Goal: Transaction & Acquisition: Purchase product/service

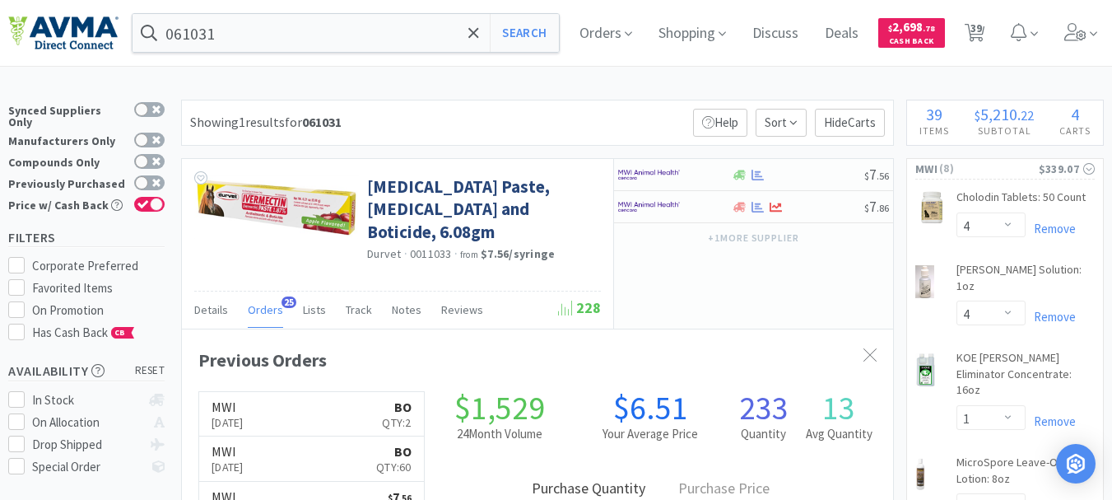
select select "4"
select select "1"
select select "5"
select select "2"
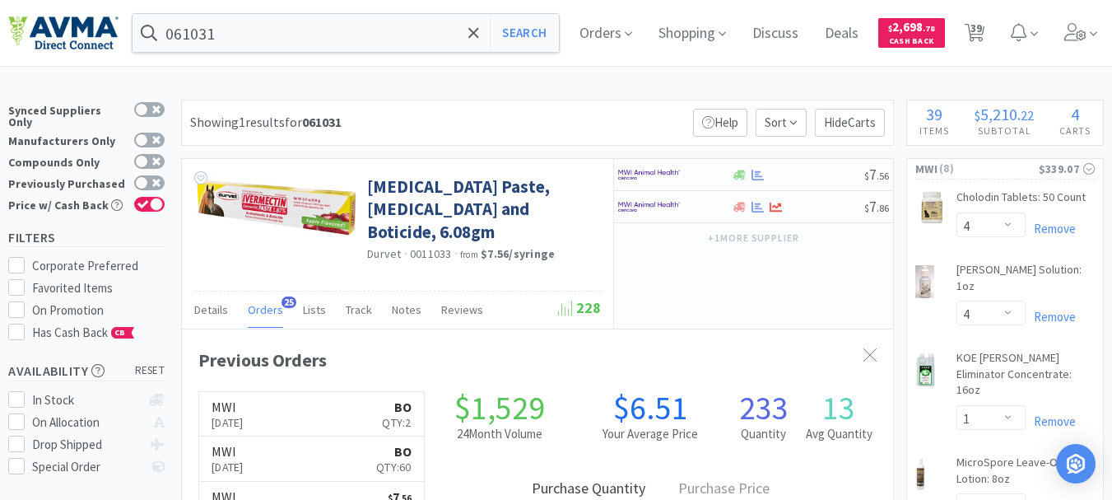
select select "5"
select select "2"
select select "1"
select select "8"
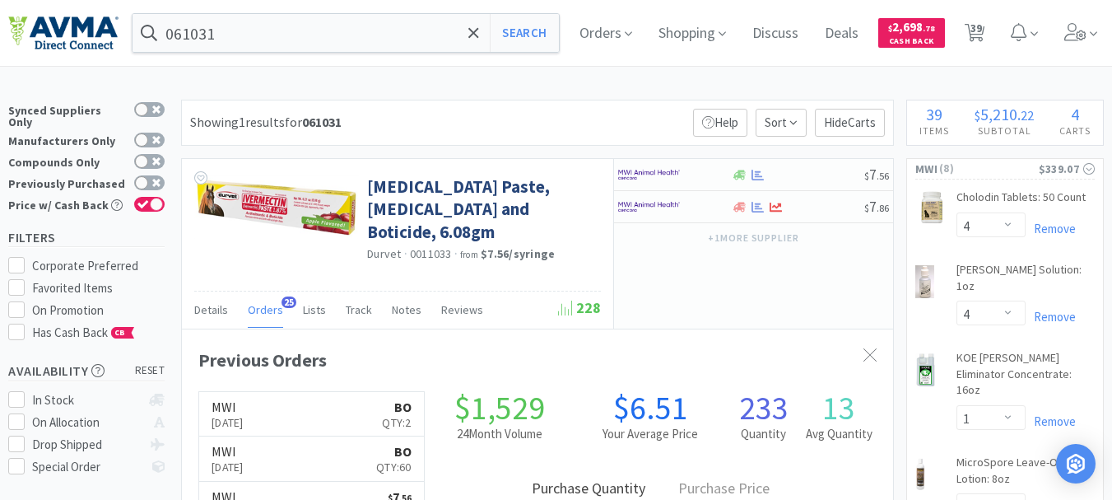
select select "2"
select select "17"
select select "11"
select select "2"
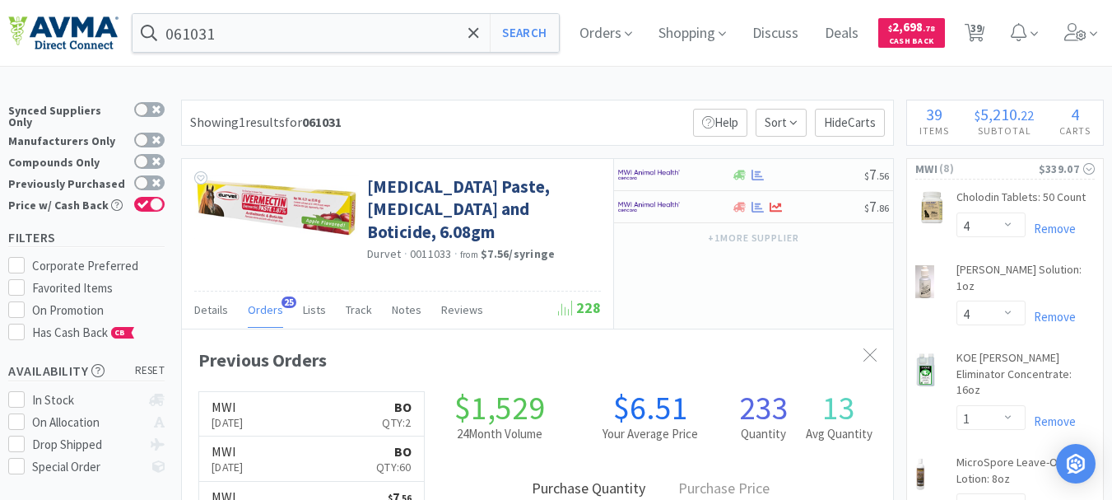
select select "1"
select select "4"
select select "1"
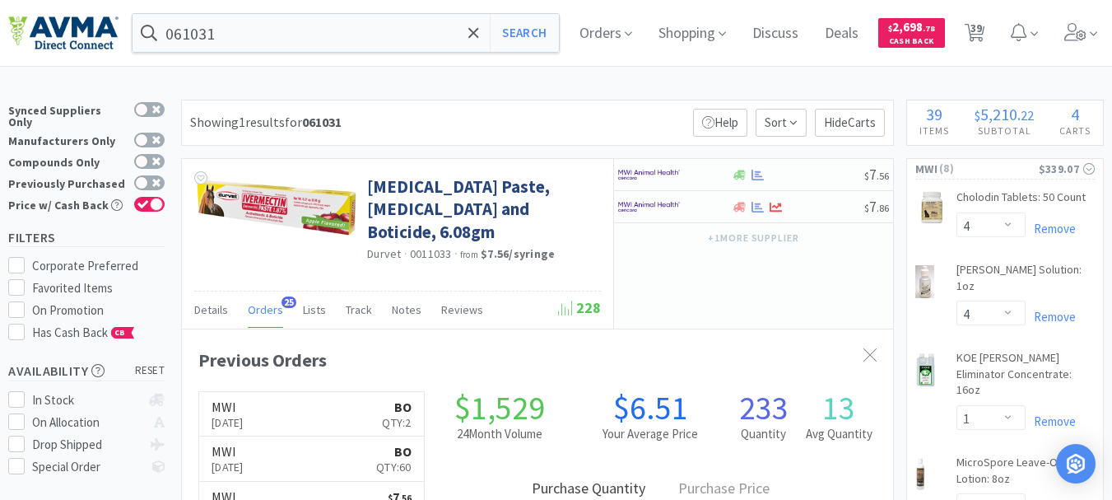
select select "1"
select select "7"
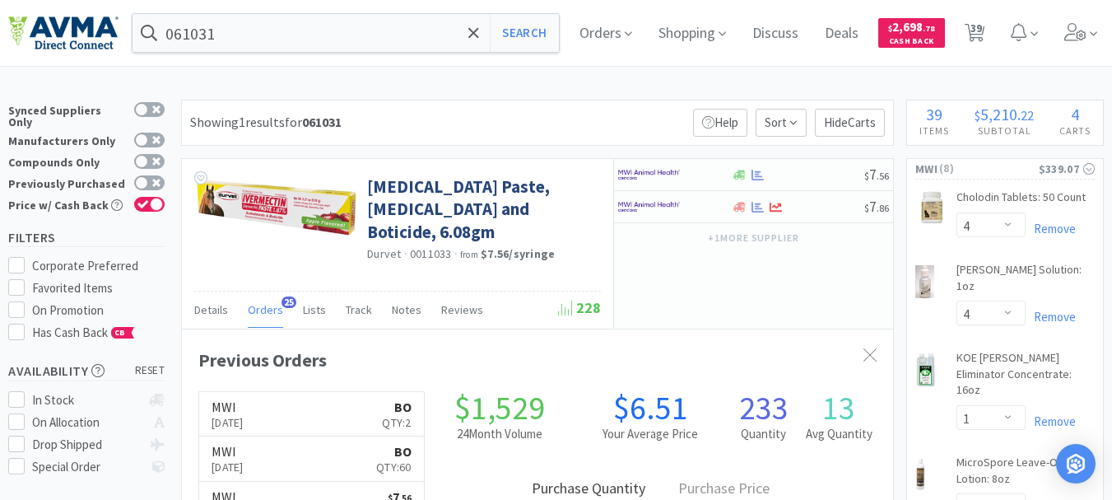
select select "1"
select select "45"
select select "2"
select select "3"
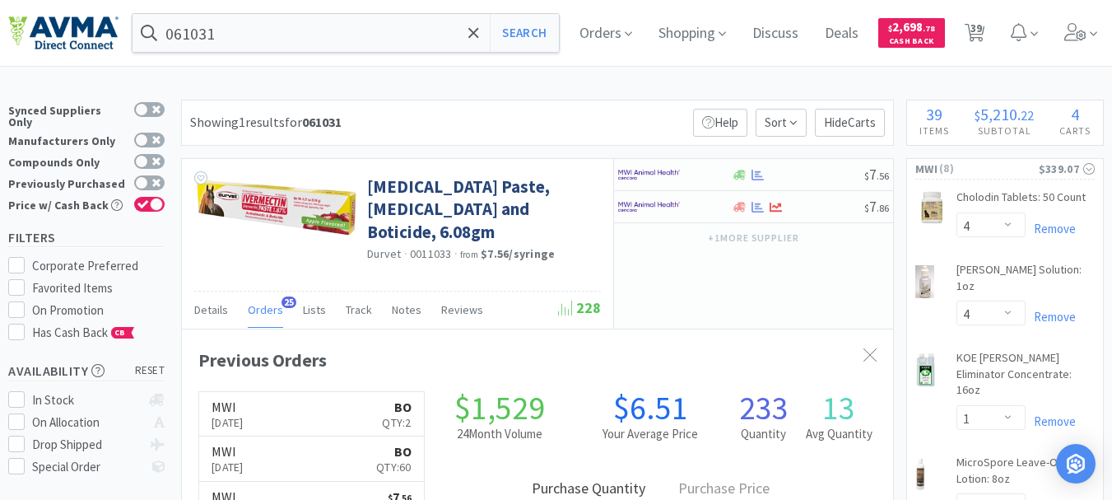
select select "1"
select select "3"
select select "2"
select select "3"
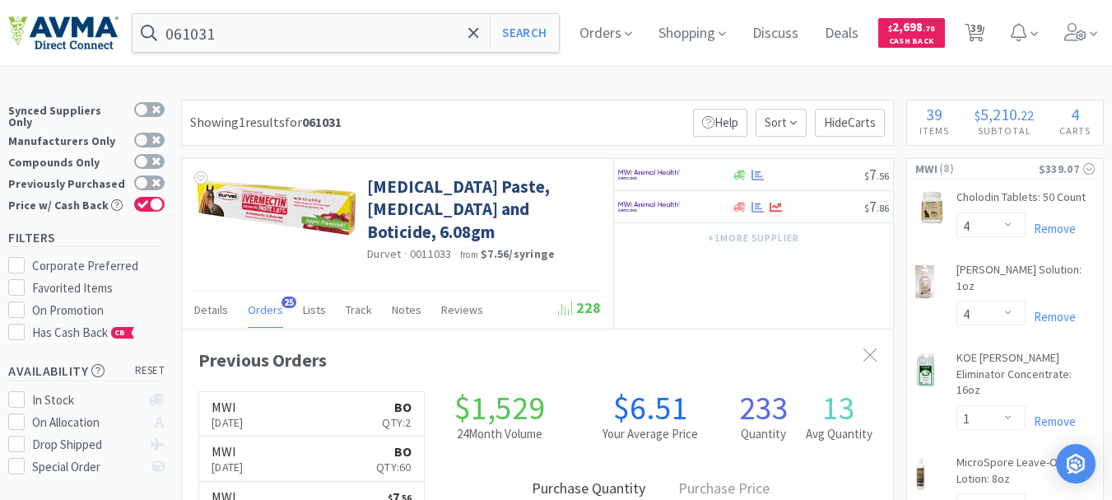
select select "1"
select select "60"
select select "1"
select select "12"
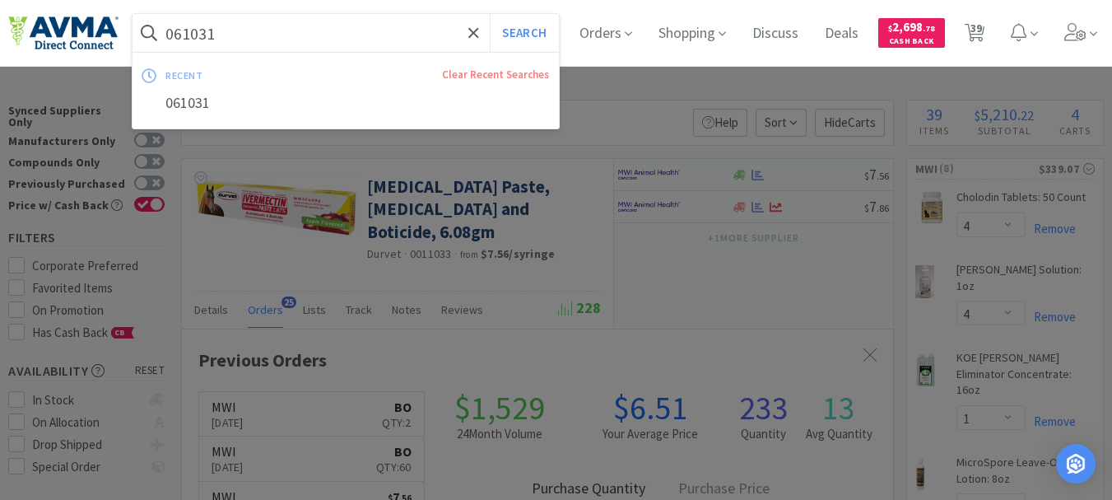
click at [249, 38] on input "061031" at bounding box center [346, 33] width 426 height 38
paste input "CA8572060AM"
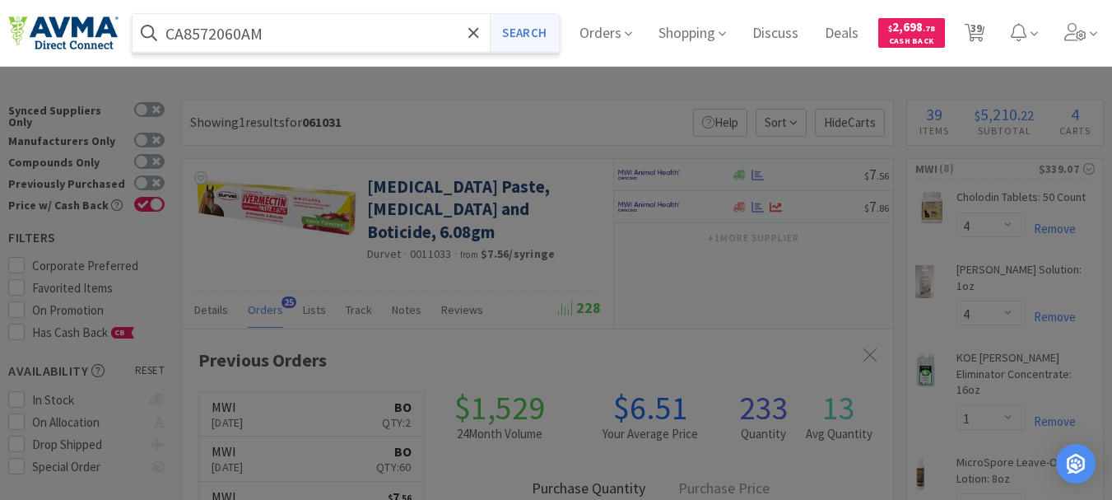
type input "CA8572060AM"
click at [536, 34] on button "Search" at bounding box center [524, 33] width 68 height 38
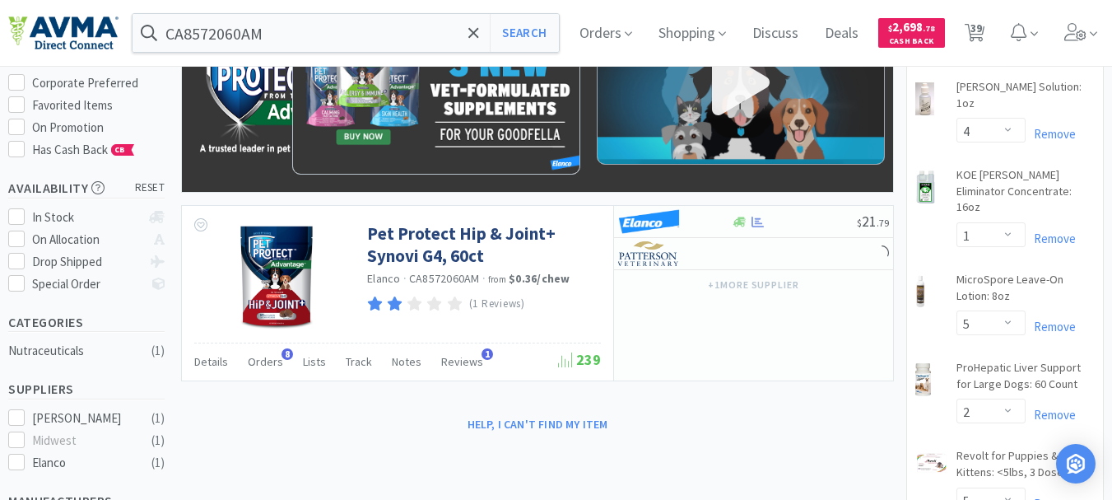
scroll to position [247, 0]
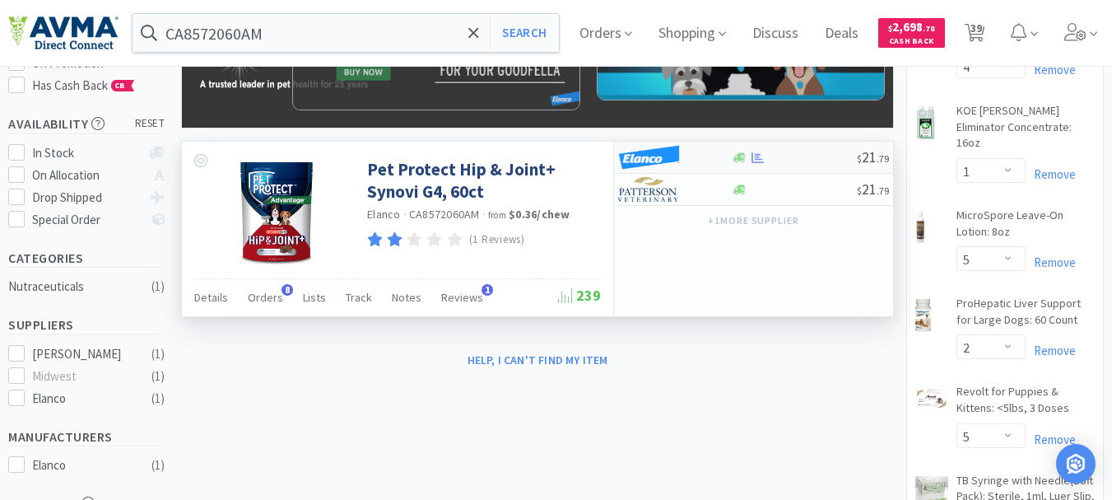
click at [647, 156] on img at bounding box center [649, 157] width 62 height 25
select select "1"
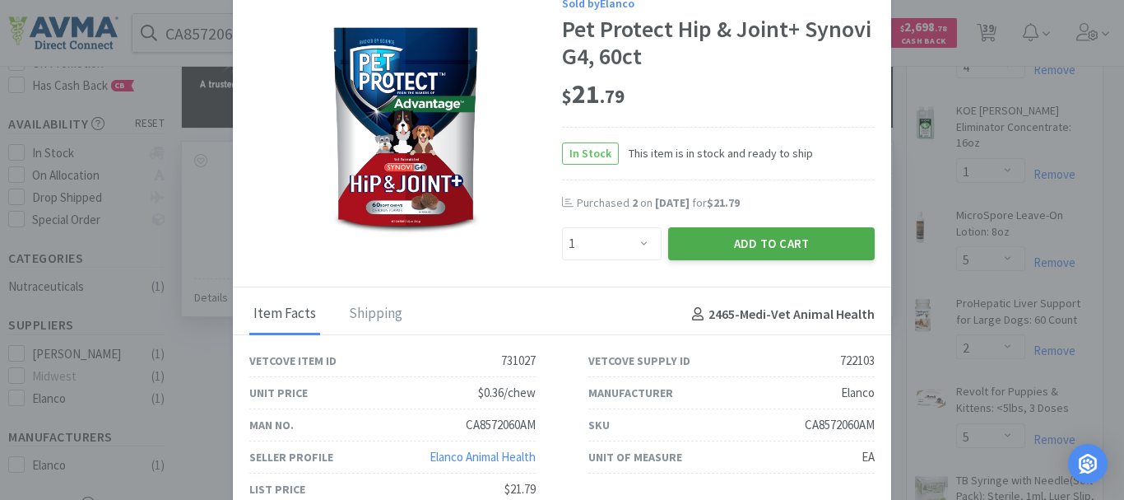
click at [725, 240] on button "Add to Cart" at bounding box center [771, 243] width 207 height 33
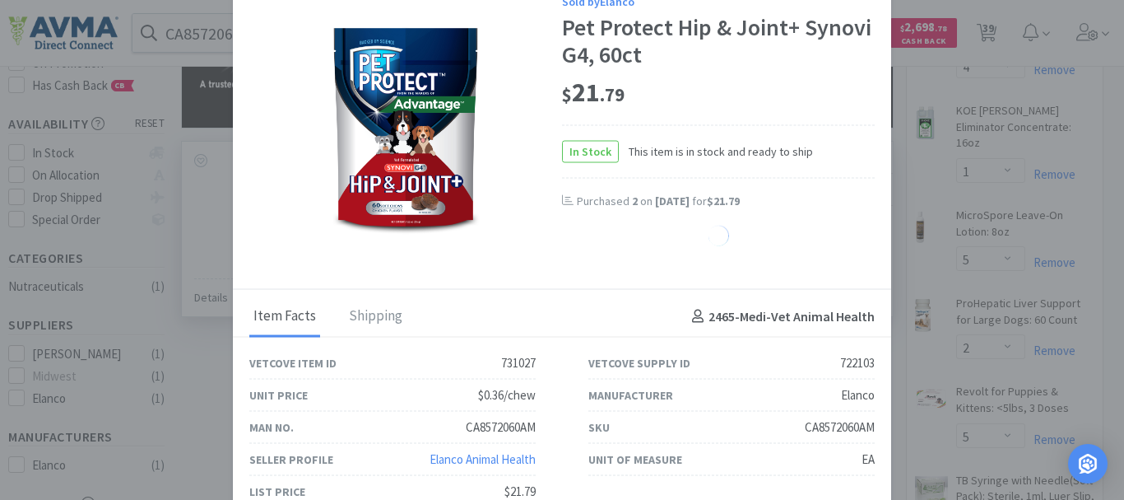
select select "1"
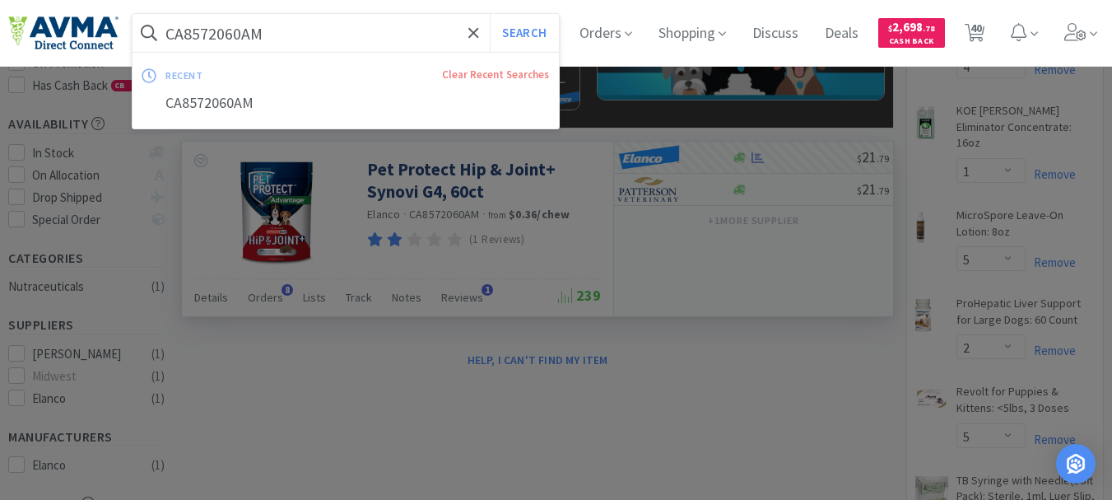
click at [316, 41] on input "CA8572060AM" at bounding box center [346, 33] width 426 height 38
paste input "078856690"
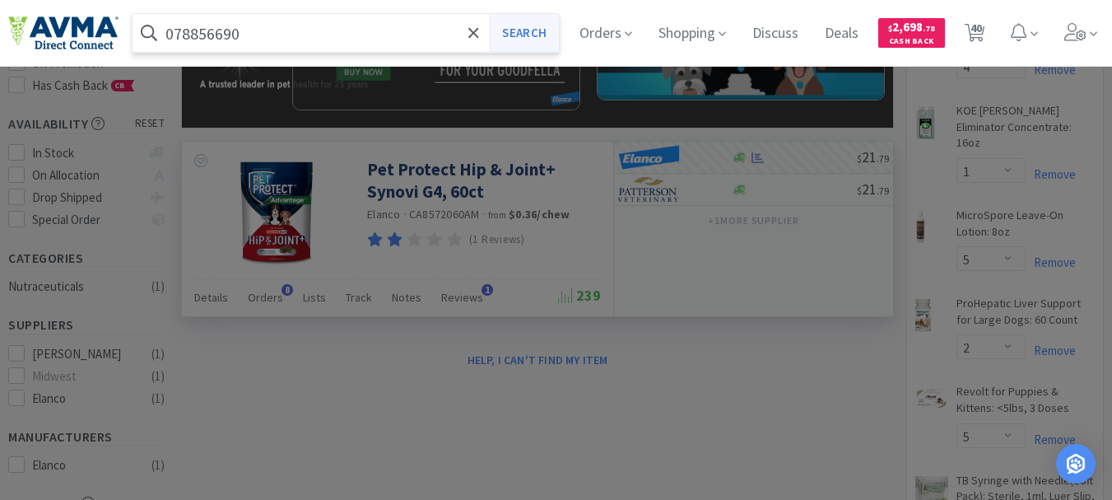
type input "078856690"
click at [514, 29] on button "Search" at bounding box center [524, 33] width 68 height 38
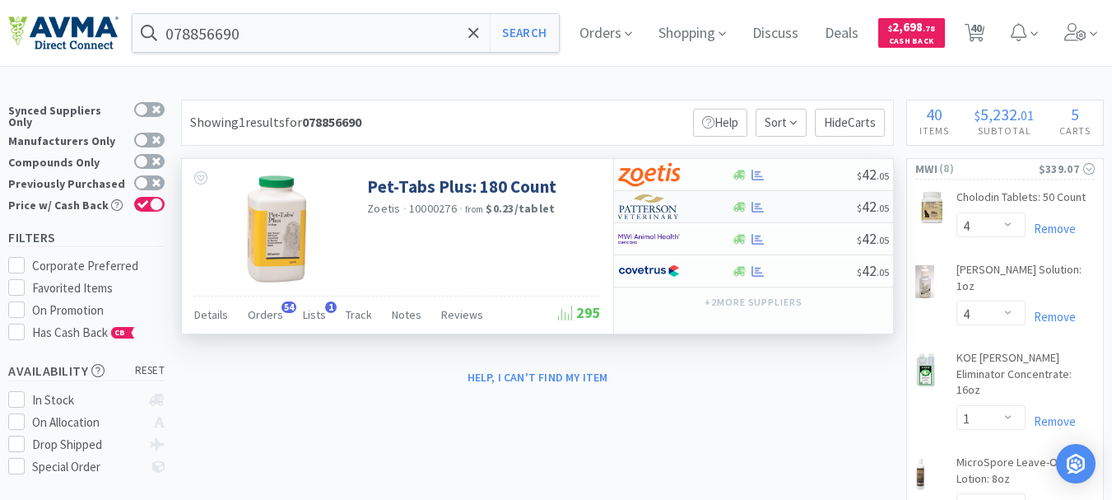
click at [647, 216] on img at bounding box center [649, 206] width 62 height 25
select select "1"
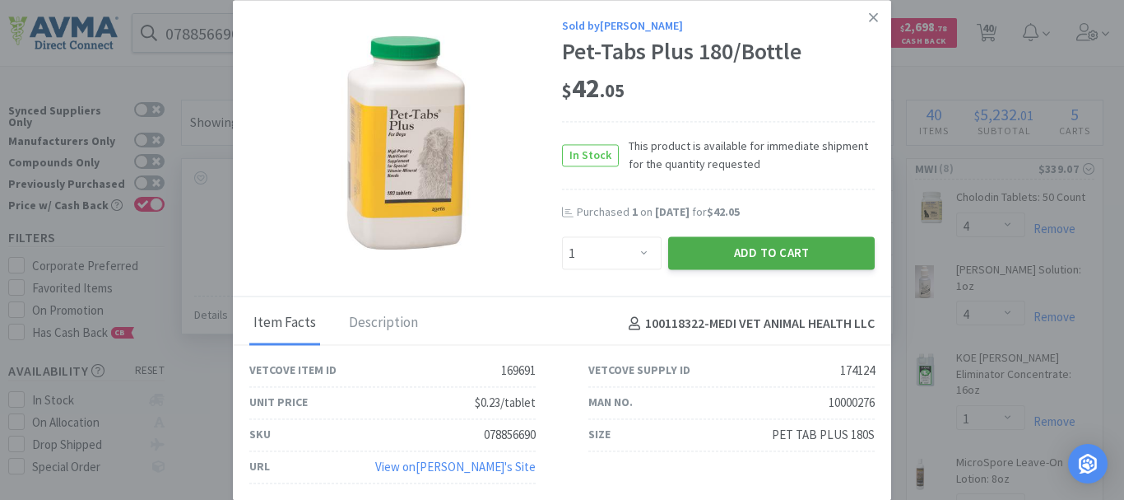
click at [778, 243] on button "Add to Cart" at bounding box center [771, 253] width 207 height 33
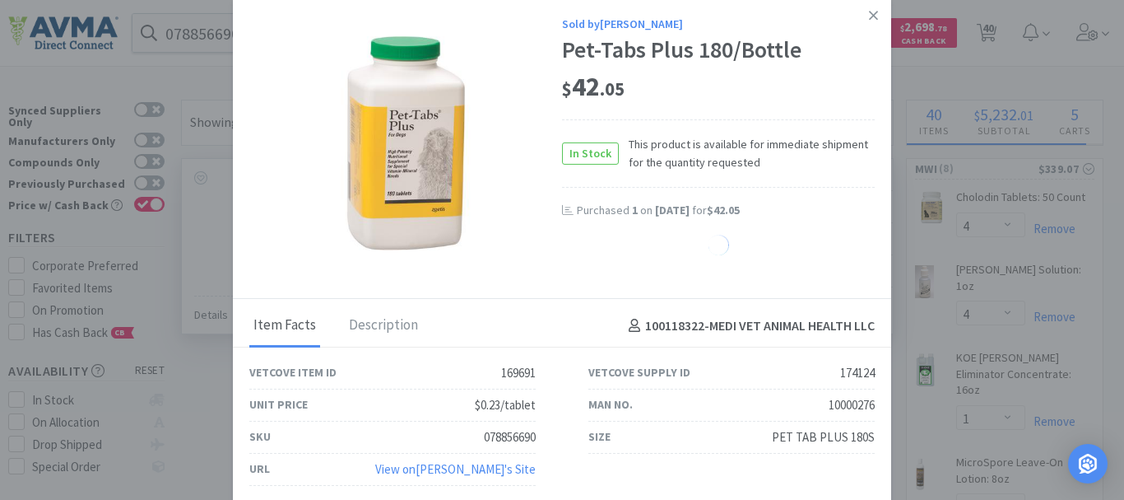
select select "1"
select select "7"
select select "1"
select select "45"
select select "2"
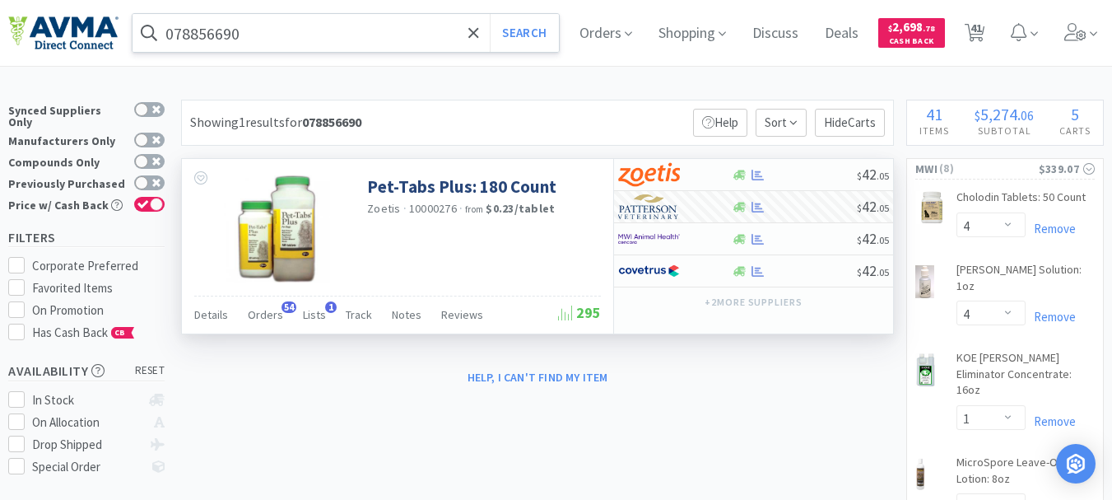
click at [283, 38] on input "078856690" at bounding box center [346, 33] width 426 height 38
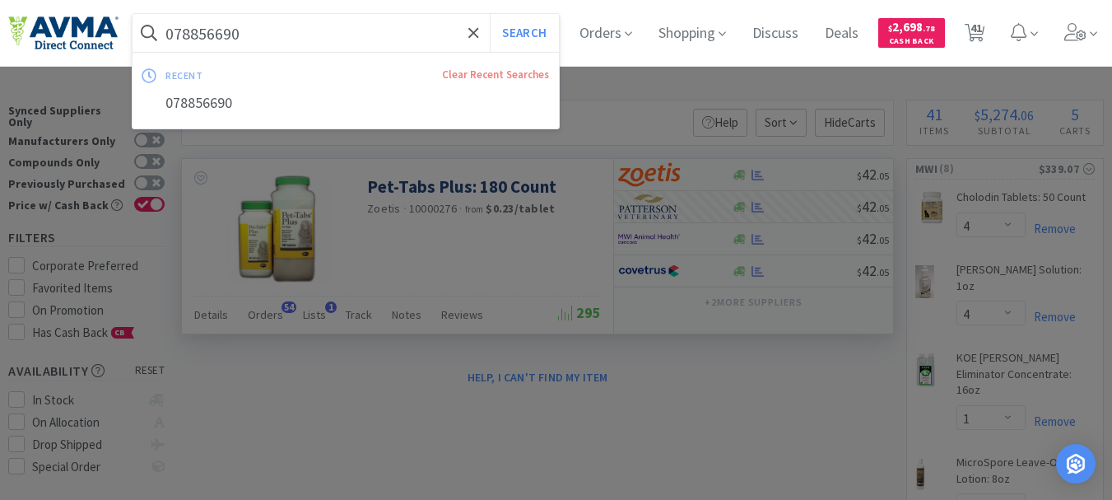
paste input "65998"
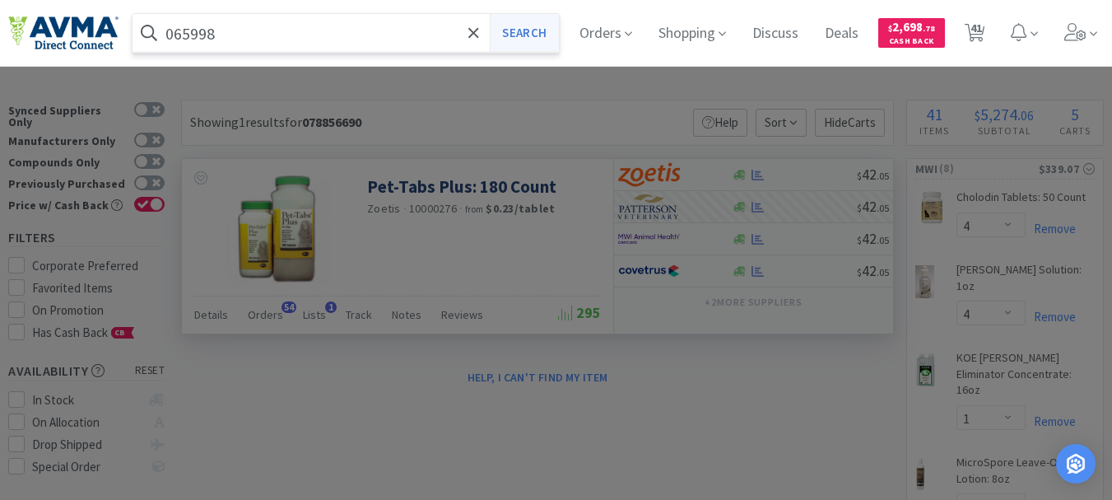
click at [525, 30] on button "Search" at bounding box center [524, 33] width 68 height 38
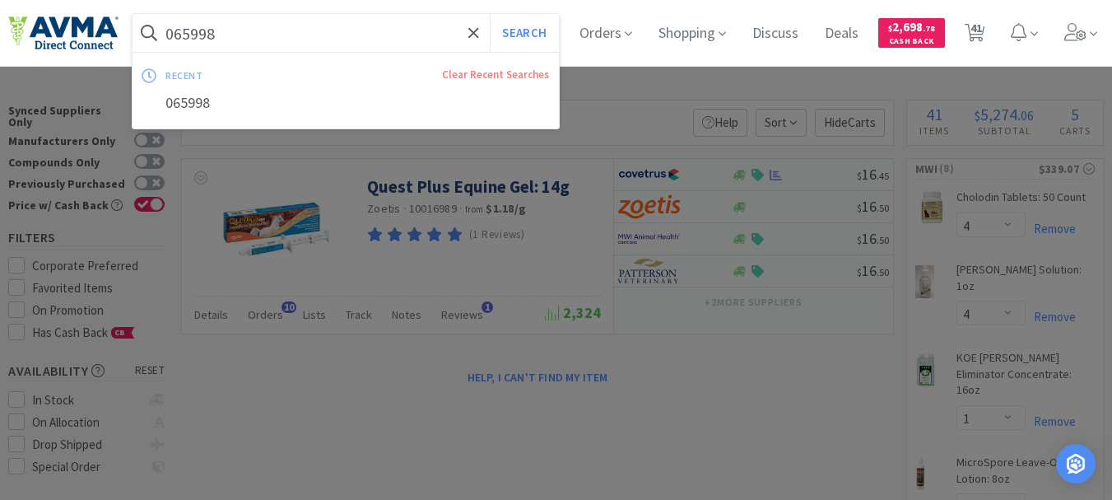
click at [245, 39] on input "065998" at bounding box center [346, 33] width 426 height 38
paste input "81931"
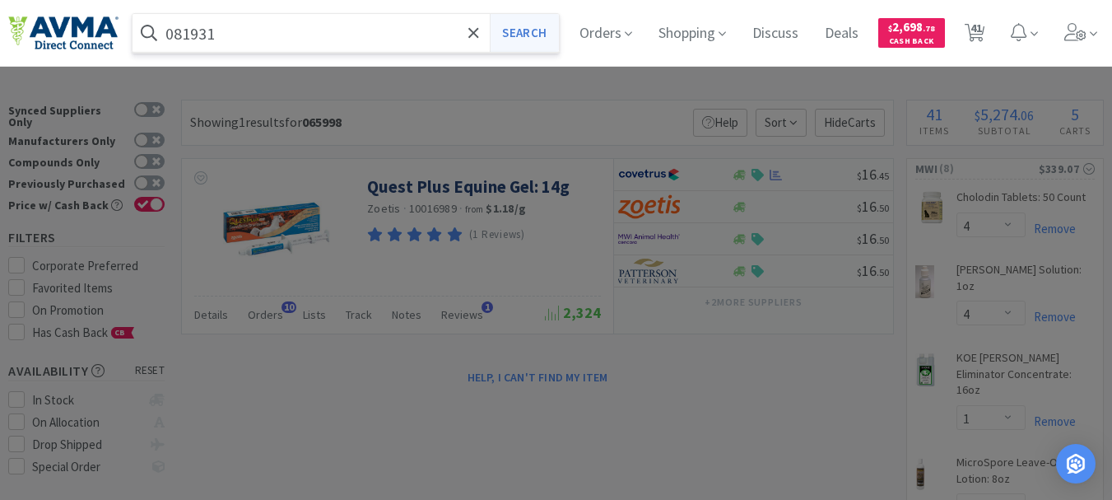
click at [542, 30] on button "Search" at bounding box center [524, 33] width 68 height 38
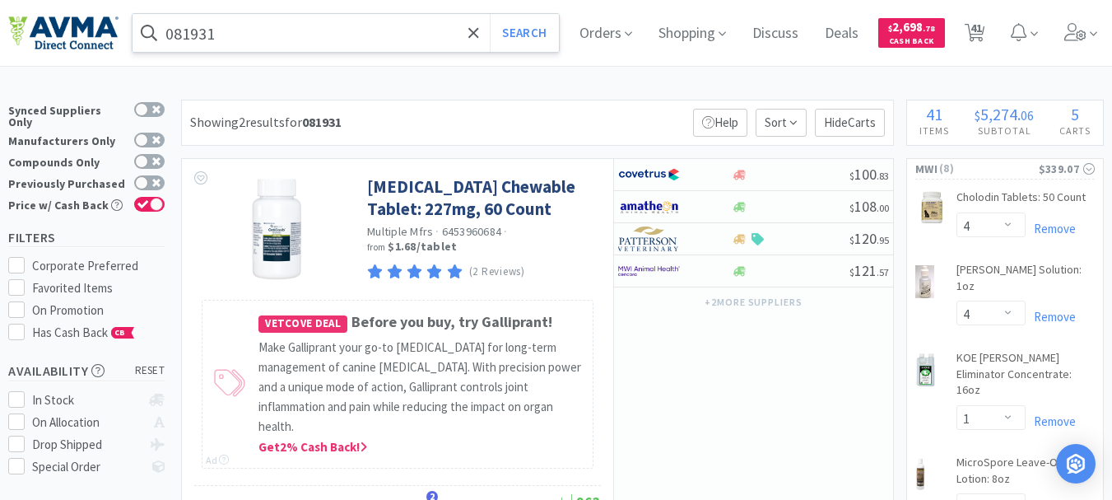
click at [235, 38] on input "081931" at bounding box center [346, 33] width 426 height 38
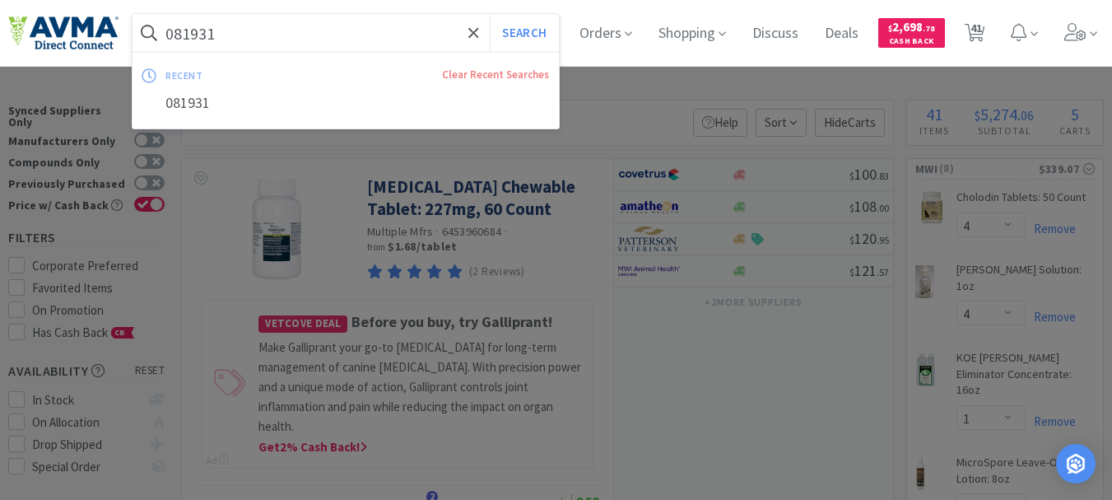
paste input "[MEDICAL_DATA] Chewable Tablet:"
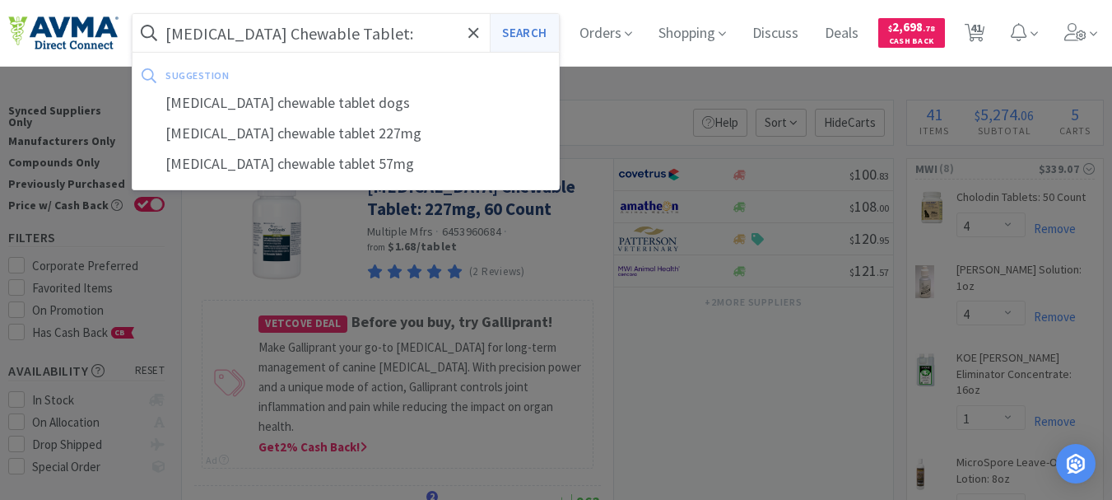
type input "[MEDICAL_DATA] Chewable Tablet:"
click at [527, 35] on button "Search" at bounding box center [524, 33] width 68 height 38
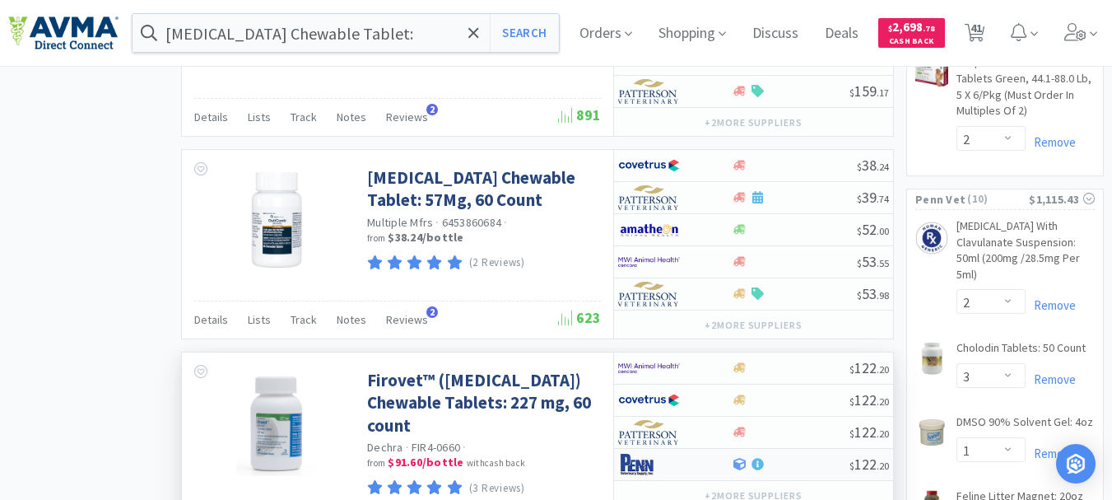
scroll to position [2963, 0]
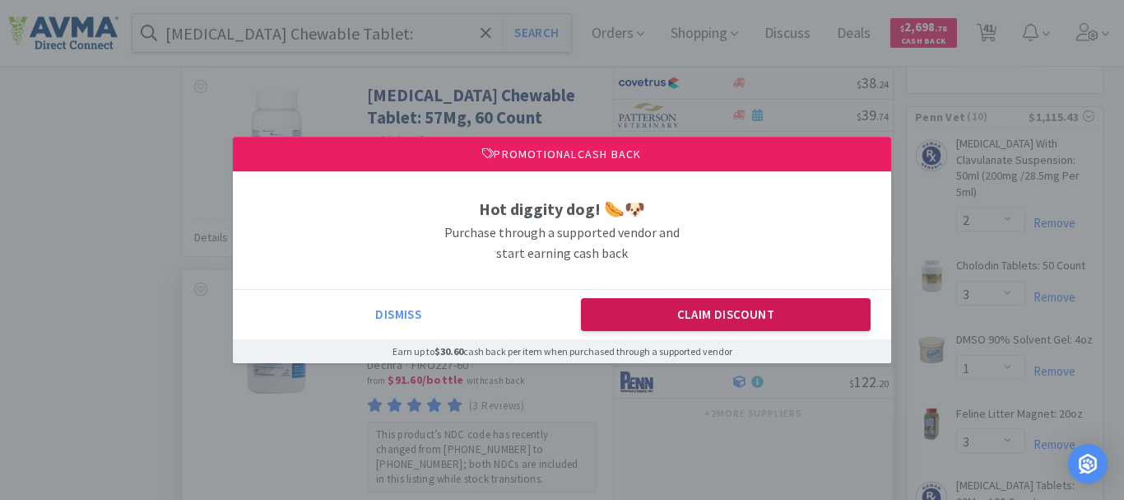
click at [698, 317] on button "Claim Discount" at bounding box center [726, 314] width 291 height 33
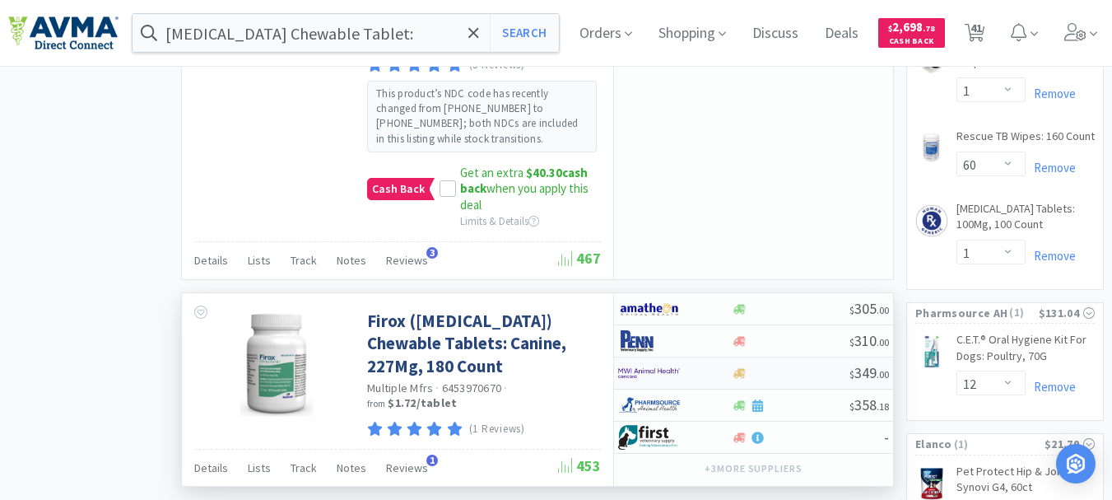
scroll to position [3680, 0]
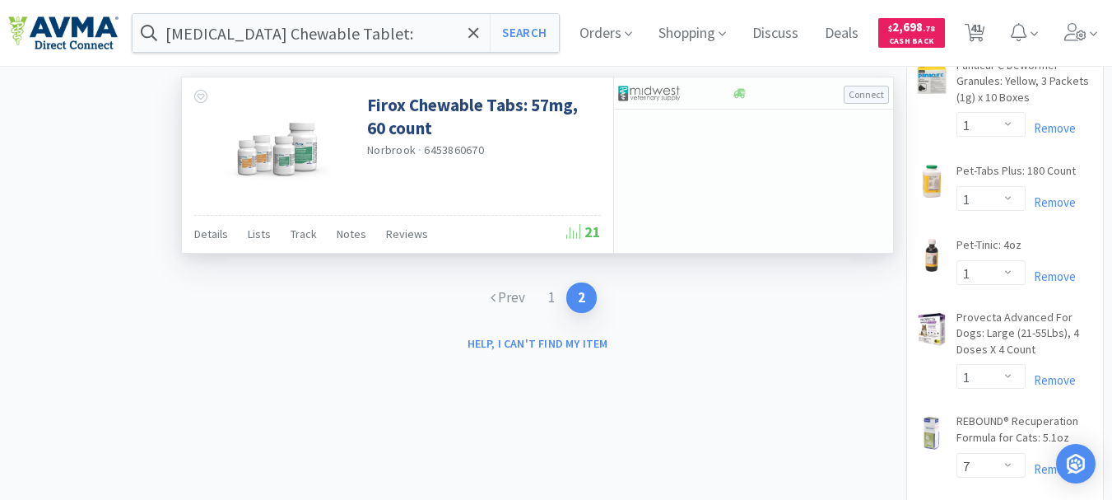
scroll to position [2305, 0]
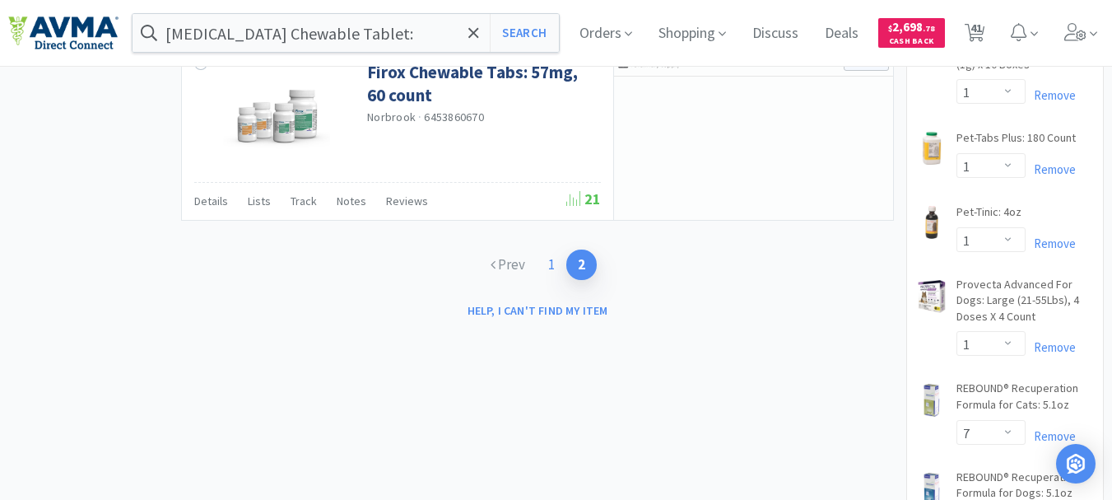
click at [547, 249] on link "1" at bounding box center [552, 264] width 30 height 30
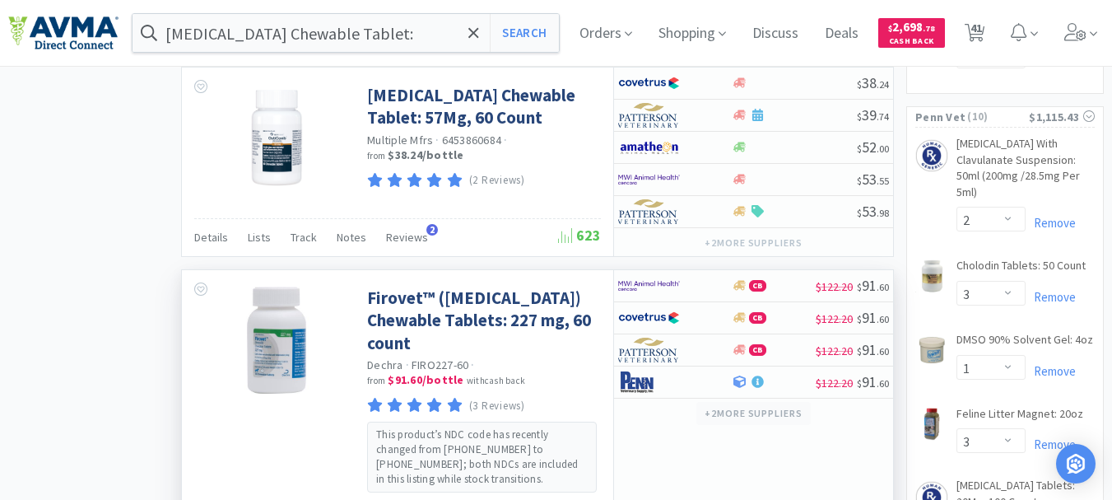
scroll to position [2881, 0]
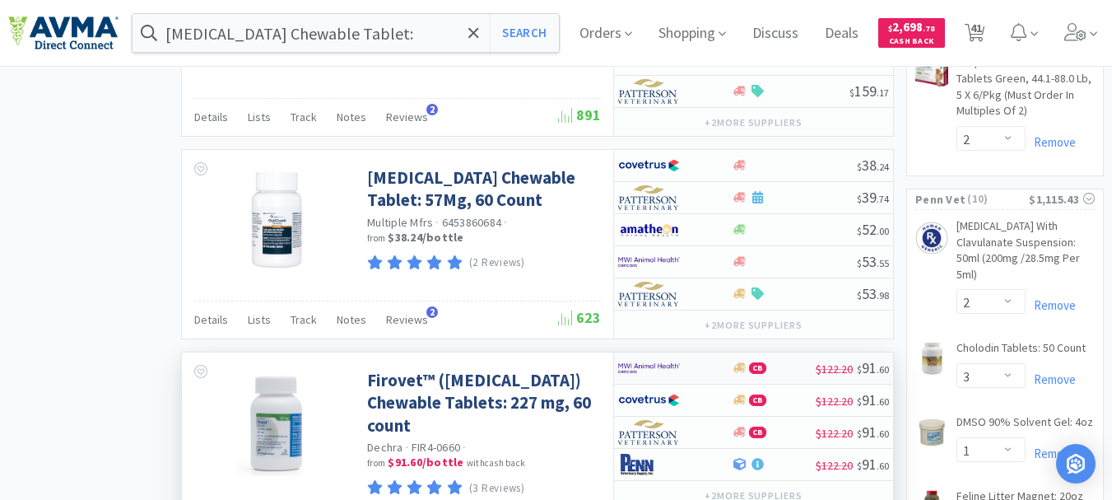
click at [648, 356] on img at bounding box center [649, 368] width 62 height 25
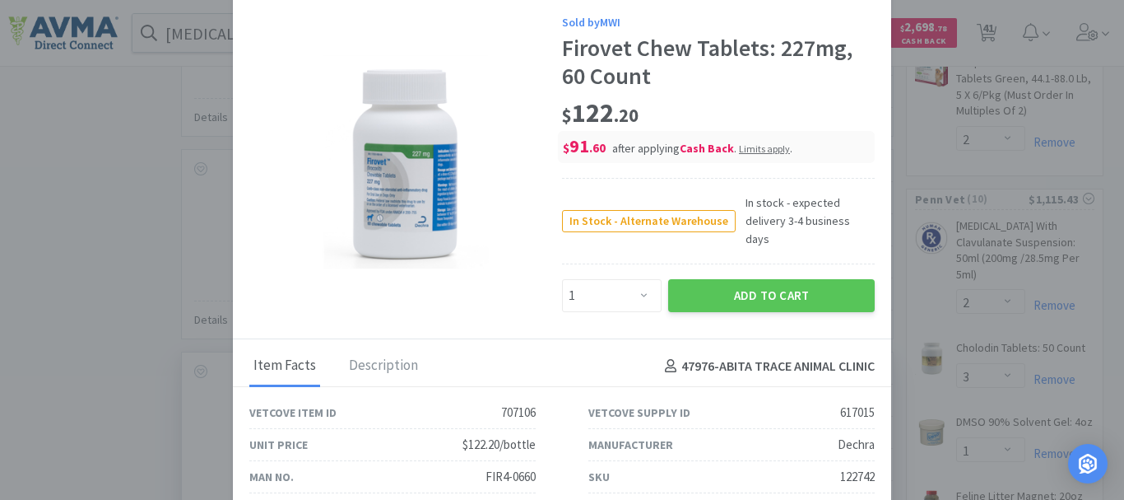
click at [840, 467] on div "122742" at bounding box center [857, 477] width 35 height 20
copy div "122742"
click at [640, 279] on select "Enter Quantity 1 2 3 4 5 6 7 8 9 10 11 12 13 14 15 16 17 18 19 20 Enter Quantity" at bounding box center [612, 295] width 100 height 33
select select "2"
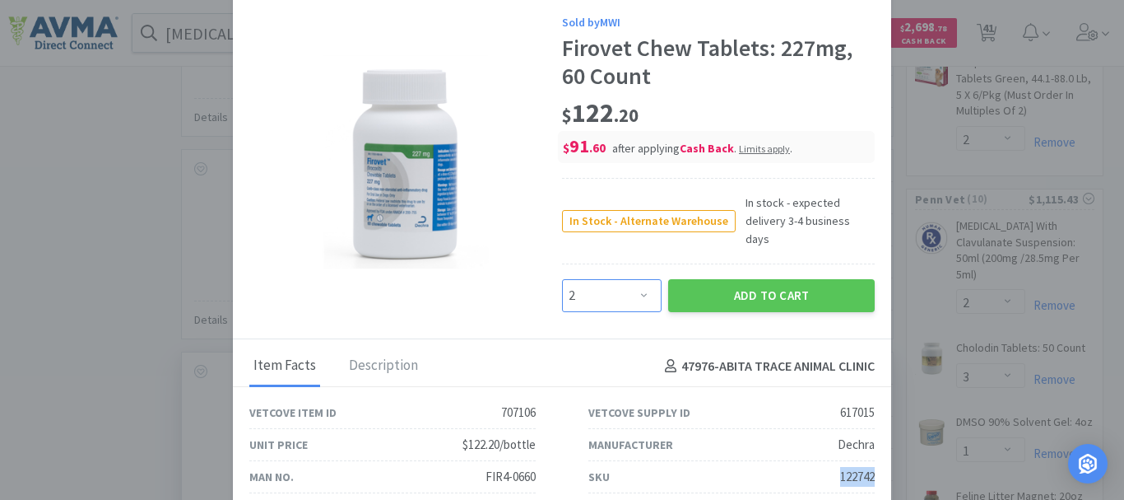
click at [562, 279] on select "Enter Quantity 1 2 3 4 5 6 7 8 9 10 11 12 13 14 15 16 17 18 19 20 Enter Quantity" at bounding box center [612, 295] width 100 height 33
click at [768, 279] on button "Add to Cart" at bounding box center [771, 295] width 207 height 33
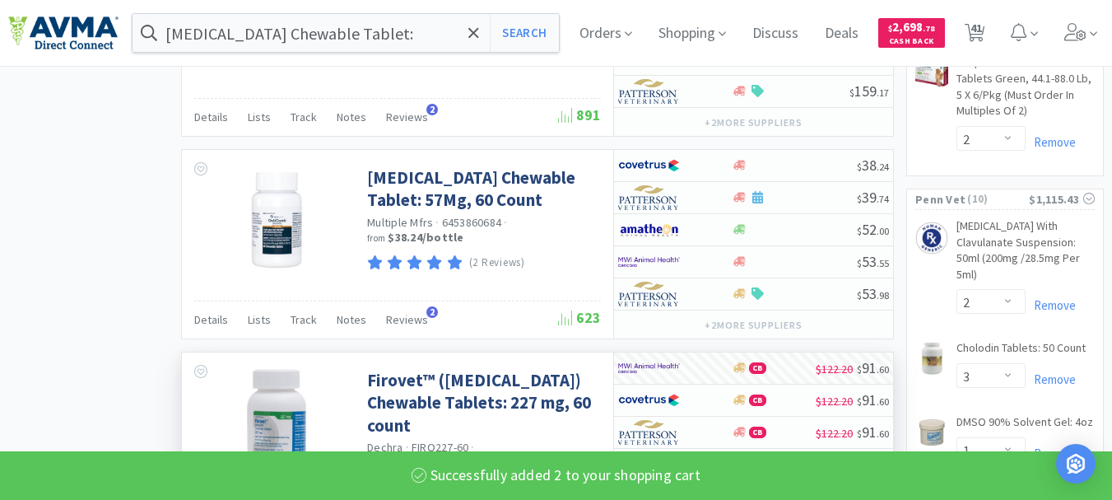
select select "2"
select select "1"
select select "5"
select select "2"
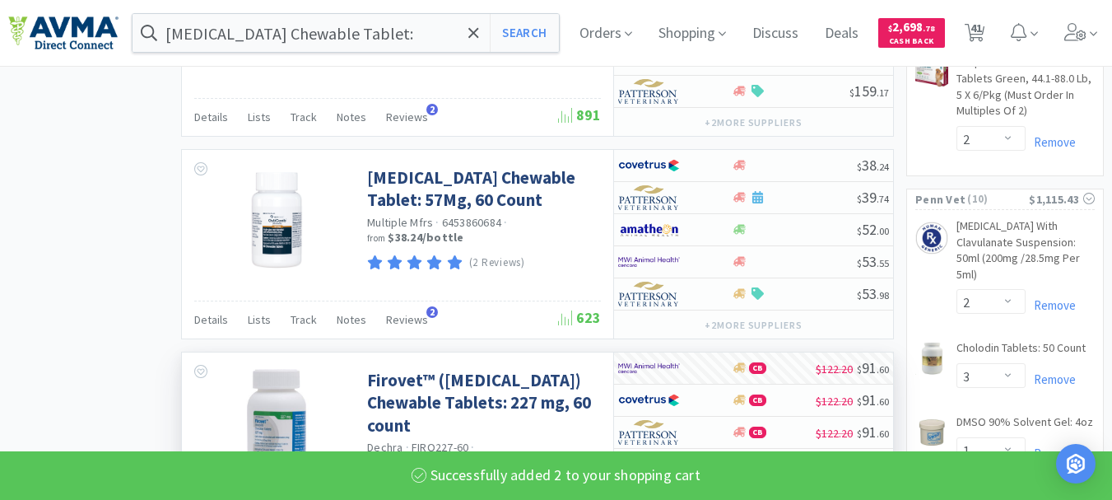
select select "2"
select select "1"
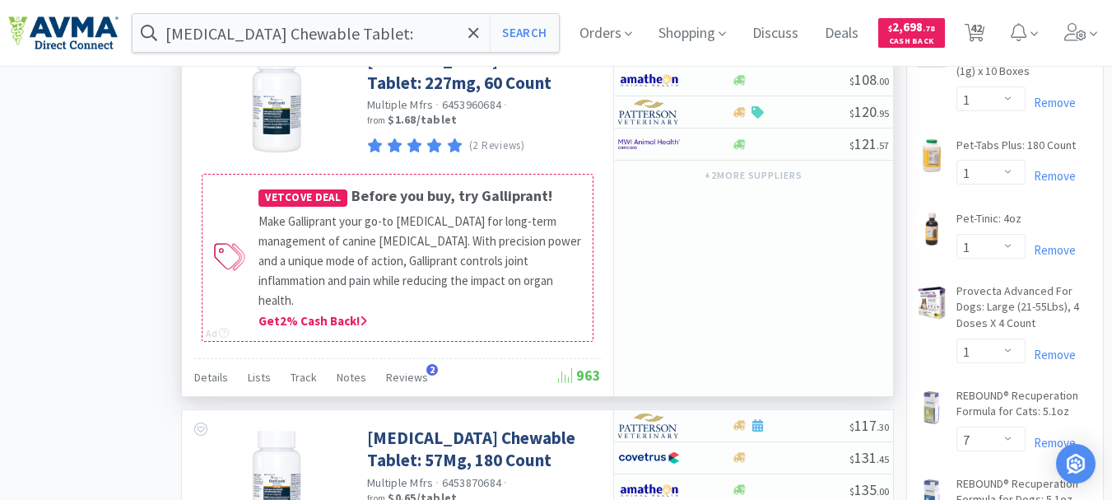
scroll to position [2387, 0]
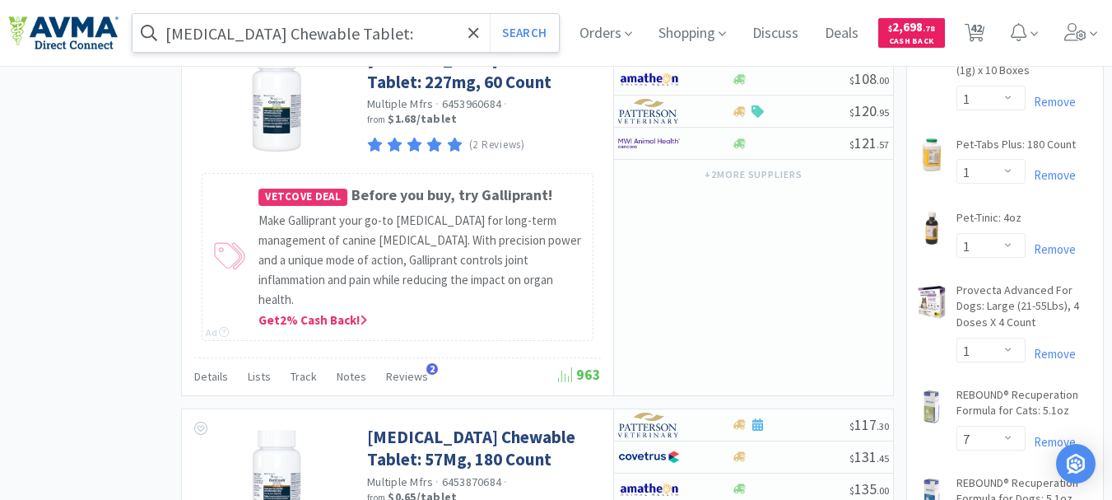
click at [398, 32] on input "[MEDICAL_DATA] Chewable Tablet:" at bounding box center [346, 33] width 426 height 38
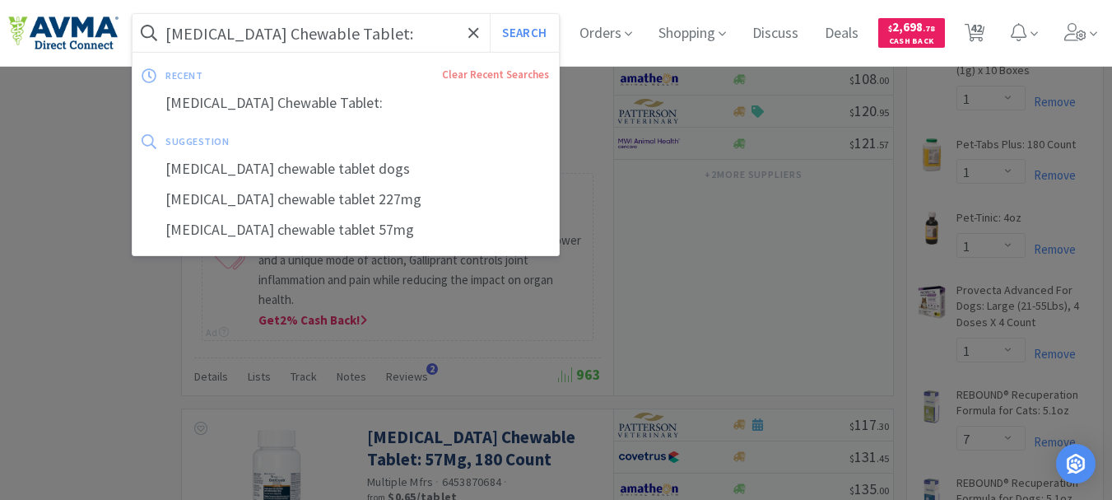
paste input "081931"
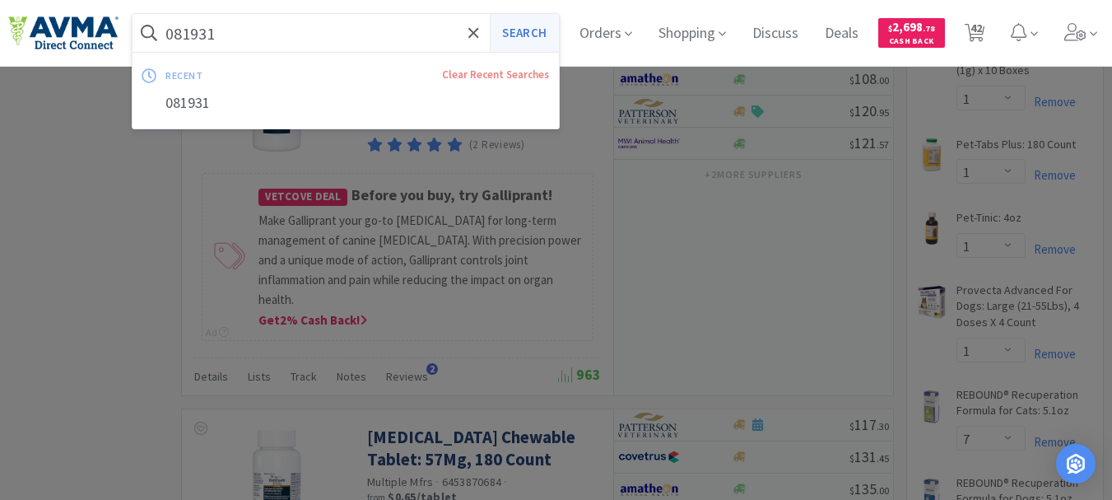
click at [531, 32] on button "Search" at bounding box center [524, 33] width 68 height 38
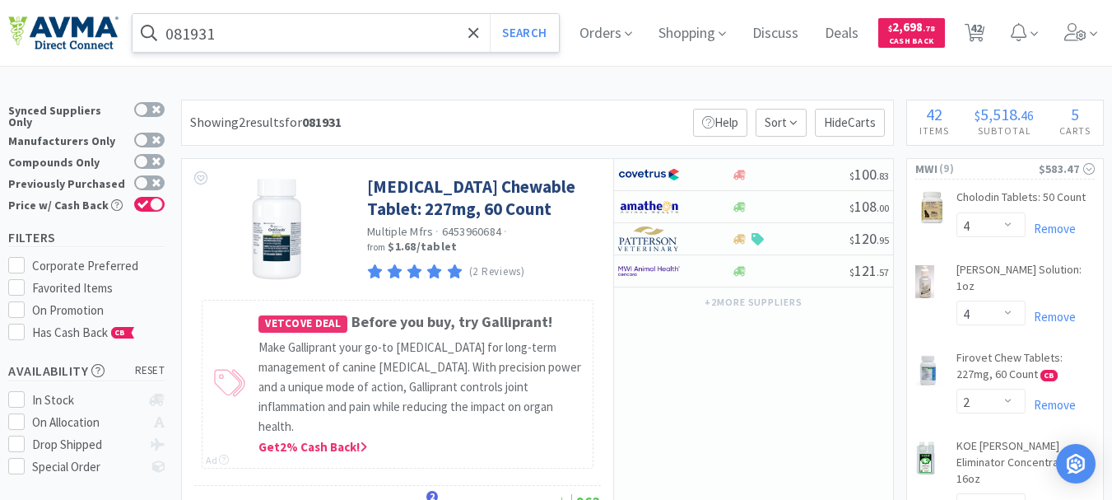
click at [240, 49] on input "081931" at bounding box center [346, 33] width 426 height 38
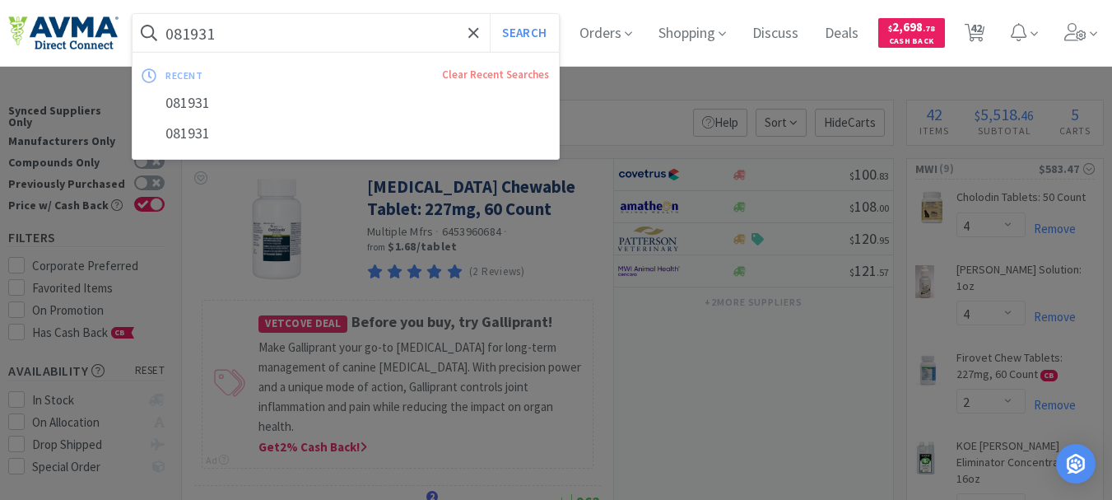
paste input "120627"
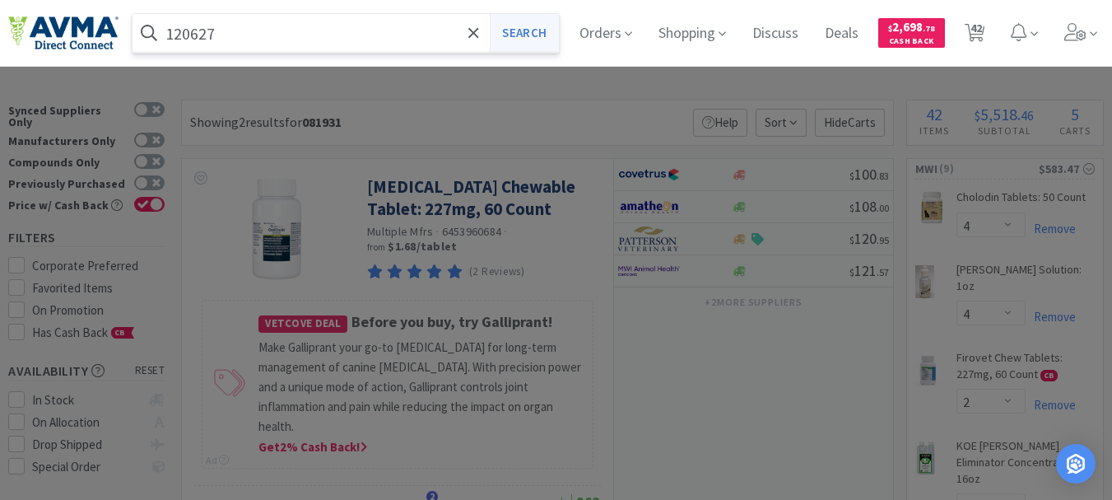
type input "120627"
click at [537, 36] on button "Search" at bounding box center [524, 33] width 68 height 38
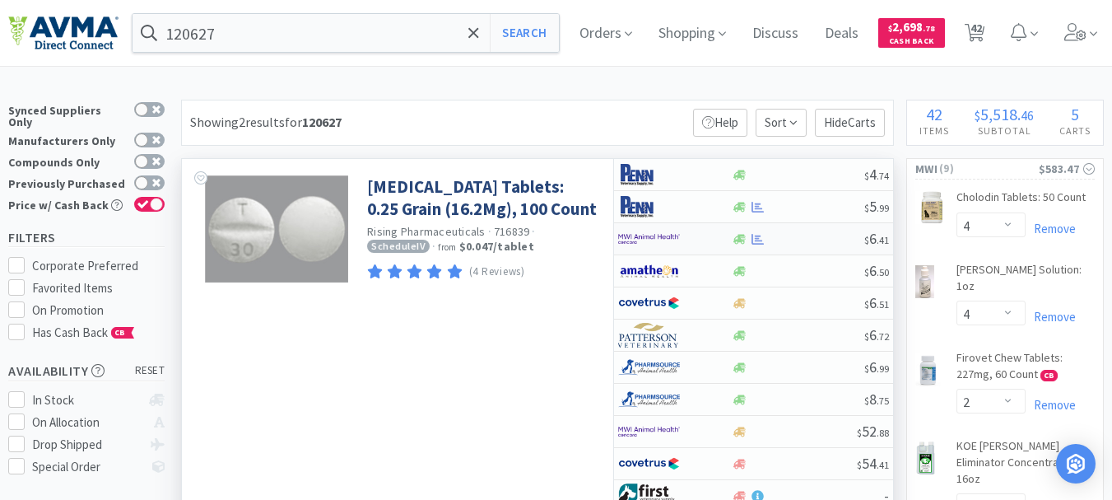
click at [634, 242] on img at bounding box center [649, 238] width 62 height 25
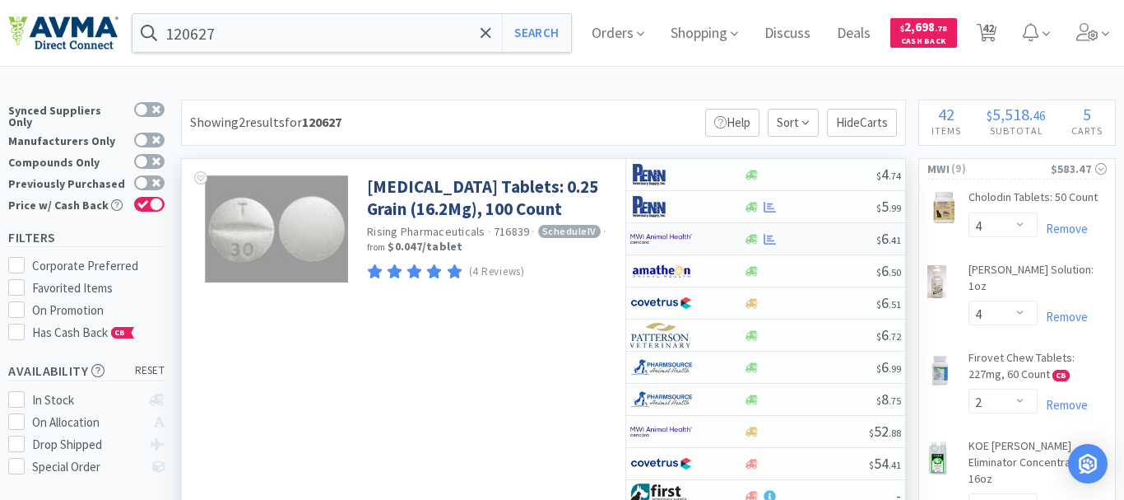
select select "1"
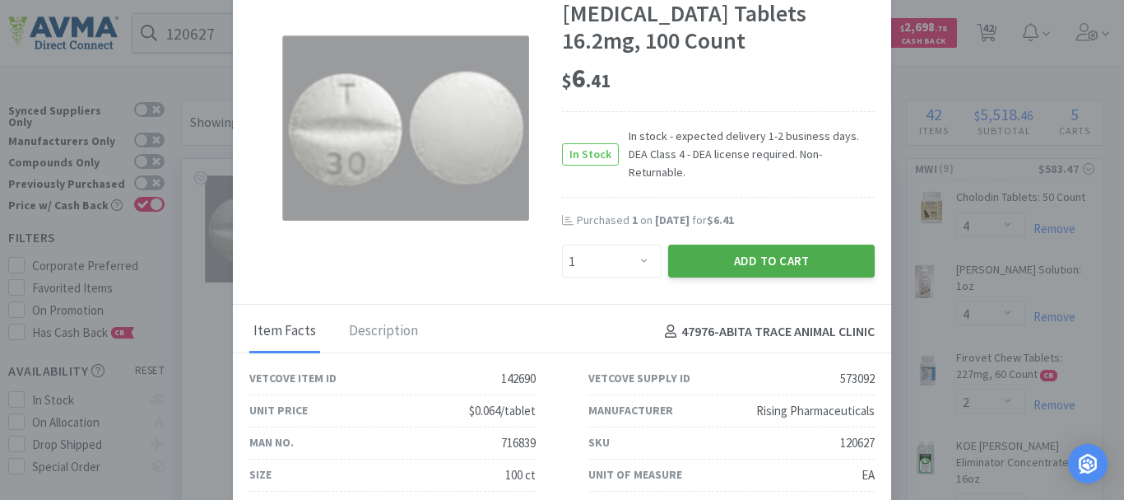
click at [705, 251] on button "Add to Cart" at bounding box center [771, 260] width 207 height 33
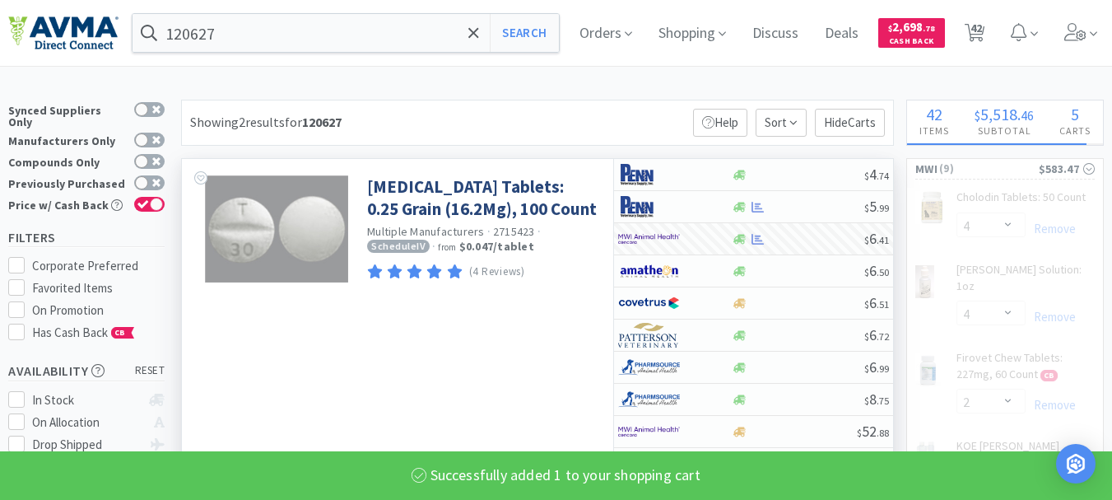
select select "1"
select select "5"
select select "2"
select select "1"
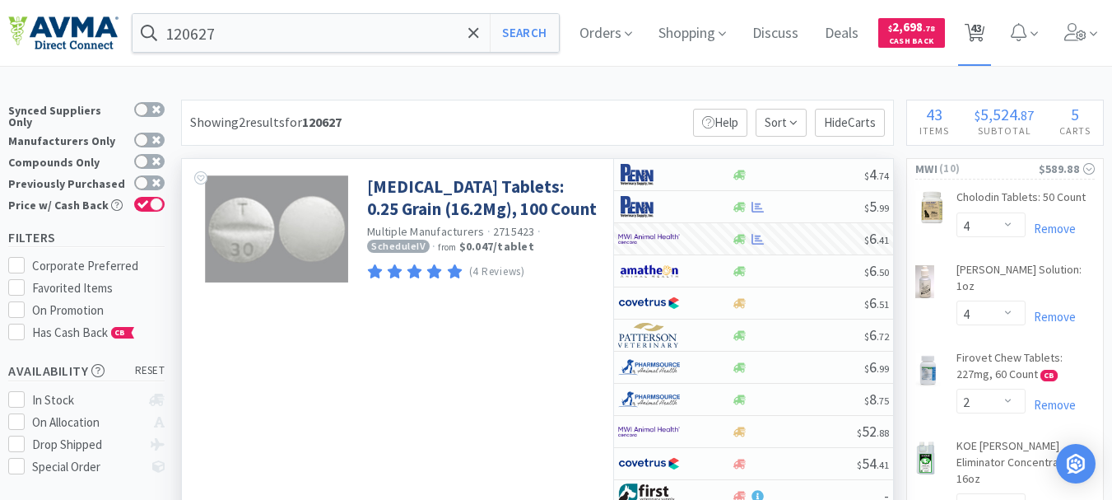
click at [985, 31] on icon at bounding box center [975, 33] width 21 height 18
select select "4"
select select "2"
select select "1"
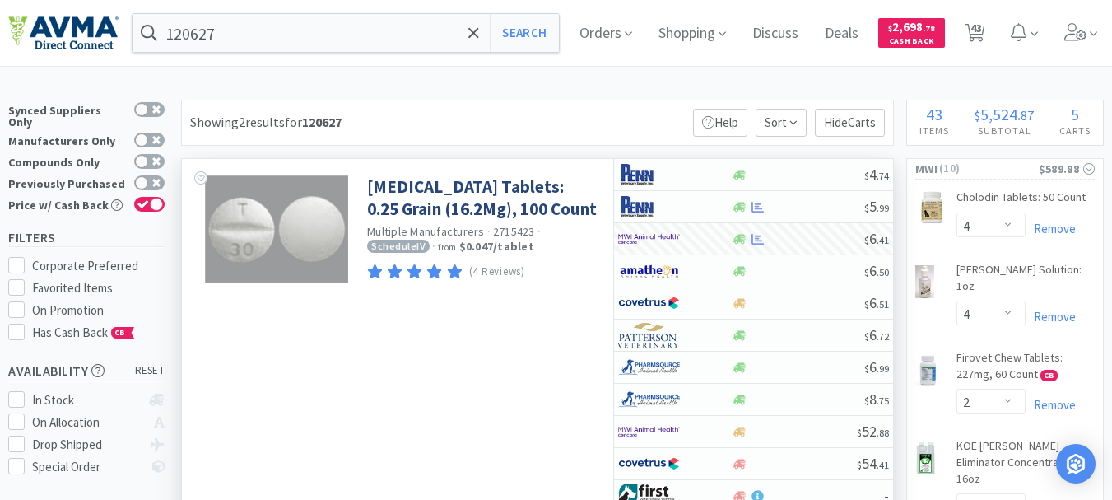
select select "5"
select select "1"
select select "2"
select select "5"
select select "2"
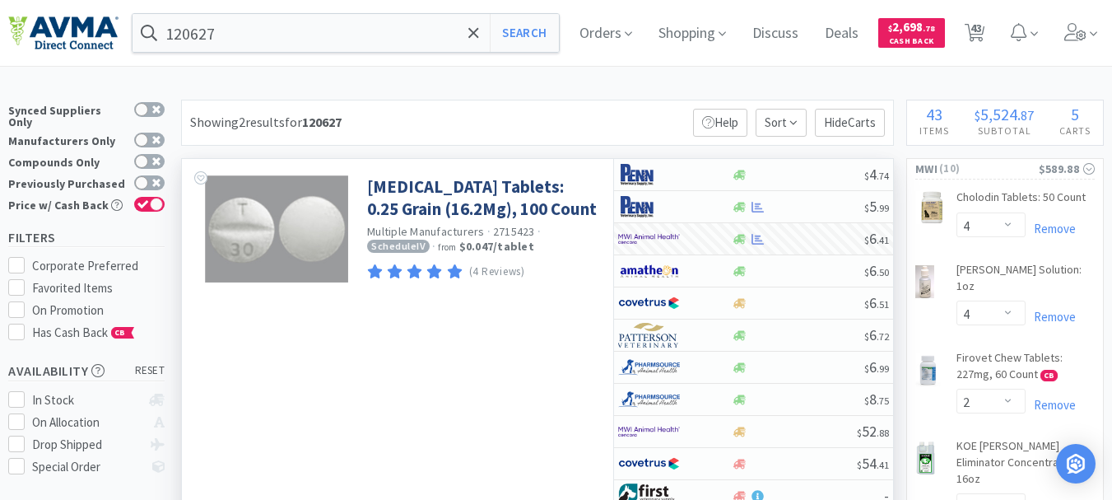
select select "1"
select select "8"
select select "2"
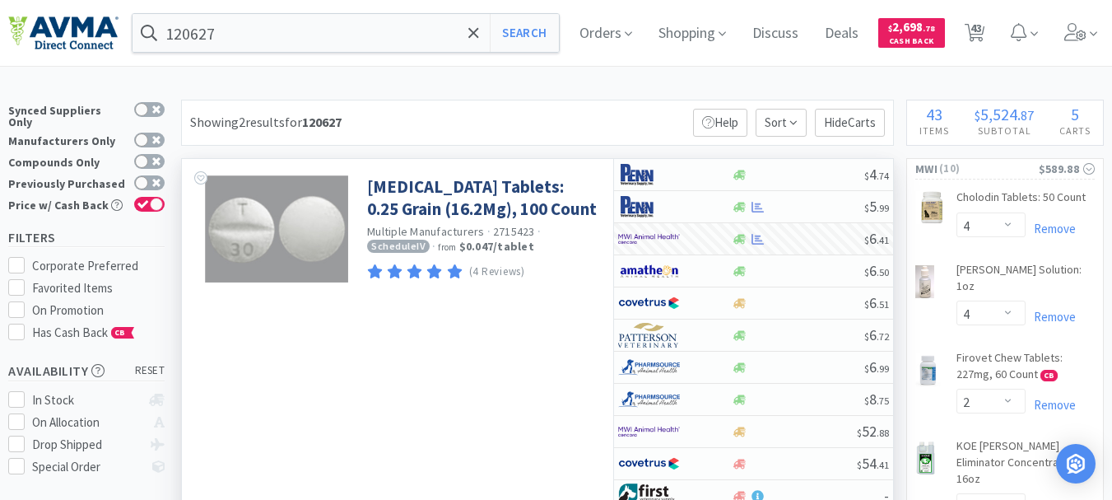
select select "17"
select select "11"
select select "2"
select select "1"
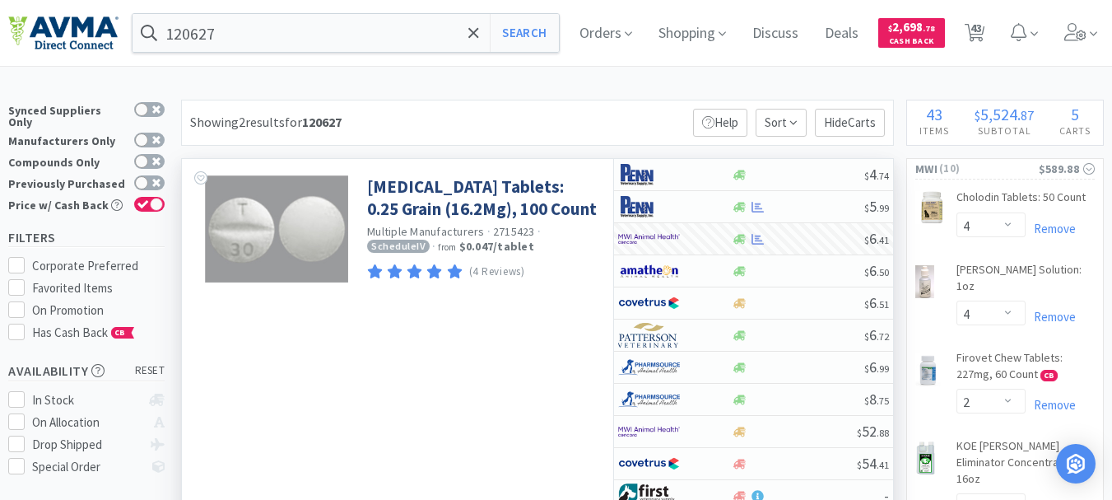
select select "1"
select select "4"
select select "1"
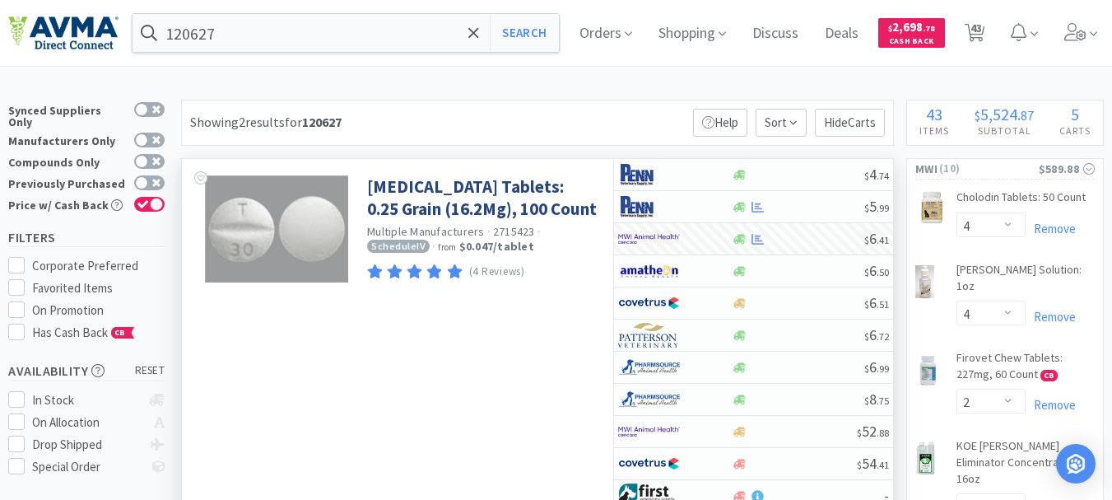
select select "1"
select select "7"
select select "1"
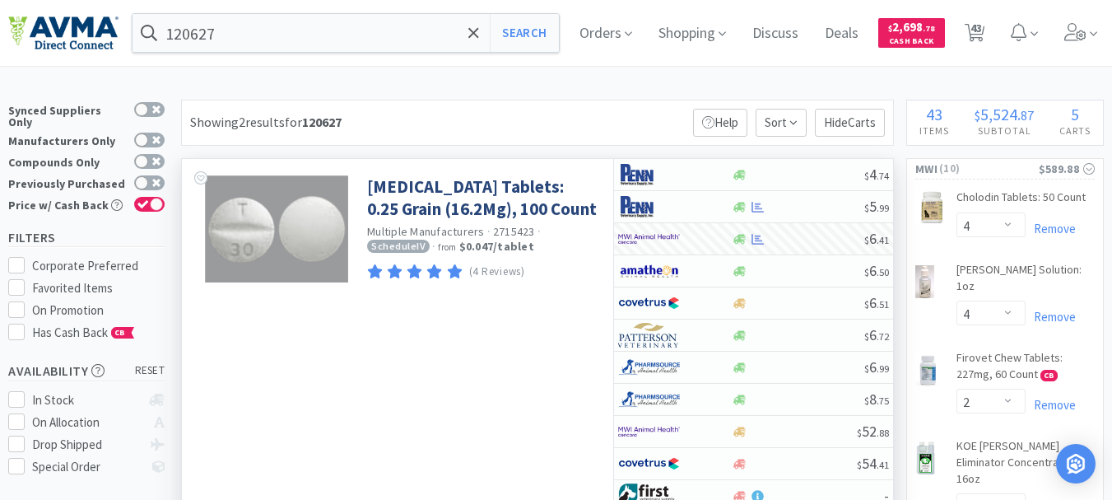
select select "45"
select select "2"
select select "3"
select select "1"
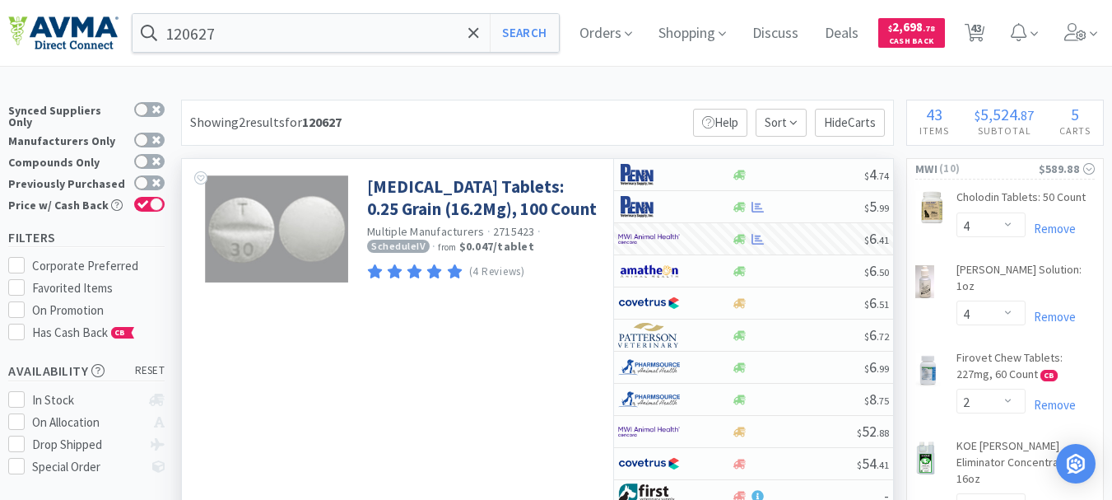
select select "3"
select select "2"
select select "3"
select select "1"
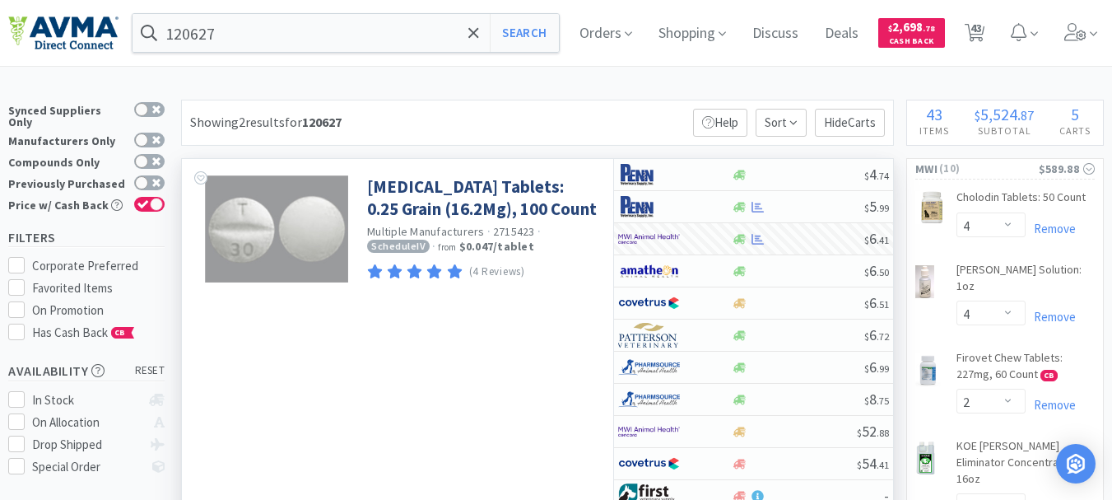
select select "60"
select select "1"
select select "12"
select select "1"
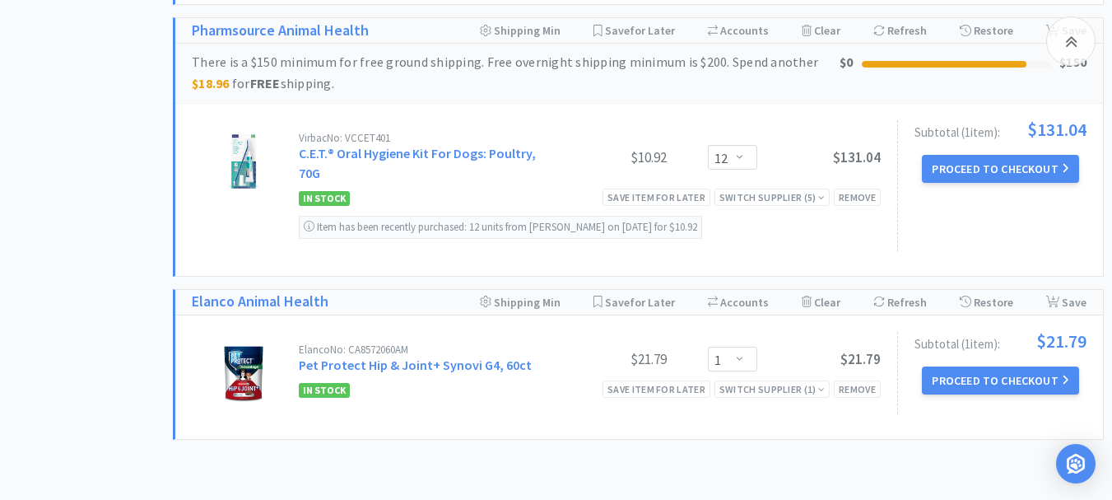
scroll to position [6393, 0]
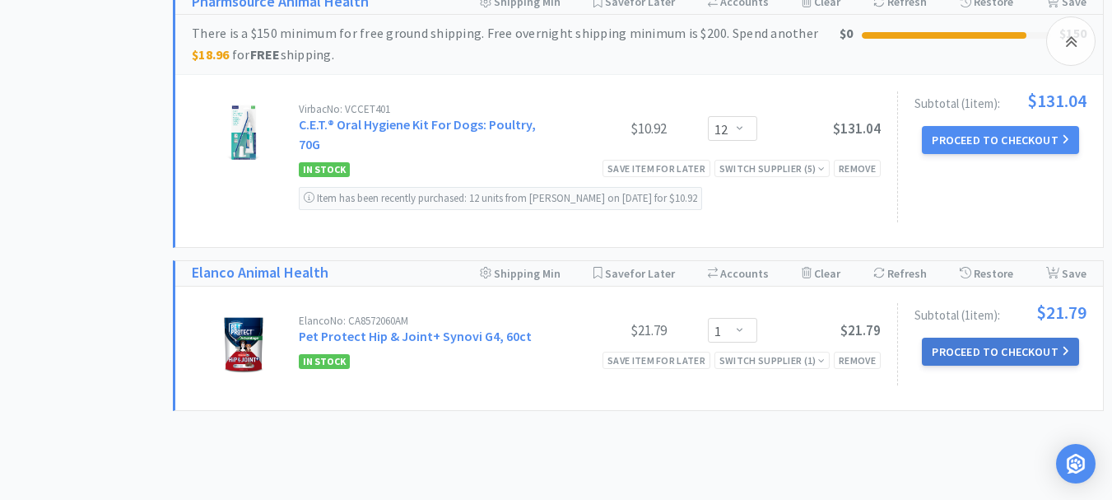
click at [1002, 337] on button "Proceed to Checkout" at bounding box center [1000, 351] width 156 height 28
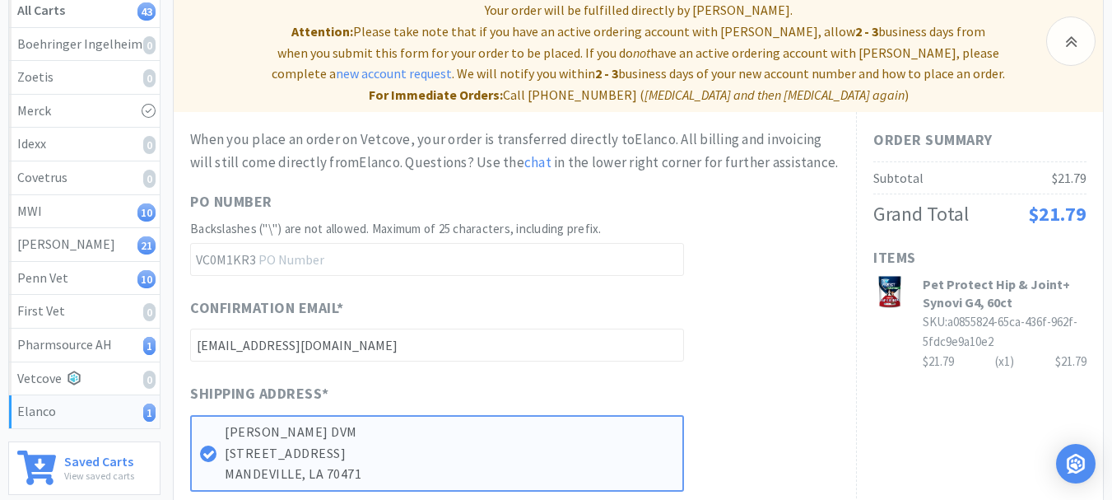
scroll to position [247, 0]
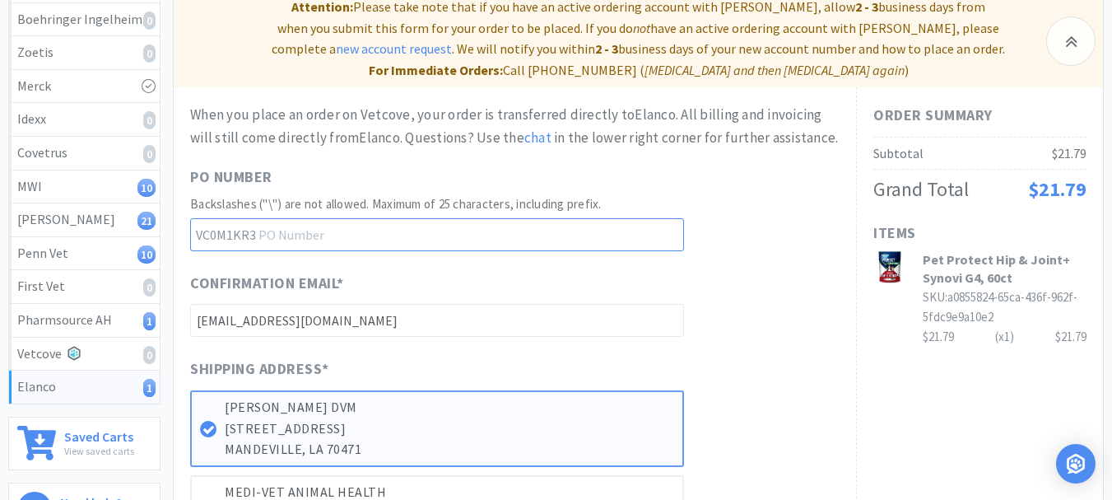
click at [305, 235] on input "text" at bounding box center [437, 234] width 494 height 33
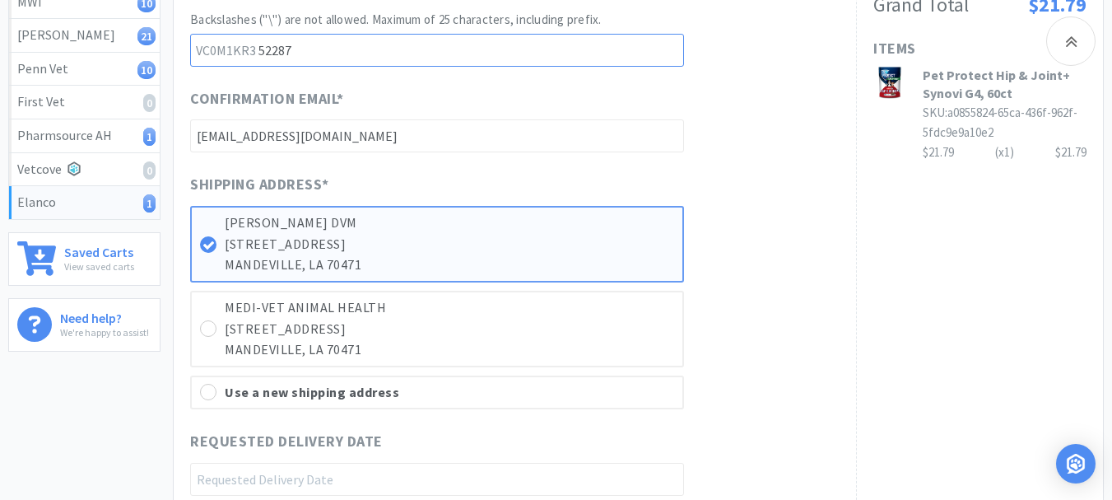
scroll to position [618, 0]
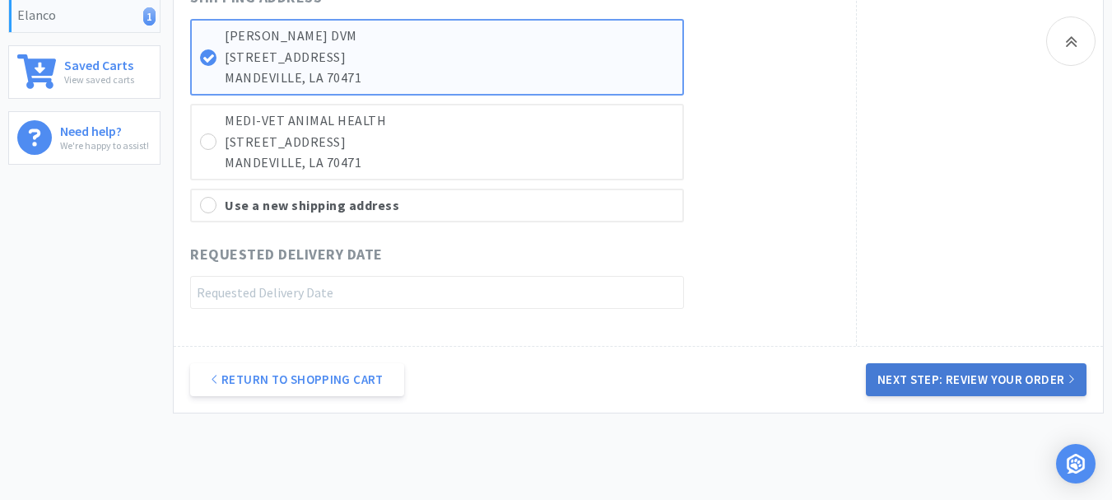
type input "52287"
click at [1016, 380] on button "Next Step: Review Your Order" at bounding box center [976, 379] width 221 height 33
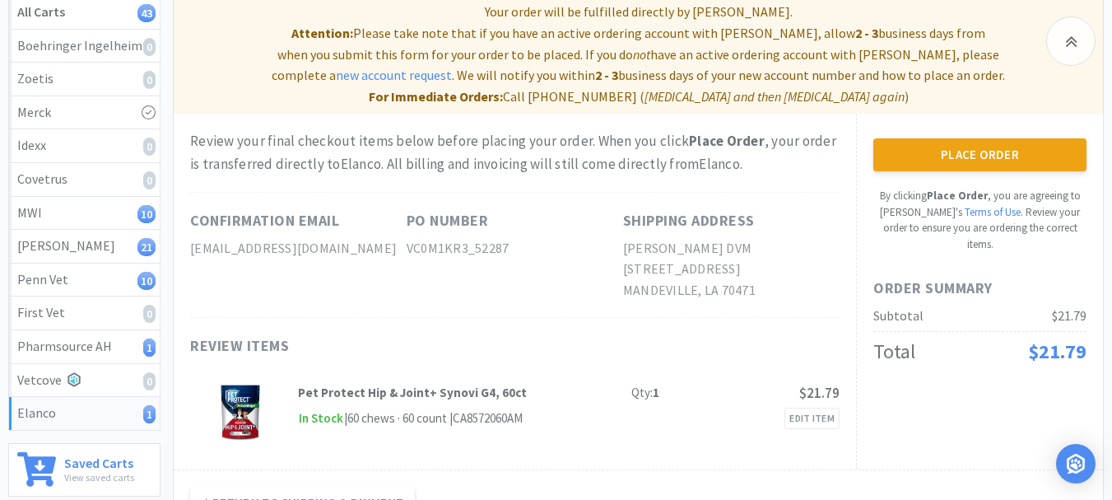
scroll to position [247, 0]
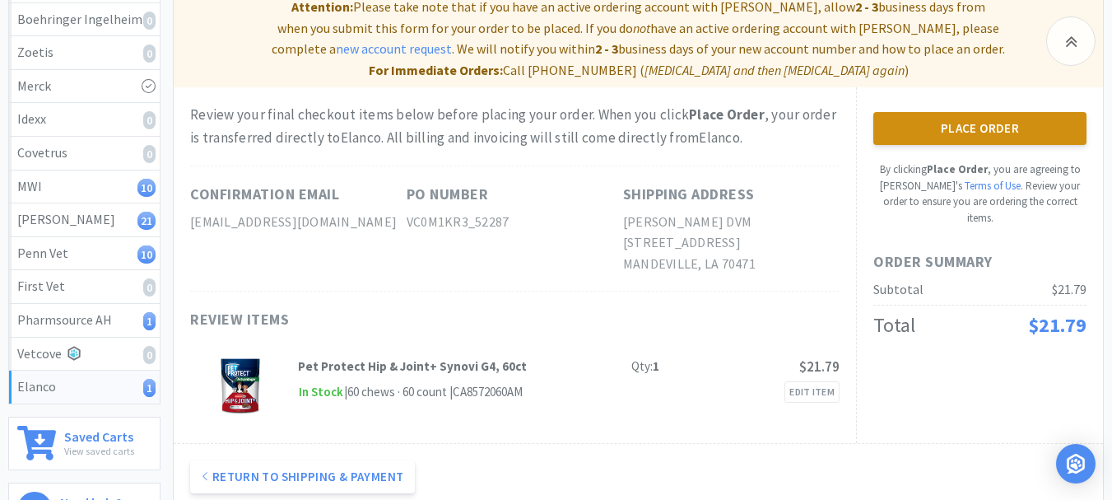
click at [976, 132] on button "Place Order" at bounding box center [979, 128] width 213 height 33
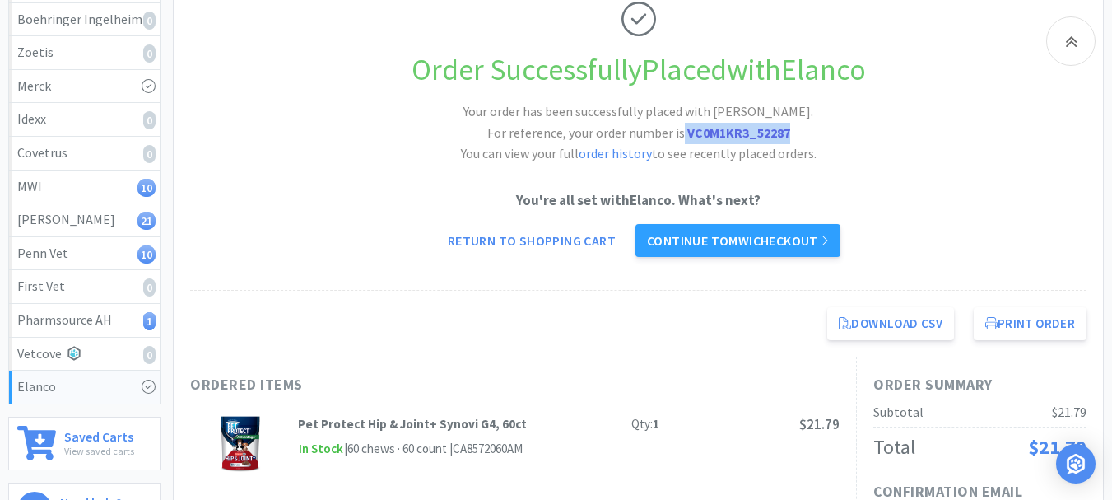
drag, startPoint x: 791, startPoint y: 129, endPoint x: 683, endPoint y: 137, distance: 108.1
click at [683, 137] on h2 "Your order has been successfully placed with [PERSON_NAME]. For reference, your…" at bounding box center [639, 132] width 494 height 63
copy span "VC0M1KR3_52287"
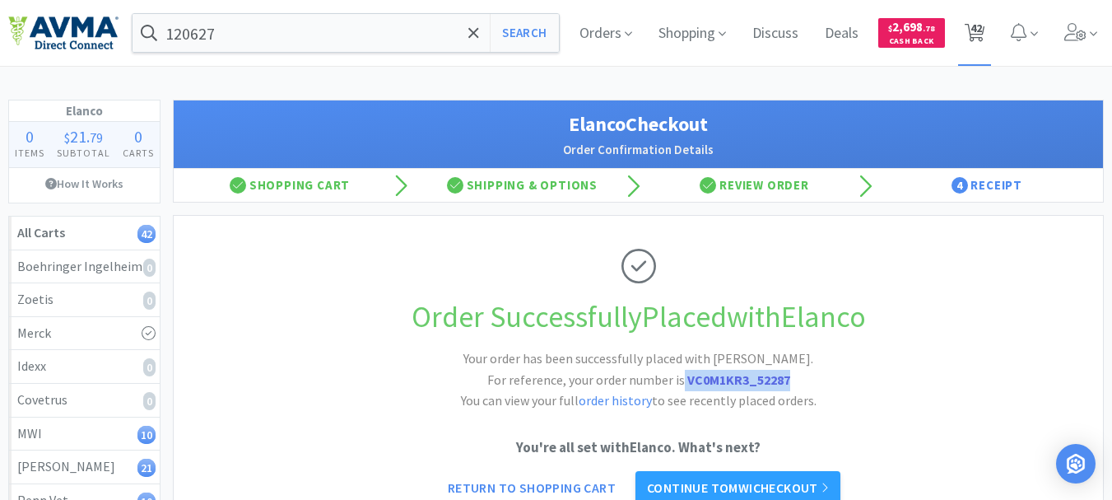
click at [979, 29] on span "42" at bounding box center [976, 28] width 12 height 66
select select "4"
select select "2"
select select "1"
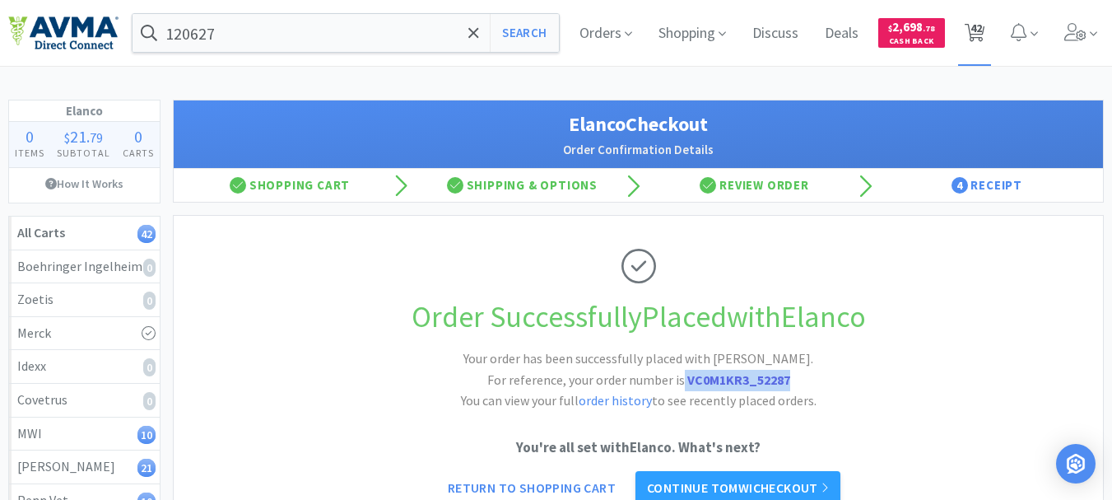
select select "5"
select select "1"
select select "2"
select select "5"
select select "2"
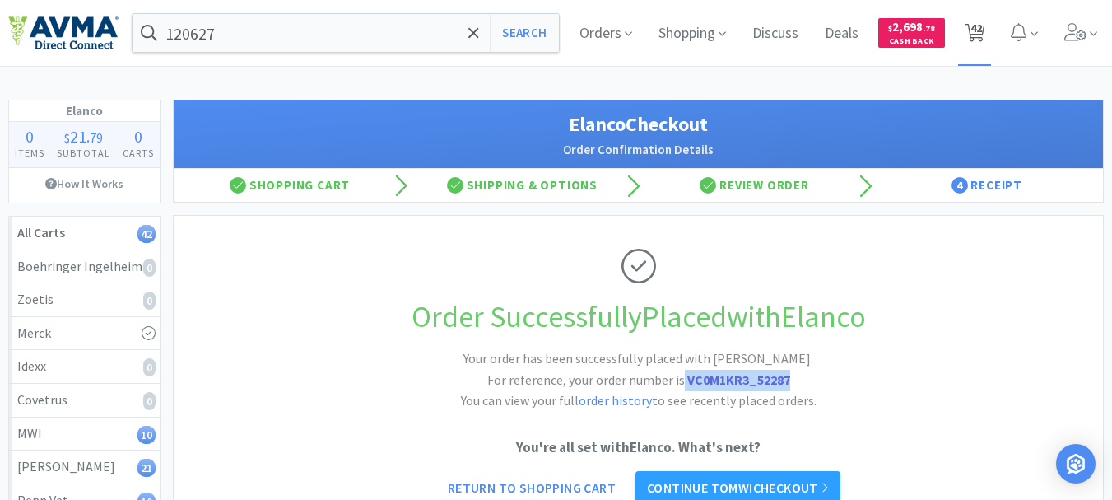
select select "1"
select select "8"
select select "2"
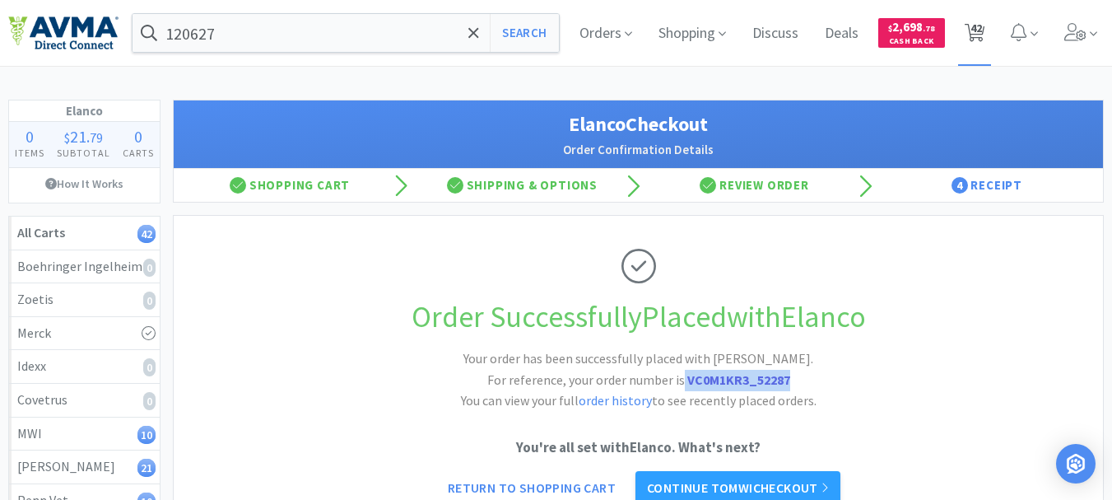
select select "17"
select select "11"
select select "2"
select select "1"
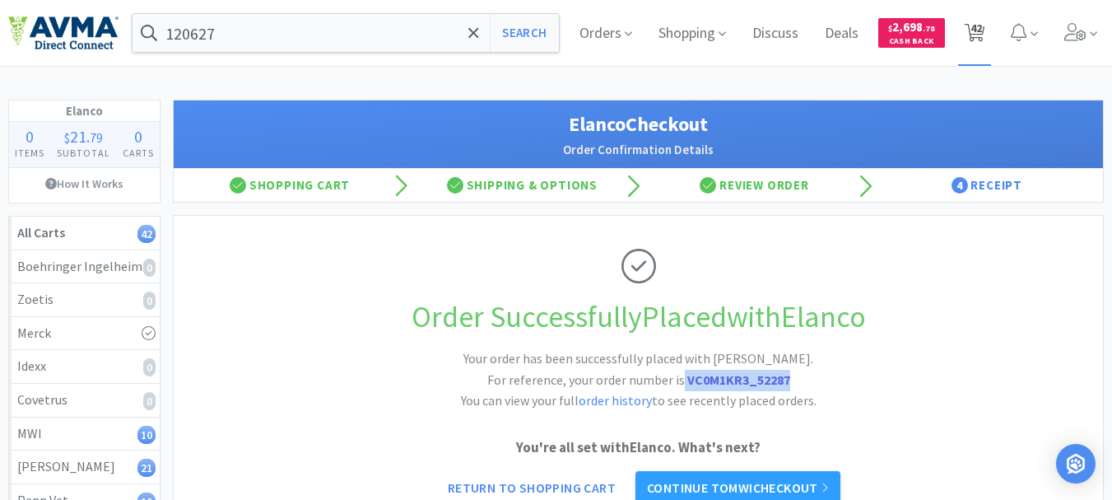
select select "1"
select select "4"
select select "1"
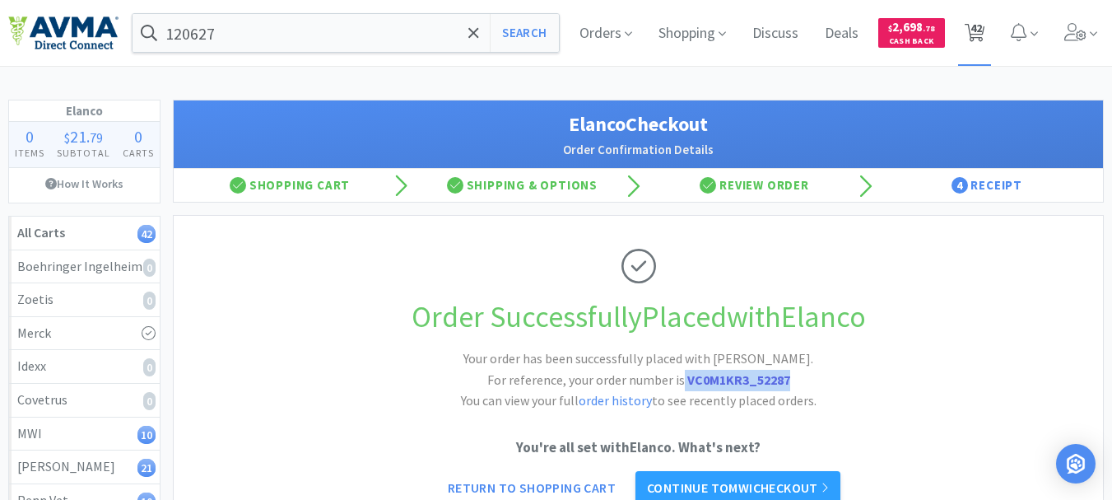
select select "1"
select select "7"
select select "1"
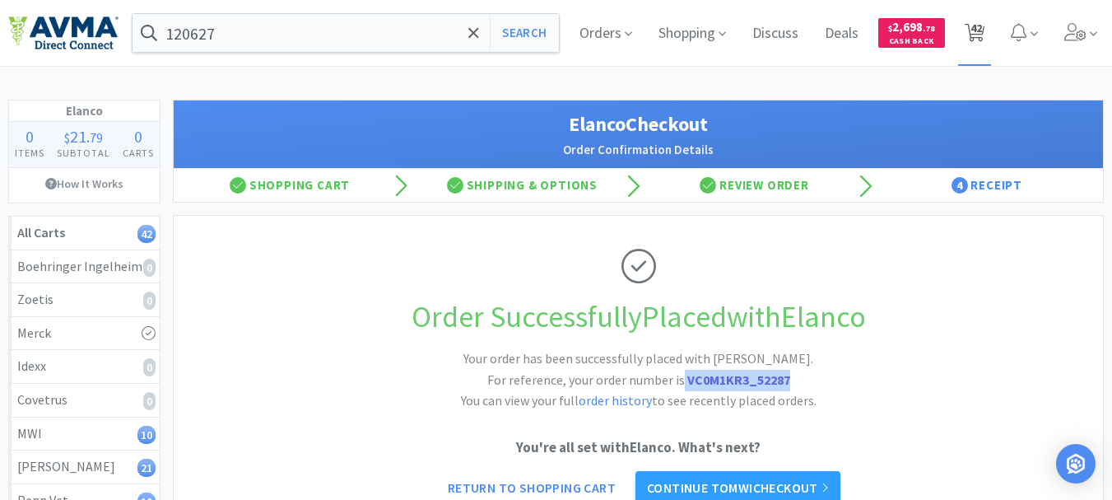
select select "45"
select select "2"
select select "3"
select select "1"
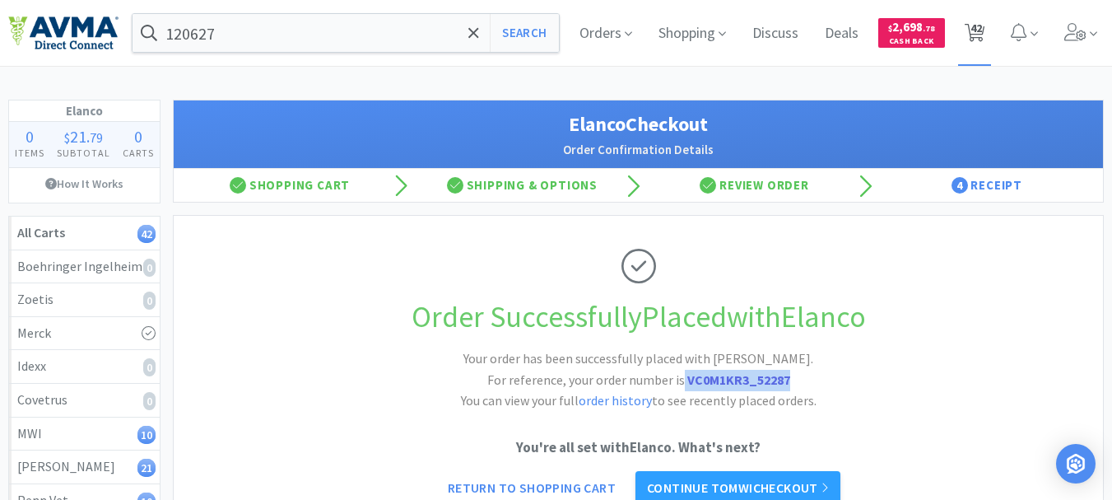
select select "3"
select select "2"
select select "3"
select select "1"
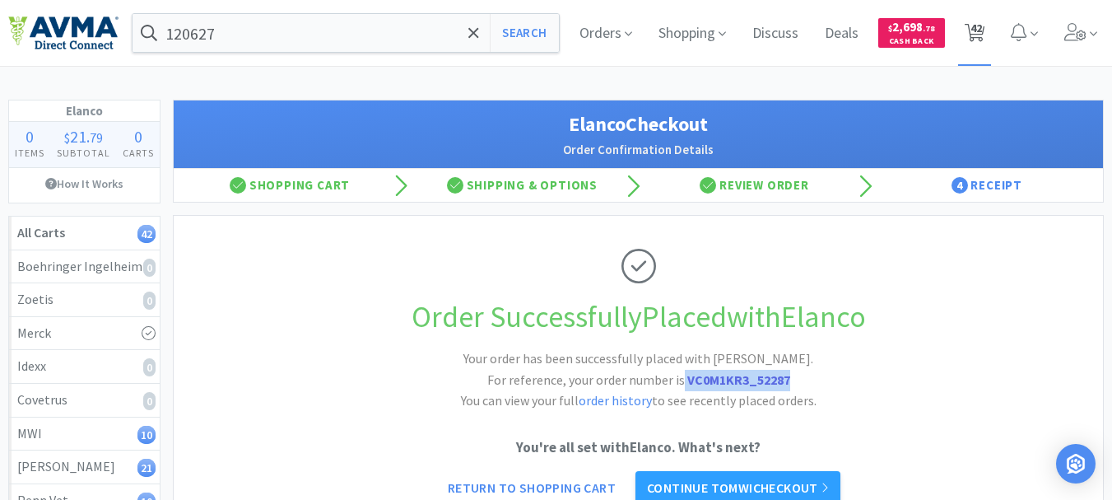
select select "60"
select select "1"
select select "12"
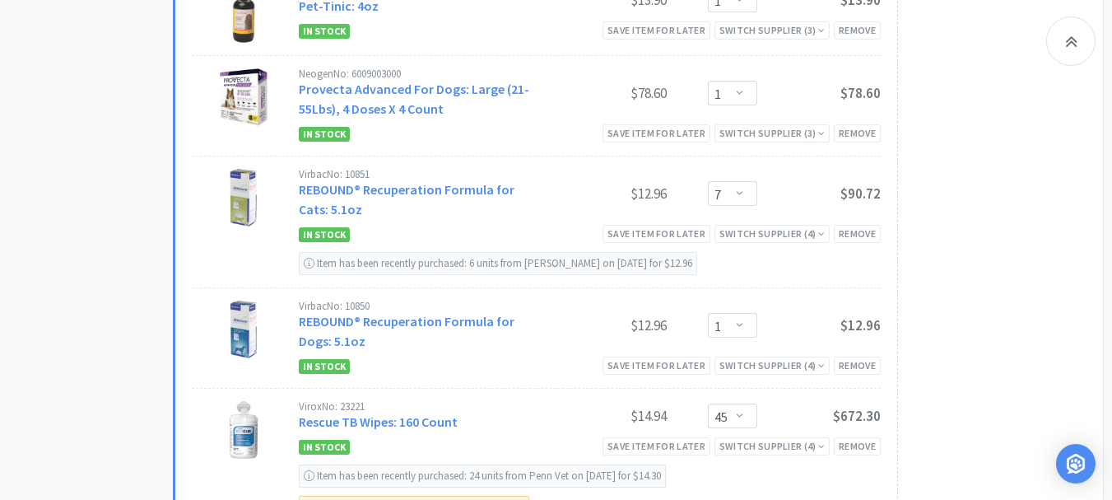
scroll to position [4115, 0]
click at [734, 179] on select "Enter Quantity 1 2 3 4 5 6 7 8 9 10 11 12 13 14 15 16 17 18 19 20 Enter Quantity" at bounding box center [732, 191] width 49 height 25
click at [708, 179] on select "Enter Quantity 1 2 3 4 5 6 7 8 9 10 11 12 13 14 15 16 17 18 19 20 Enter Quantity" at bounding box center [732, 191] width 49 height 25
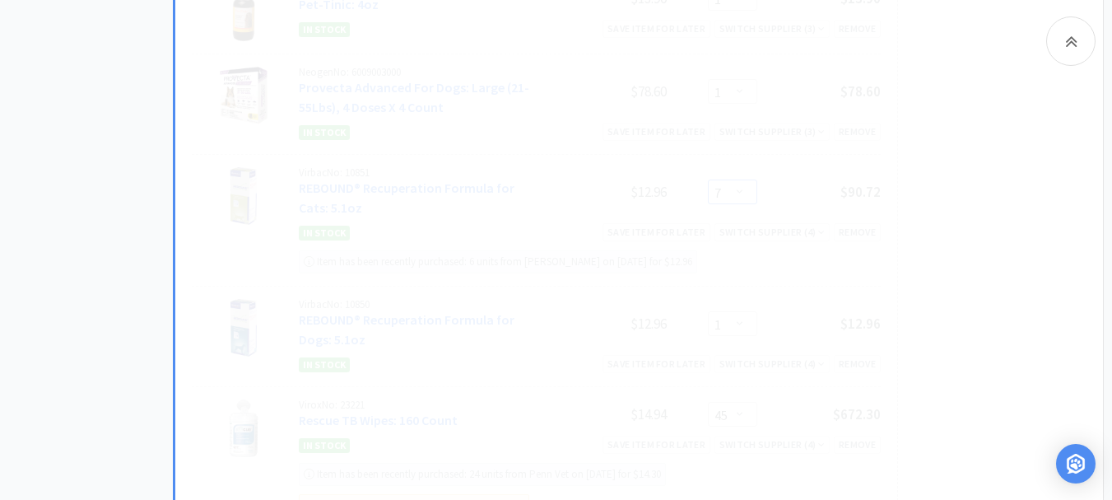
select select "5"
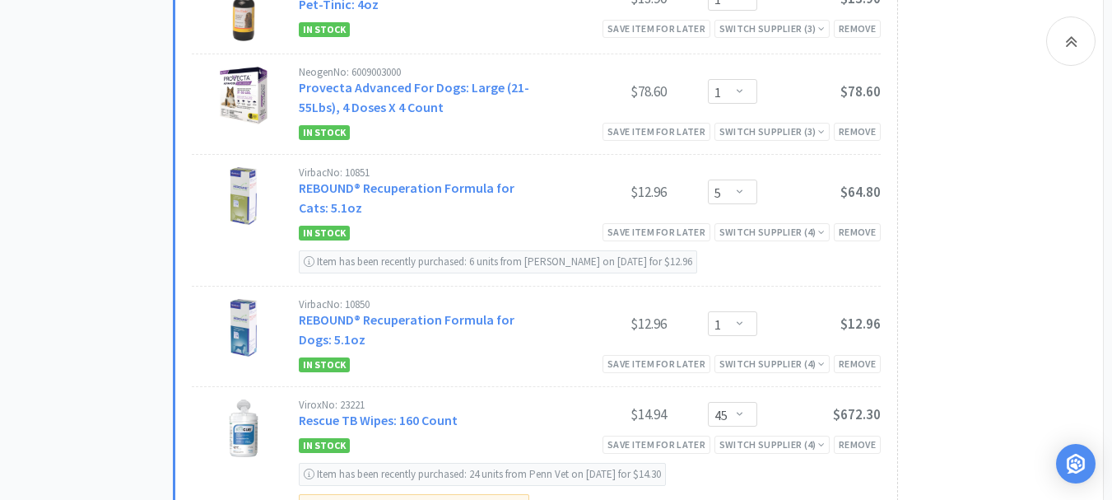
scroll to position [4198, 0]
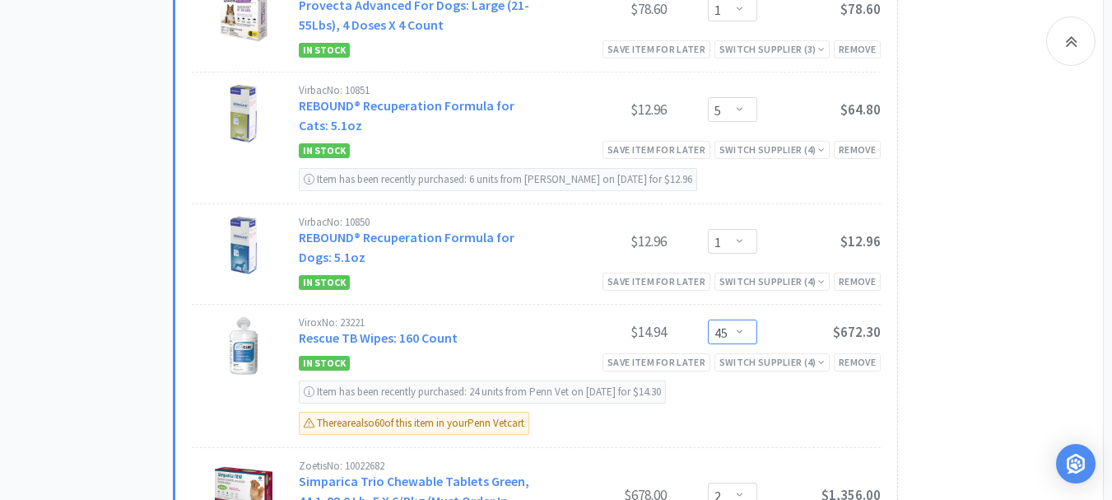
click at [742, 319] on select "Enter Quantity 1 2 3 4 5 6 7 8 9 10 11 12 13 14 15 16 17 18 19 20 45 Enter Quan…" at bounding box center [732, 331] width 49 height 25
type input "44"
click at [795, 318] on button "Update" at bounding box center [783, 330] width 55 height 25
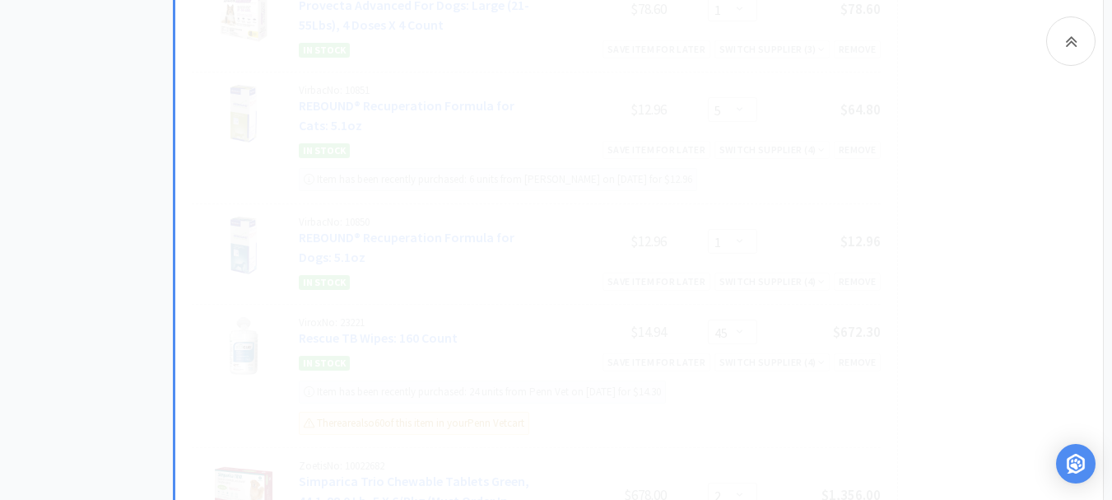
select select "44"
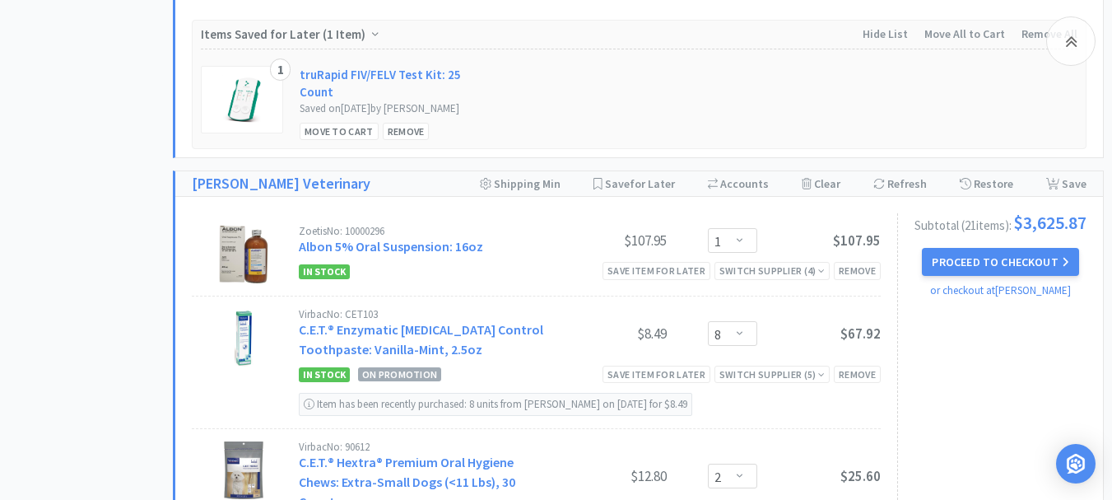
scroll to position [1975, 0]
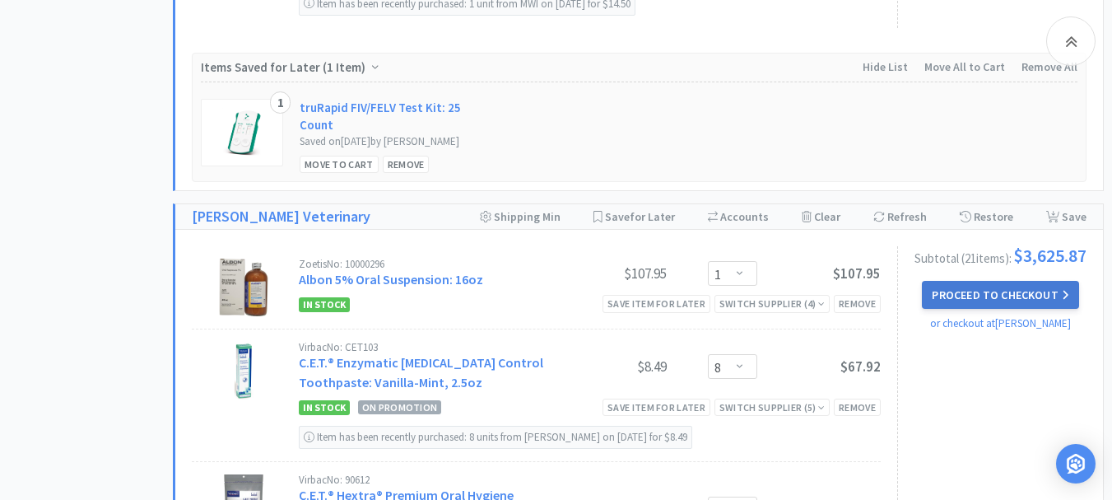
click at [1017, 293] on button "Proceed to Checkout" at bounding box center [1000, 295] width 156 height 28
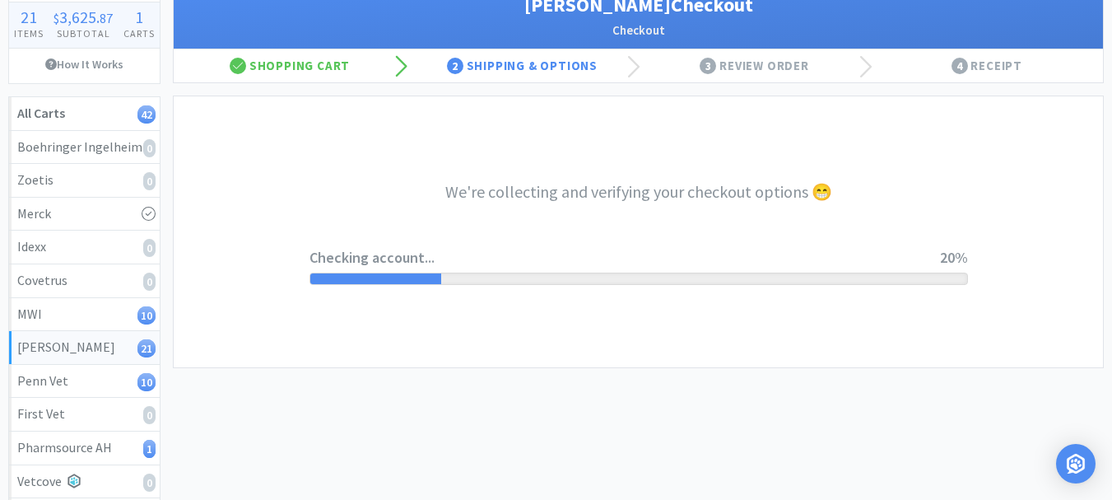
scroll to position [106, 0]
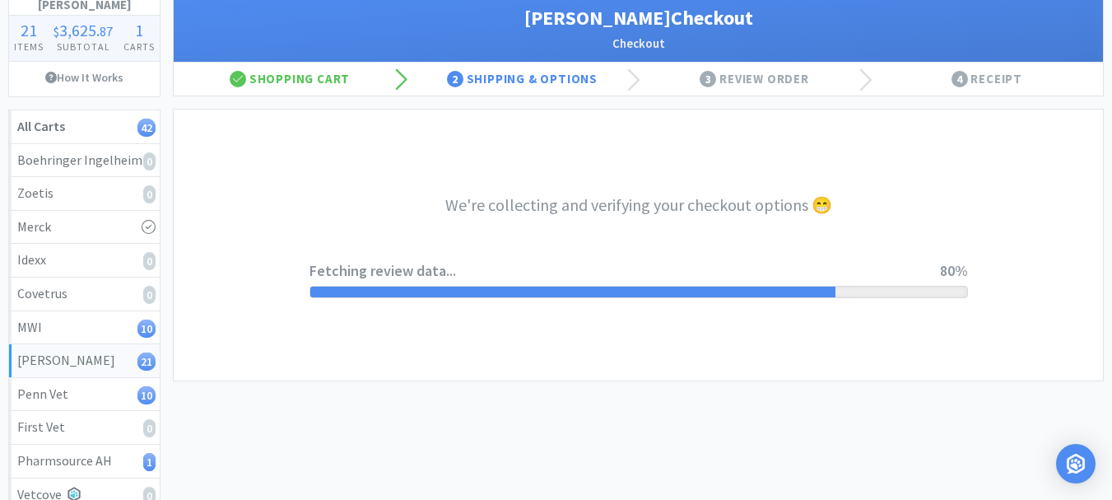
select select "1"
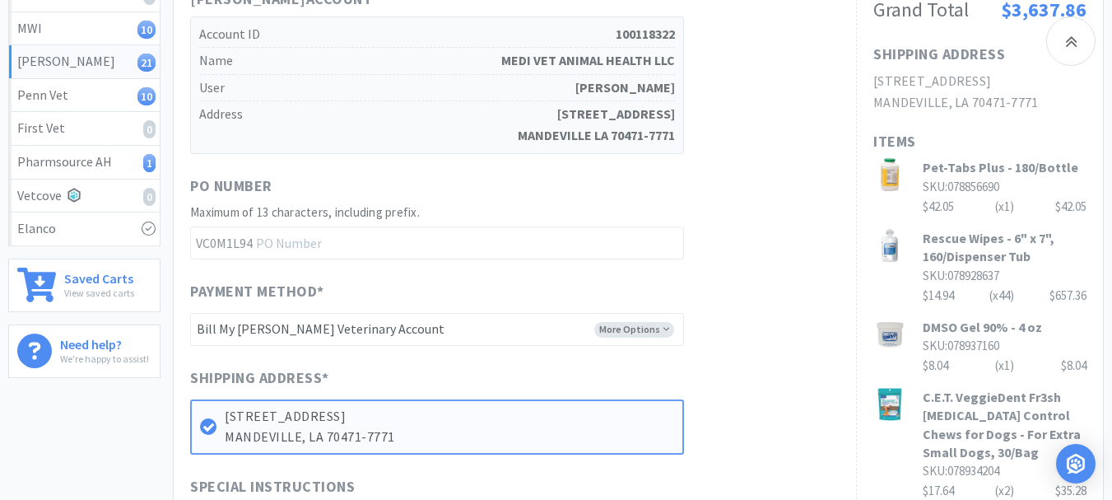
scroll to position [412, 0]
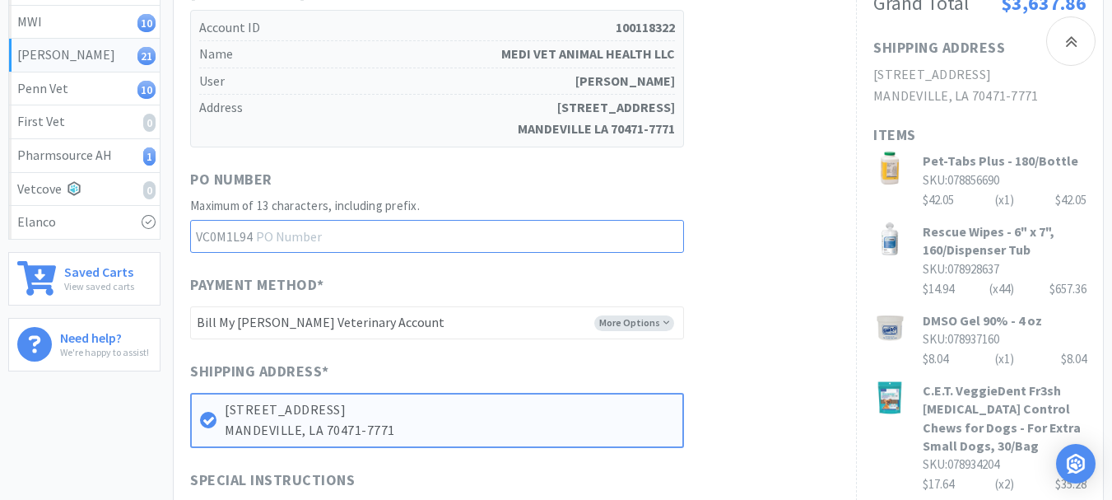
click at [301, 237] on input "text" at bounding box center [437, 236] width 494 height 33
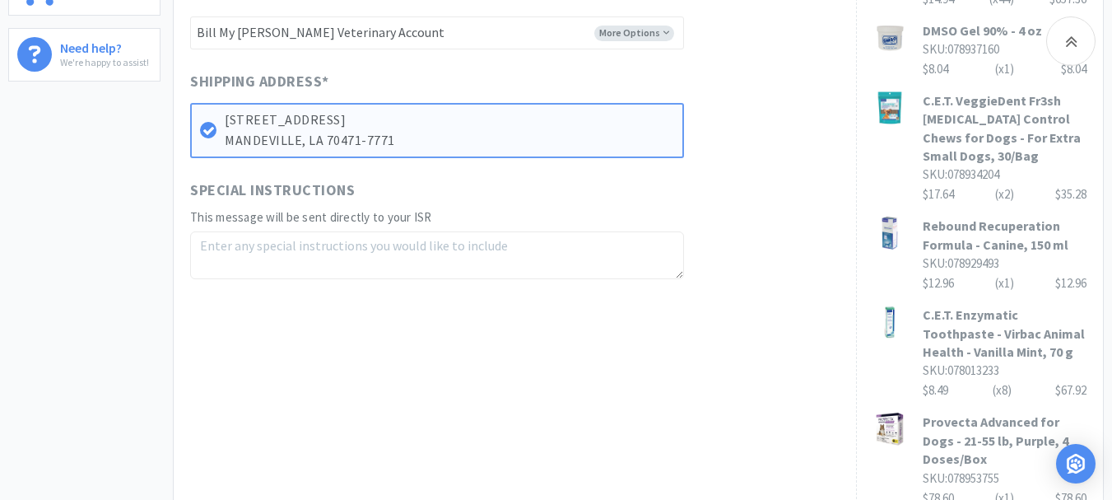
scroll to position [741, 0]
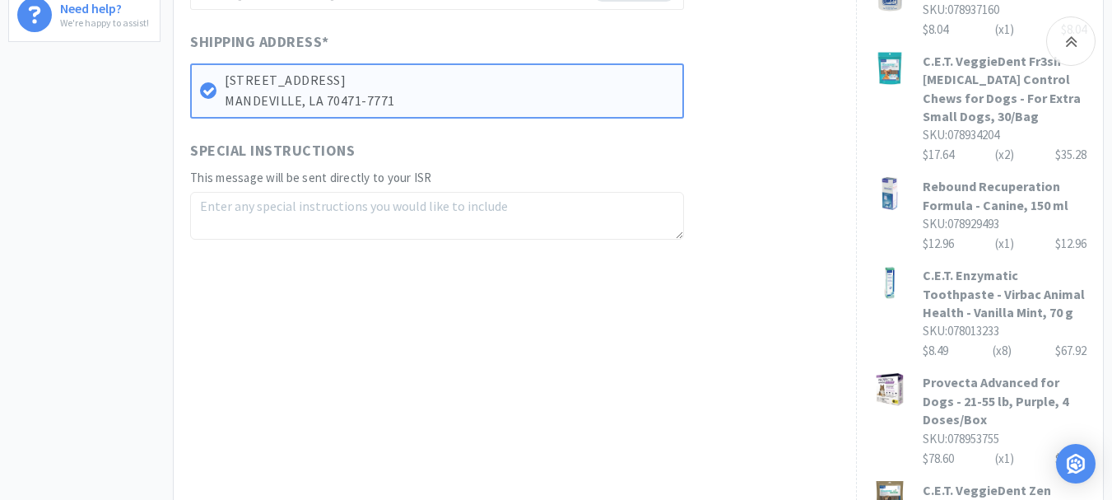
type input "52286"
click at [214, 250] on div "When you place an order on Vetcove, your order is transferred directly to [PERS…" at bounding box center [515, 198] width 682 height 1295
click at [209, 202] on textarea at bounding box center [437, 216] width 494 height 48
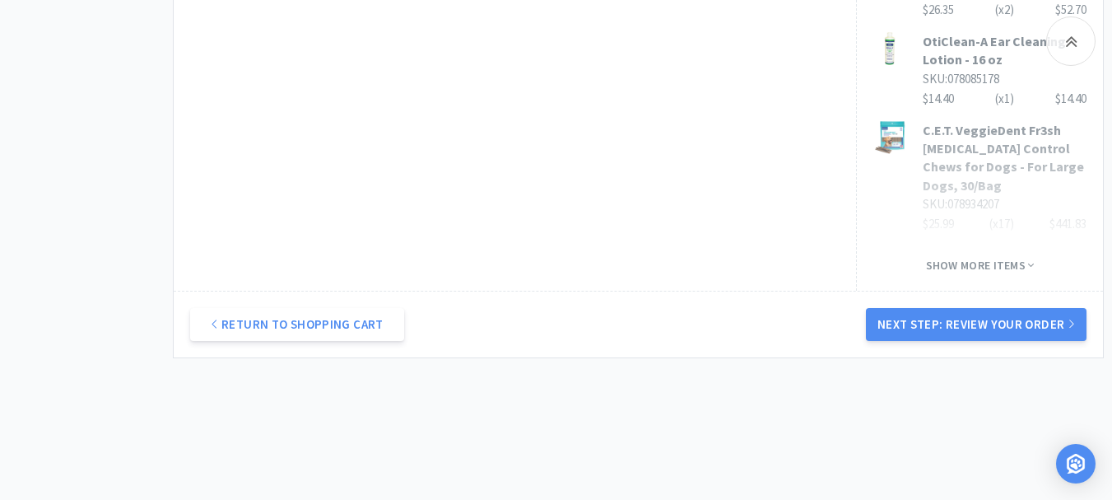
scroll to position [1305, 0]
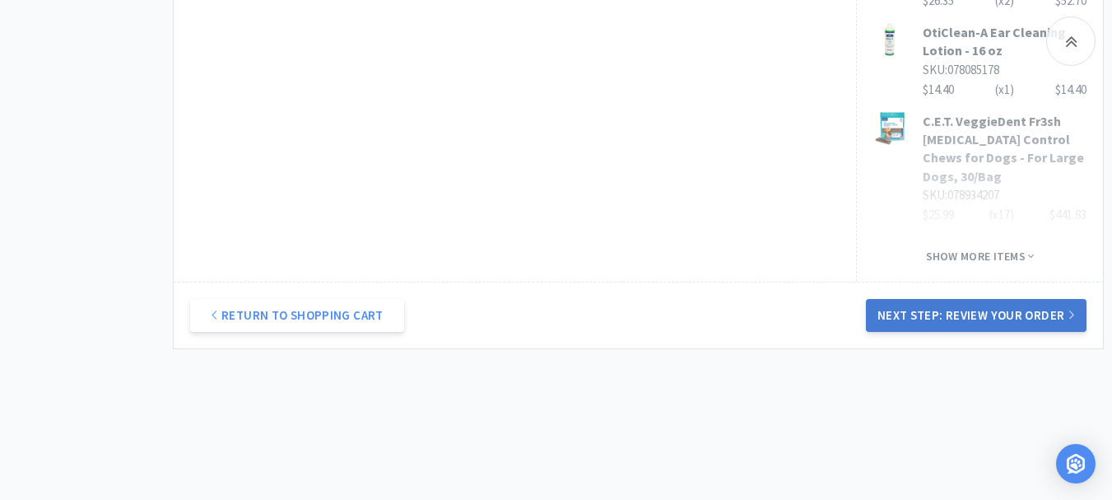
type textarea "Free: 078013233 x 3, 078934204 x 2"
click at [986, 299] on button "Next Step: Review Your Order" at bounding box center [976, 315] width 221 height 33
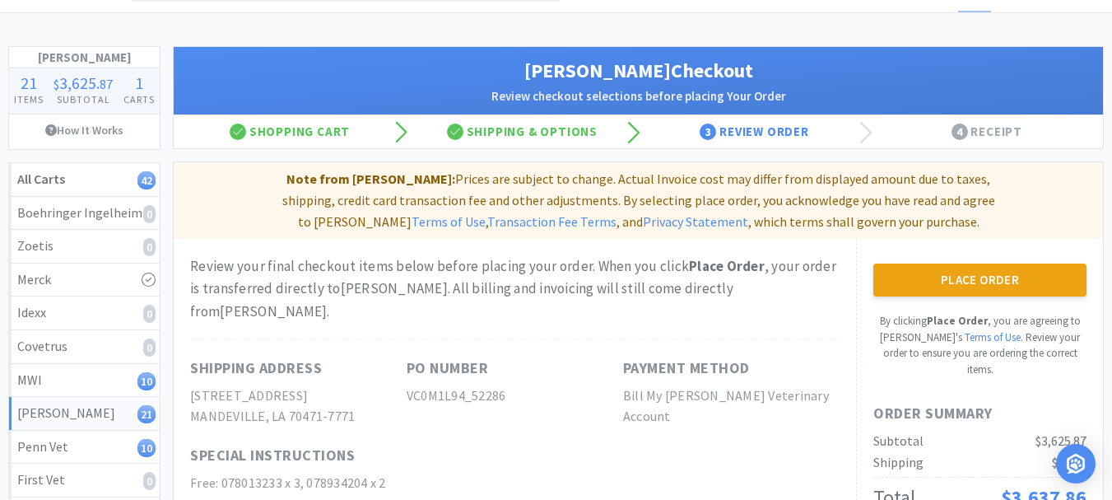
scroll to position [82, 0]
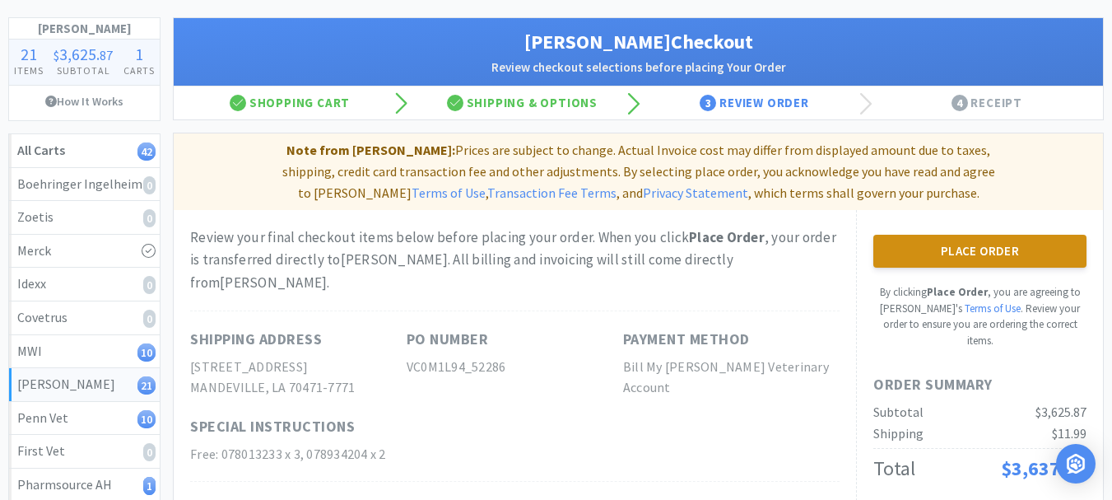
click at [954, 253] on button "Place Order" at bounding box center [979, 251] width 213 height 33
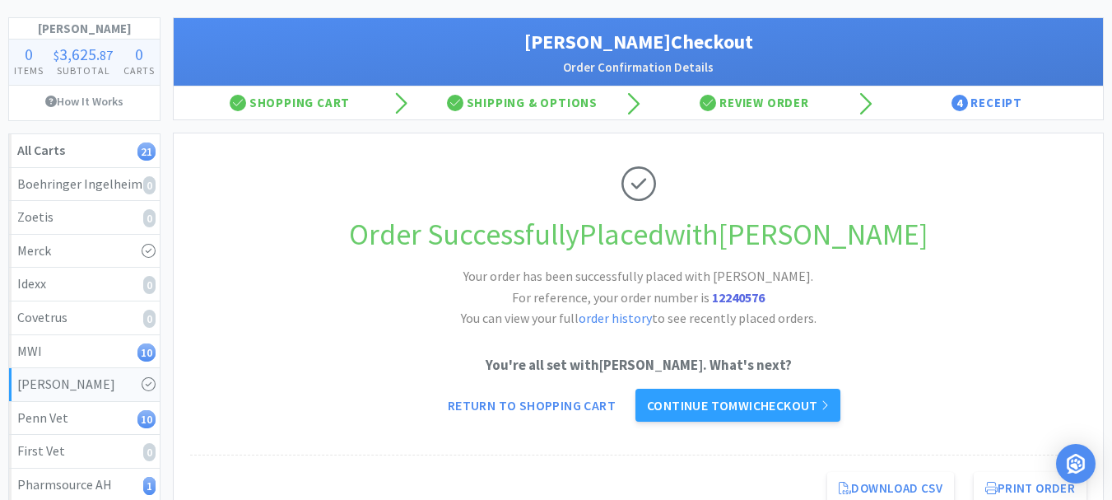
click at [739, 297] on strong "12240576" at bounding box center [738, 297] width 53 height 16
copy strong "12240576"
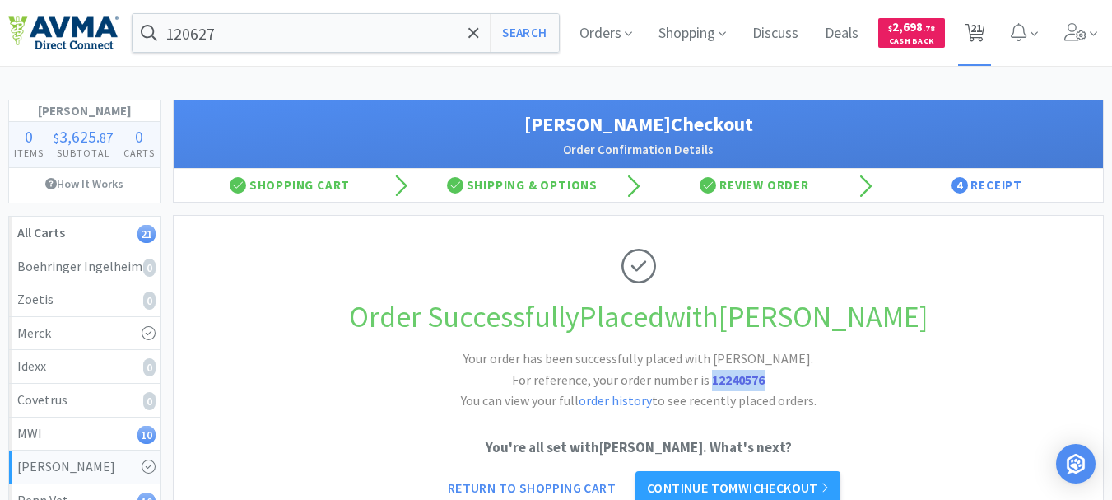
click at [972, 32] on span "21" at bounding box center [976, 28] width 12 height 66
select select "4"
select select "2"
select select "1"
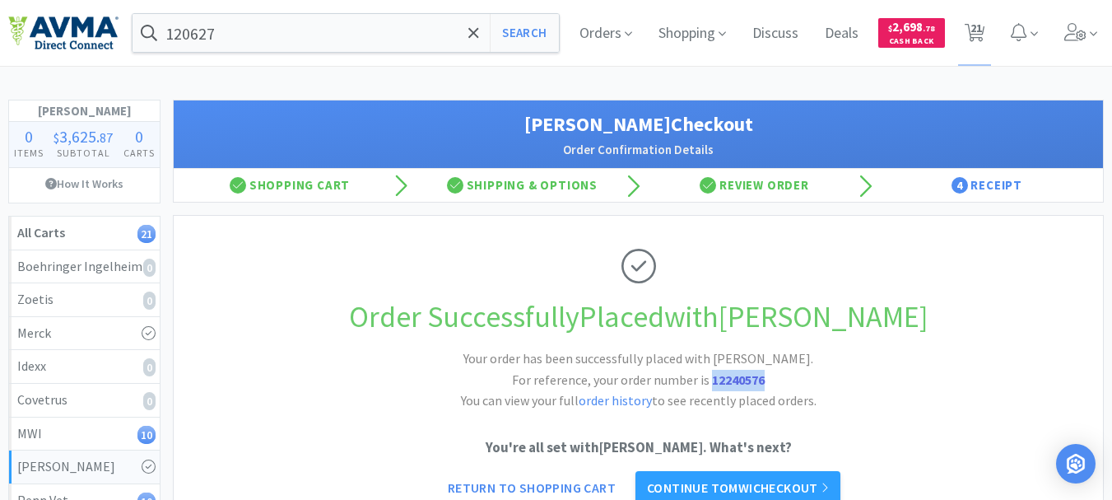
select select "5"
select select "1"
select select "2"
select select "5"
select select "2"
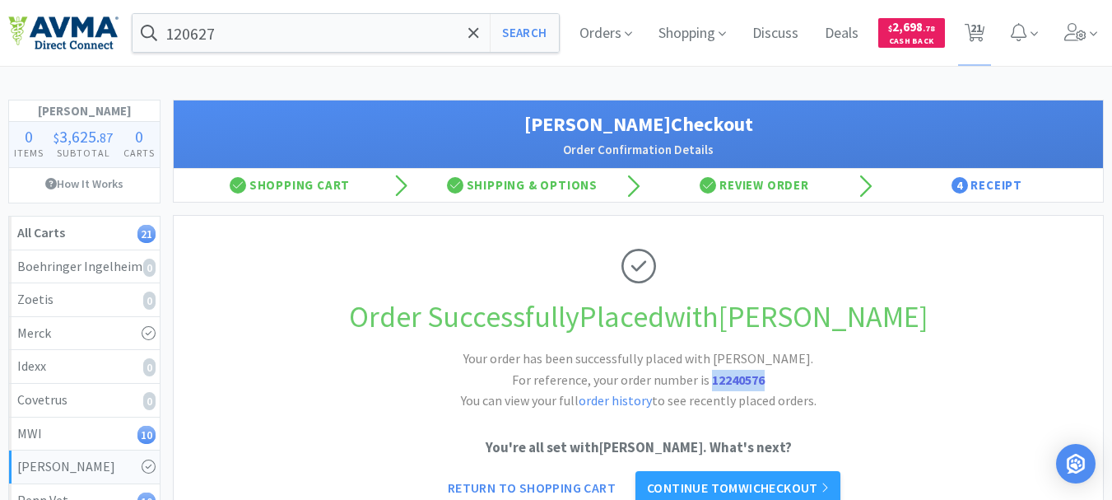
select select "1"
select select "2"
select select "3"
select select "1"
select select "3"
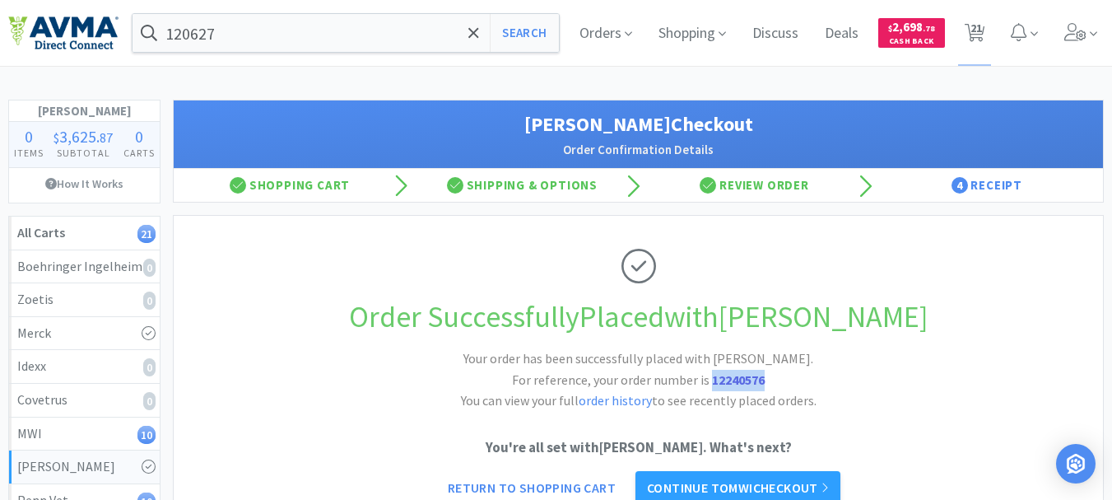
select select "3"
select select "2"
select select "3"
select select "1"
select select "60"
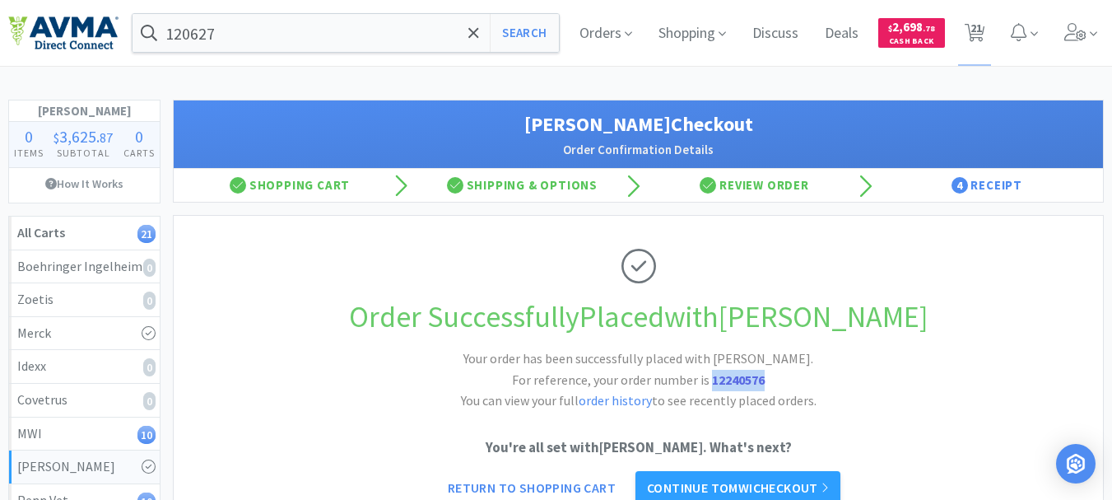
select select "1"
select select "12"
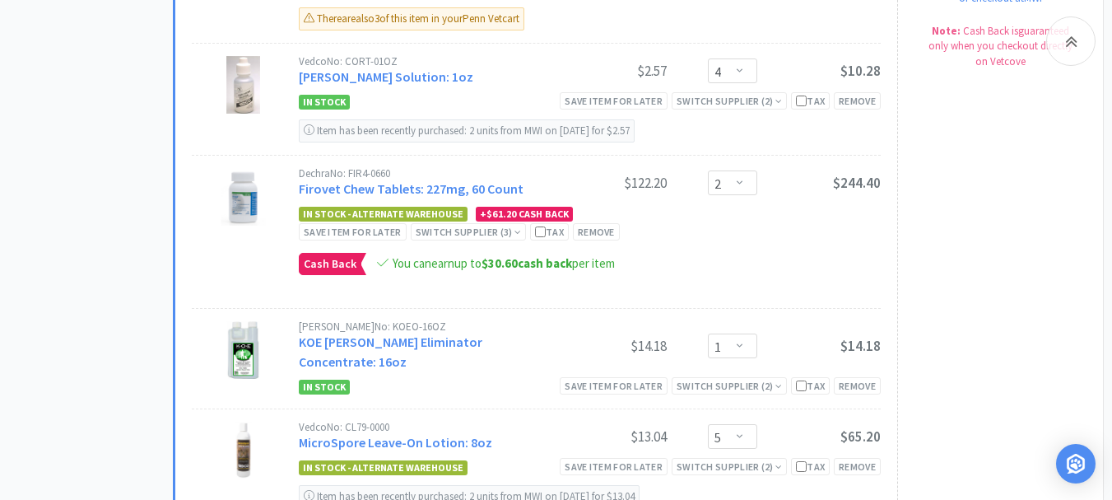
scroll to position [905, 0]
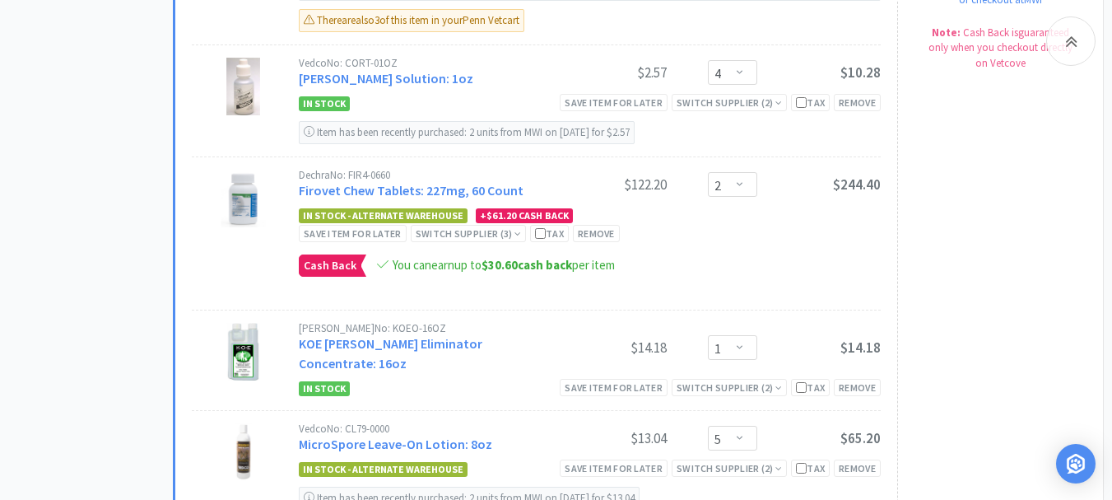
click at [990, 401] on div "Subtotal ( 10 item s ): $589.88 Cash Back Earned : $61.20 Proceed to Checkout o…" at bounding box center [991, 490] width 189 height 1216
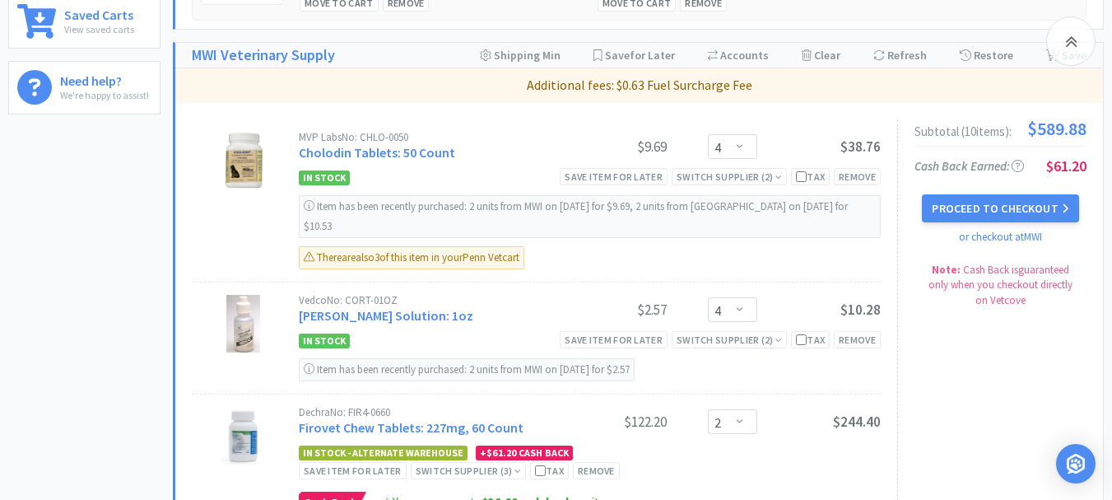
scroll to position [658, 0]
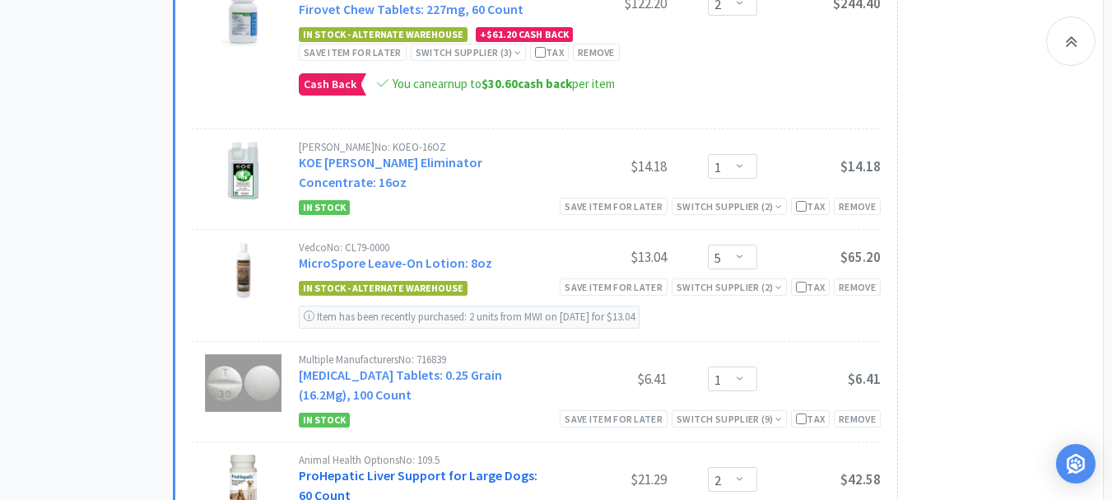
scroll to position [1070, 0]
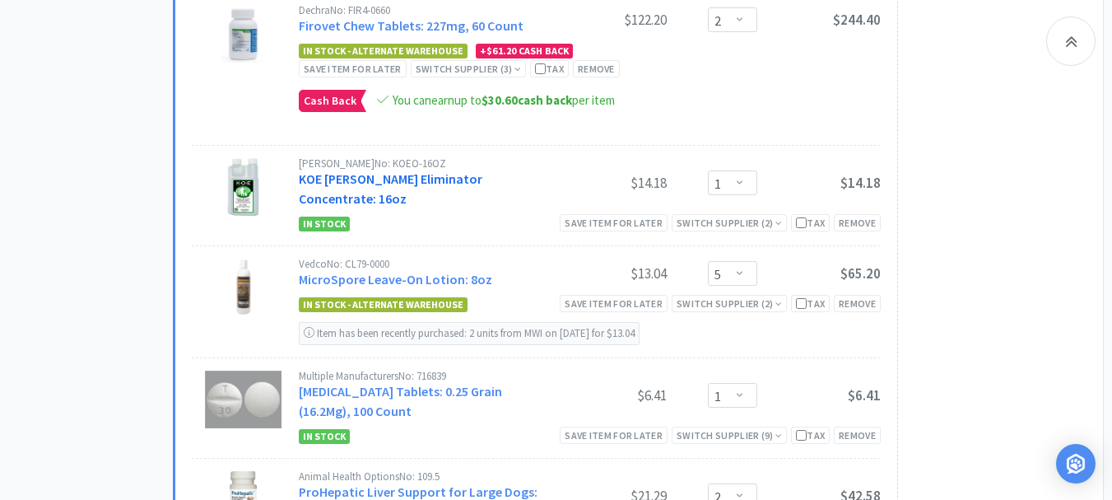
click at [404, 193] on link "KOE [PERSON_NAME] Eliminator Concentrate: 16oz" at bounding box center [391, 188] width 184 height 36
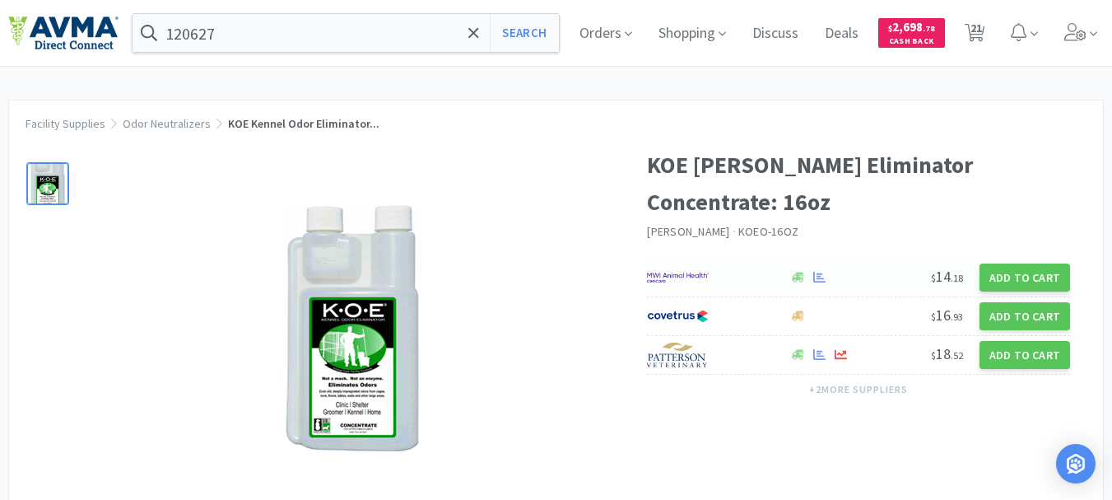
click at [667, 279] on img at bounding box center [678, 277] width 62 height 25
select select "1"
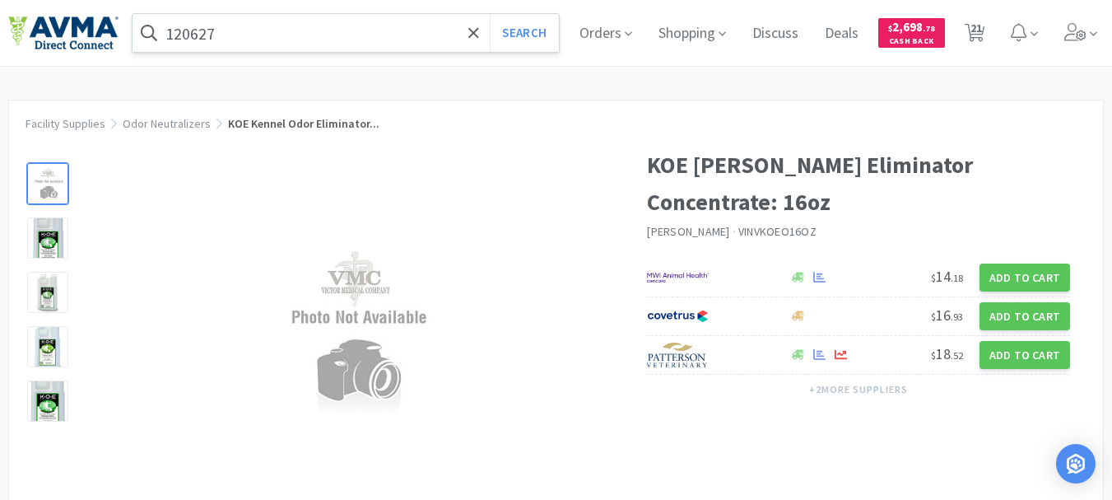
click at [262, 45] on input "120627" at bounding box center [346, 33] width 426 height 38
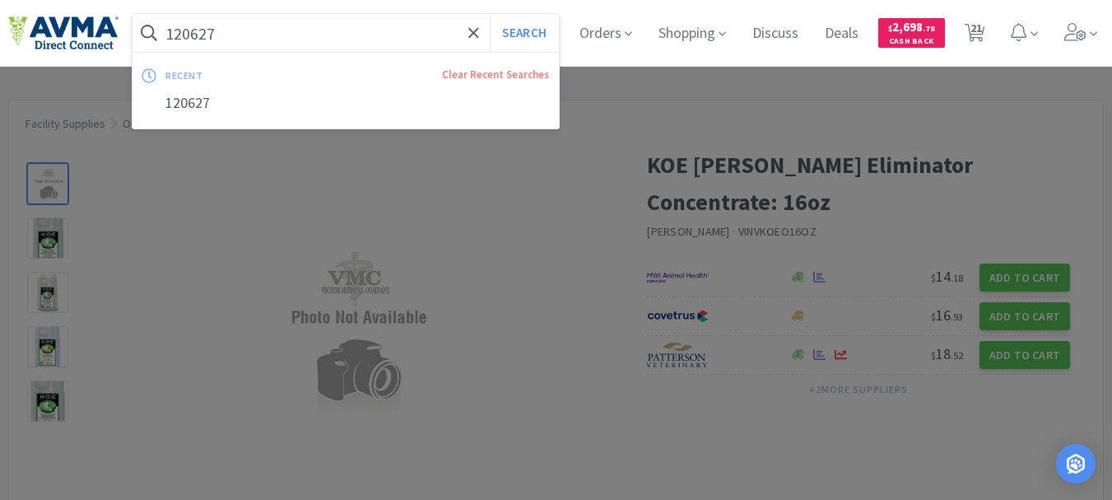
paste input "046630"
type input "046630"
click at [490, 14] on button "Search" at bounding box center [524, 33] width 68 height 38
select select "4"
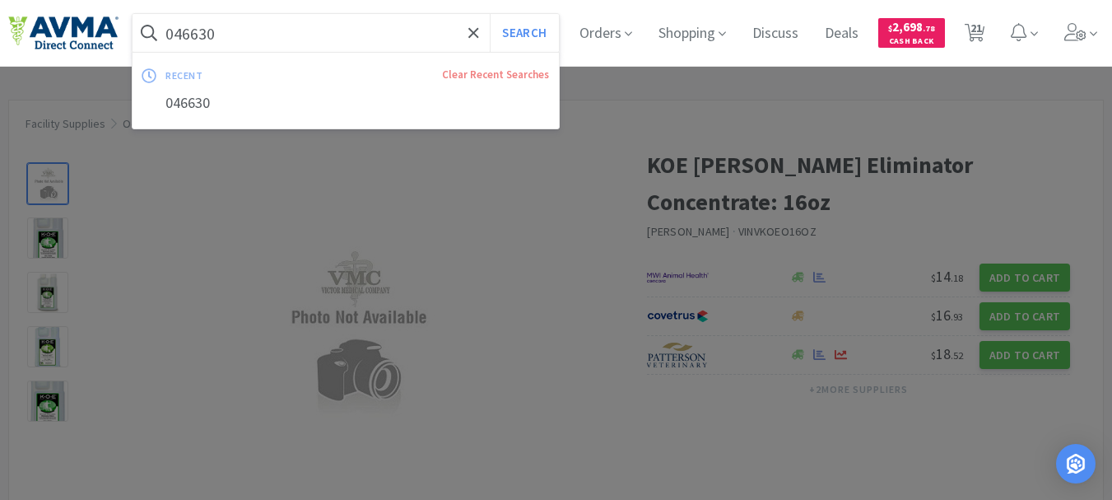
select select "2"
select select "1"
select select "5"
select select "1"
select select "2"
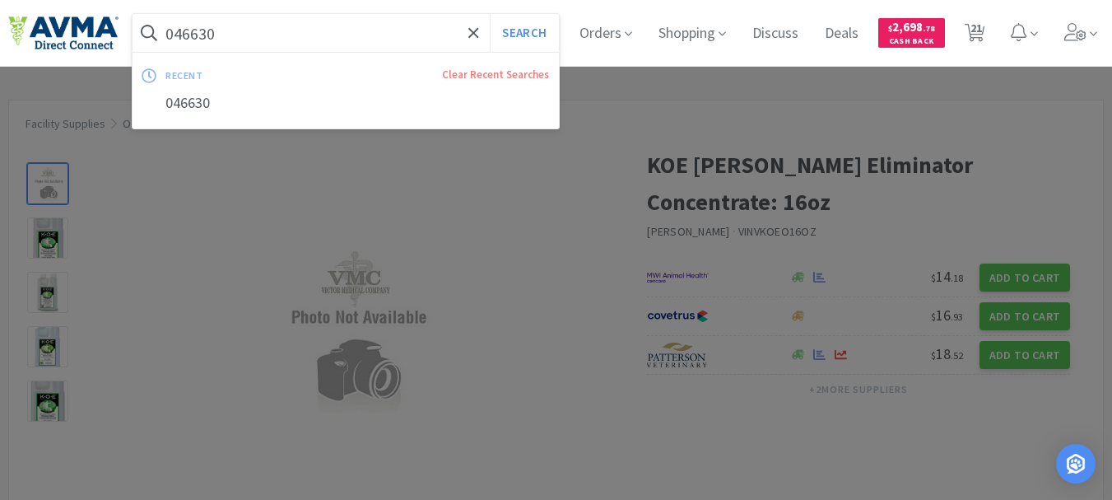
select select "5"
select select "2"
select select "1"
select select "2"
select select "3"
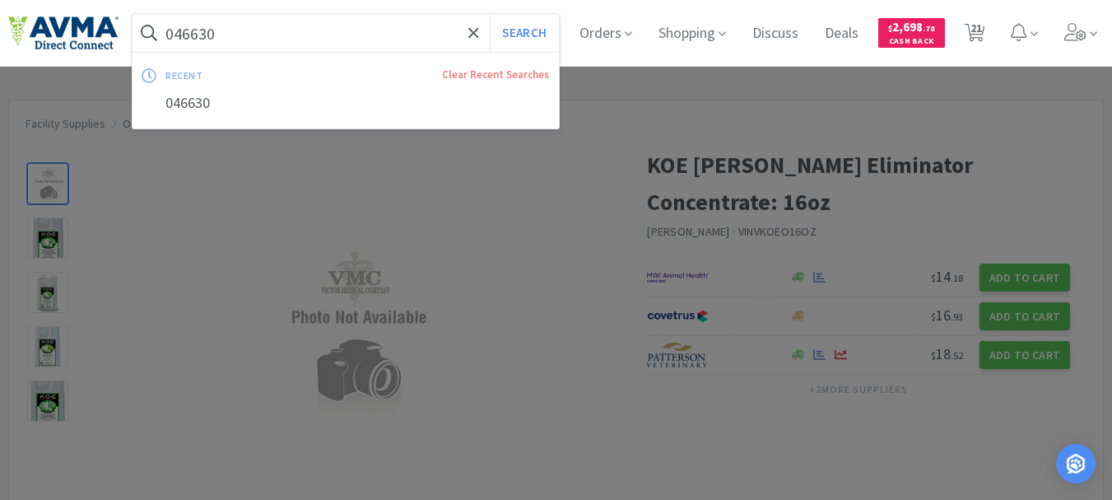
select select "1"
select select "3"
select select "2"
select select "3"
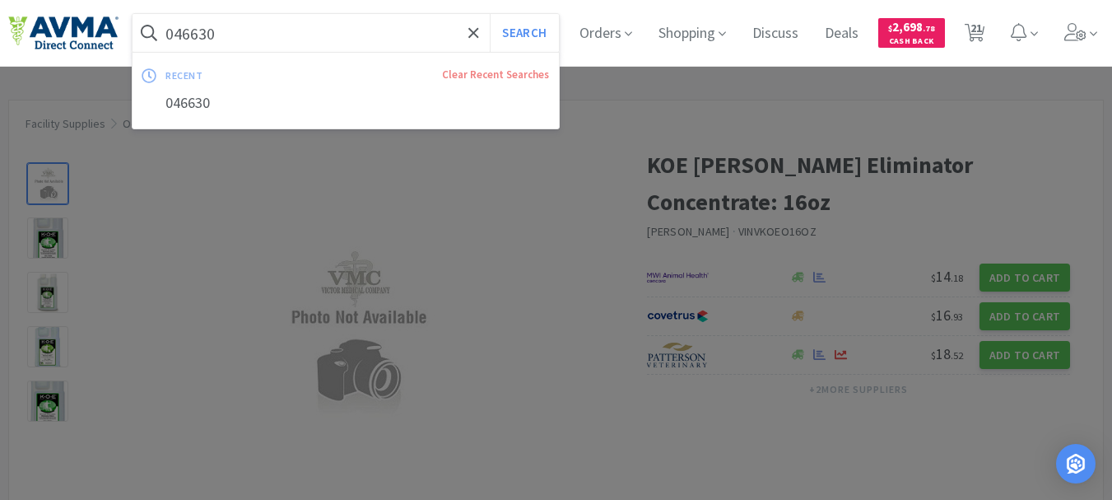
select select "1"
select select "60"
select select "1"
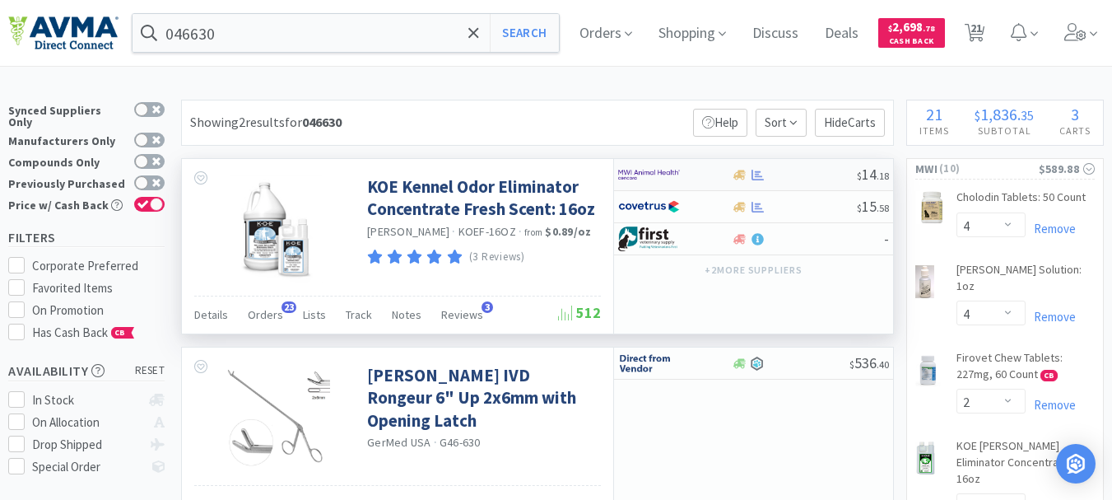
click at [644, 175] on img at bounding box center [649, 174] width 62 height 25
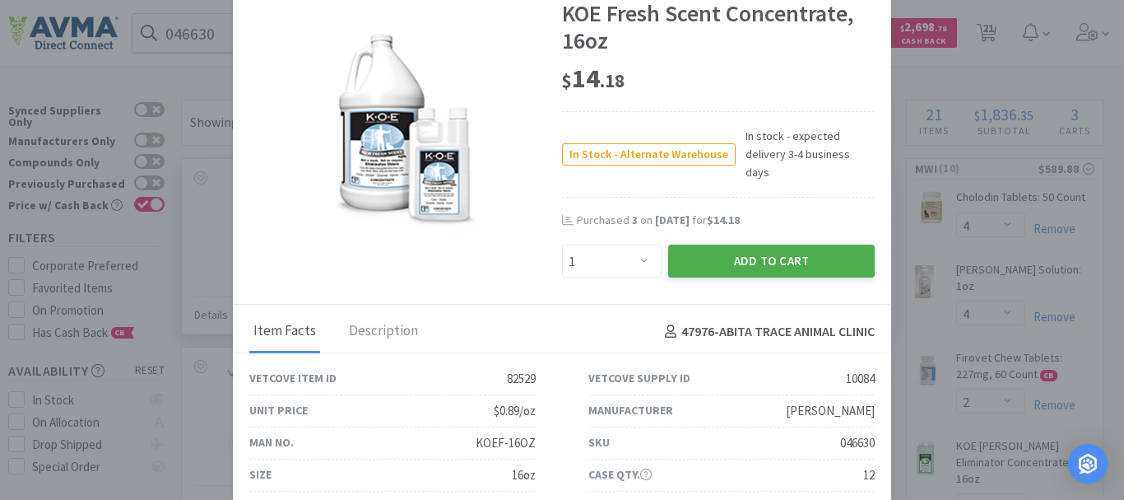
click at [762, 250] on button "Add to Cart" at bounding box center [771, 260] width 207 height 33
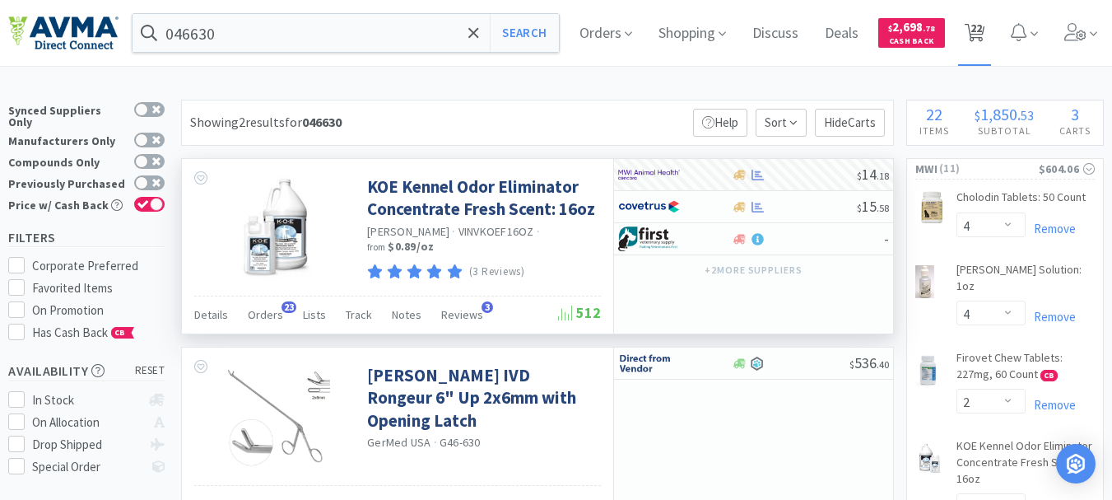
drag, startPoint x: 991, startPoint y: 31, endPoint x: 972, endPoint y: 38, distance: 20.0
click at [982, 31] on span "22" at bounding box center [976, 28] width 12 height 66
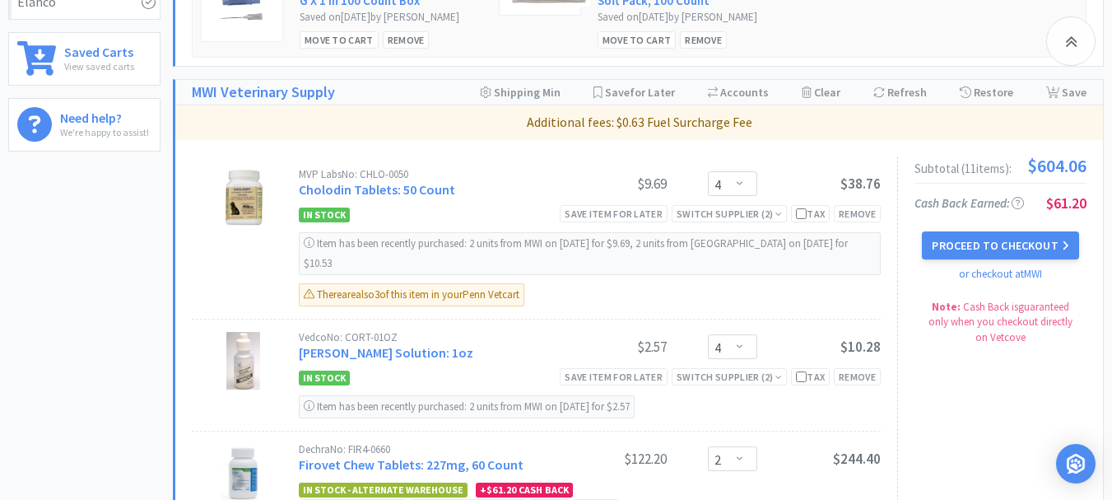
scroll to position [658, 0]
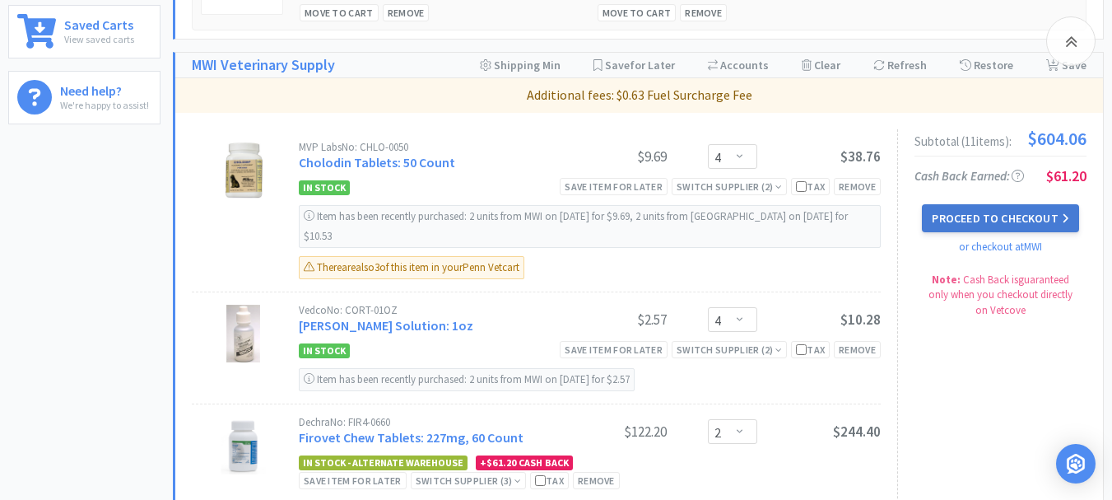
click at [996, 232] on button "Proceed to Checkout" at bounding box center [1000, 218] width 156 height 28
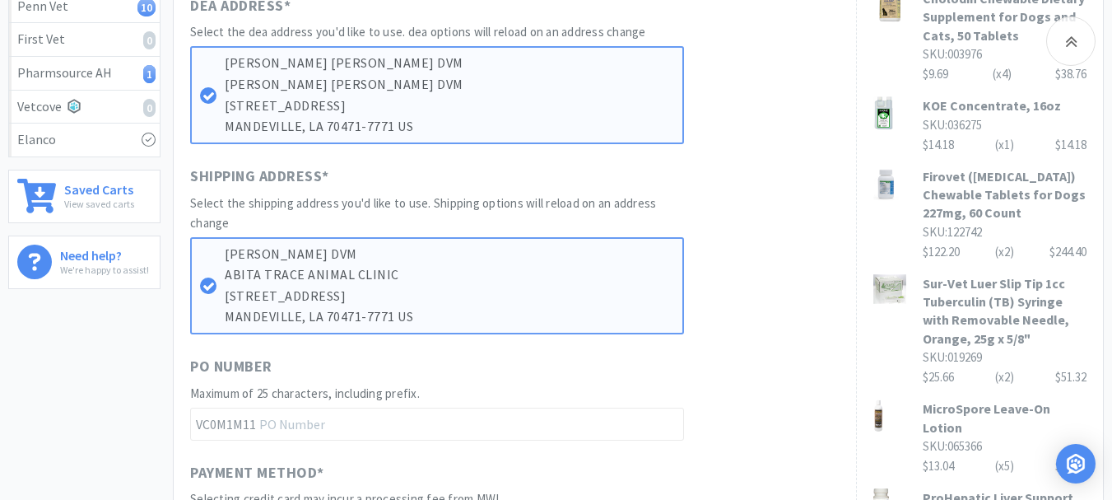
scroll to position [576, 0]
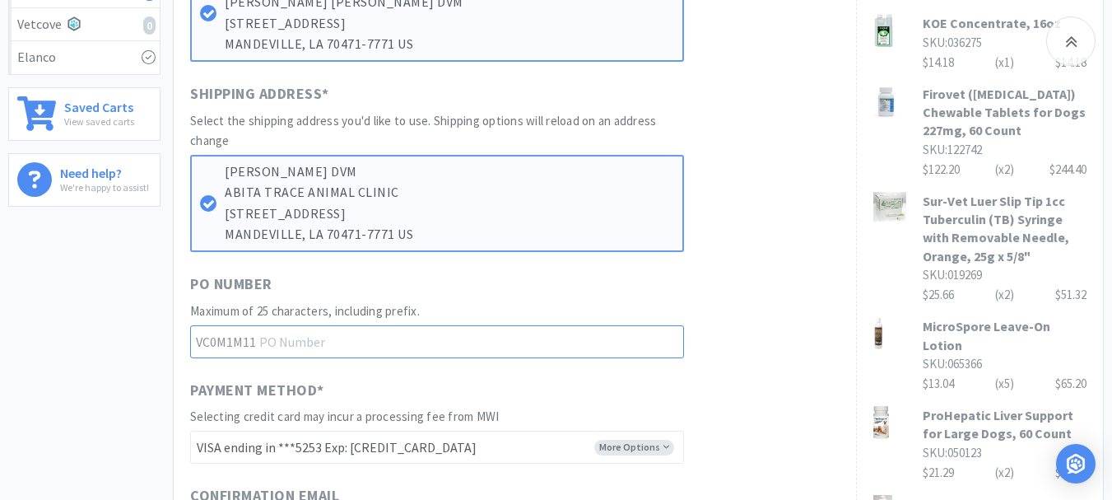
click at [300, 337] on input "text" at bounding box center [437, 341] width 494 height 33
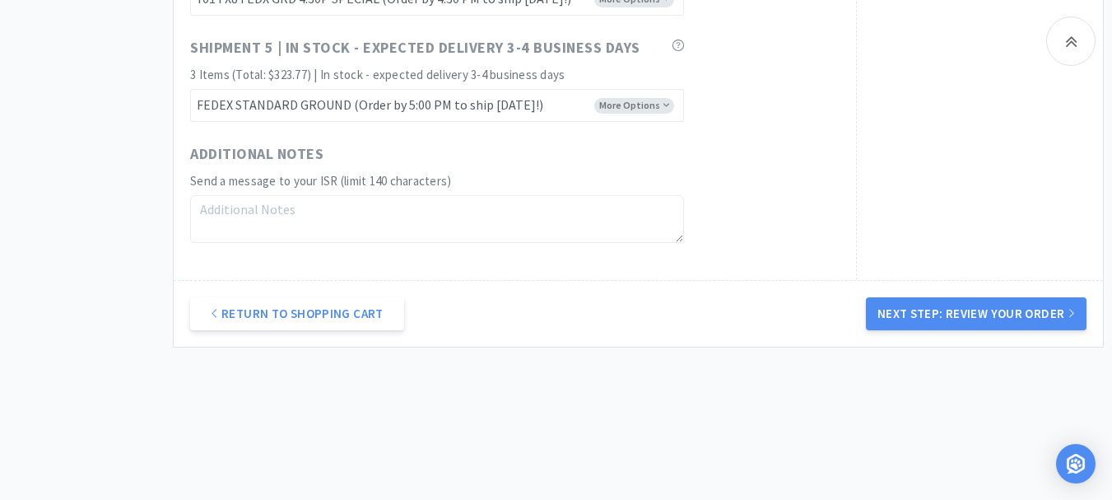
scroll to position [1637, 0]
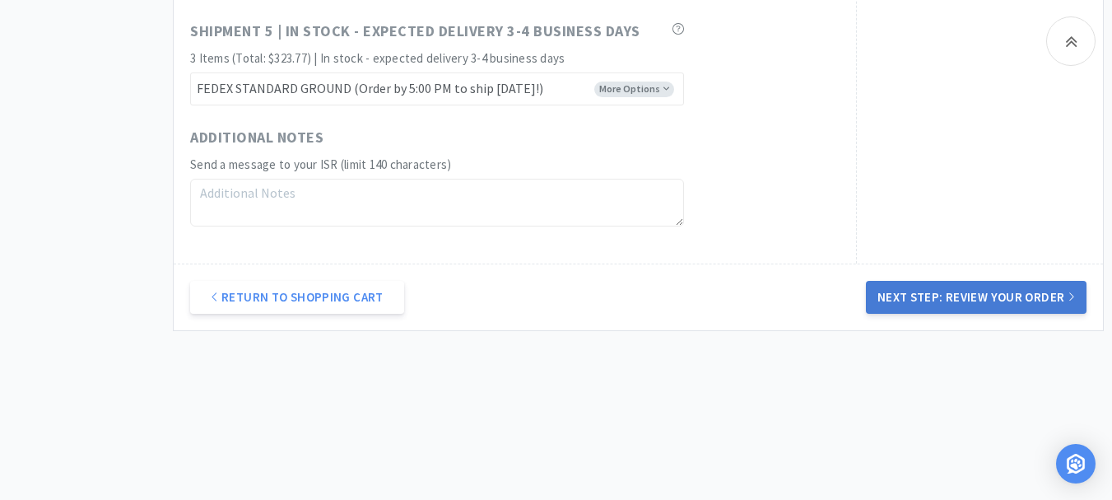
click at [979, 307] on button "Next Step: Review Your Order" at bounding box center [976, 297] width 221 height 33
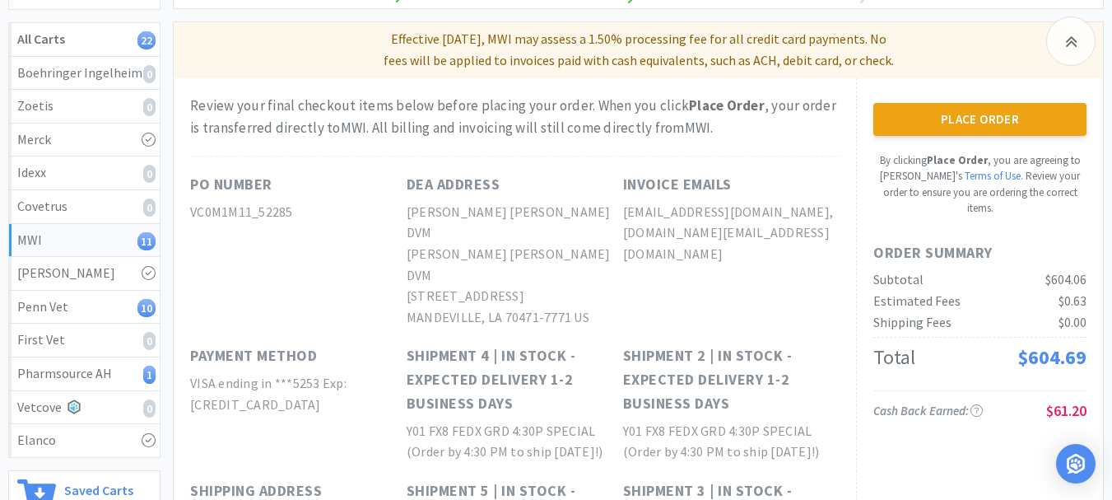
scroll to position [165, 0]
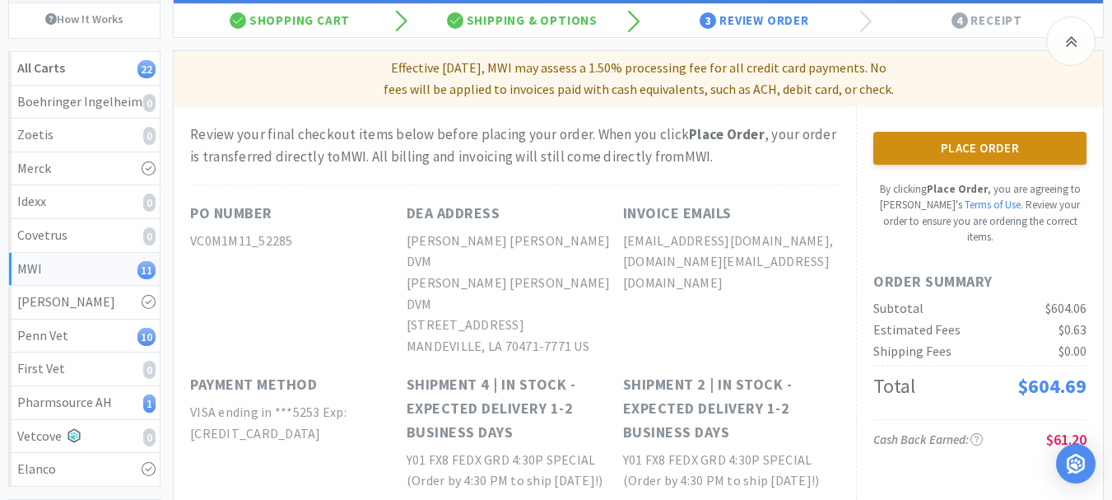
click at [988, 147] on button "Place Order" at bounding box center [979, 148] width 213 height 33
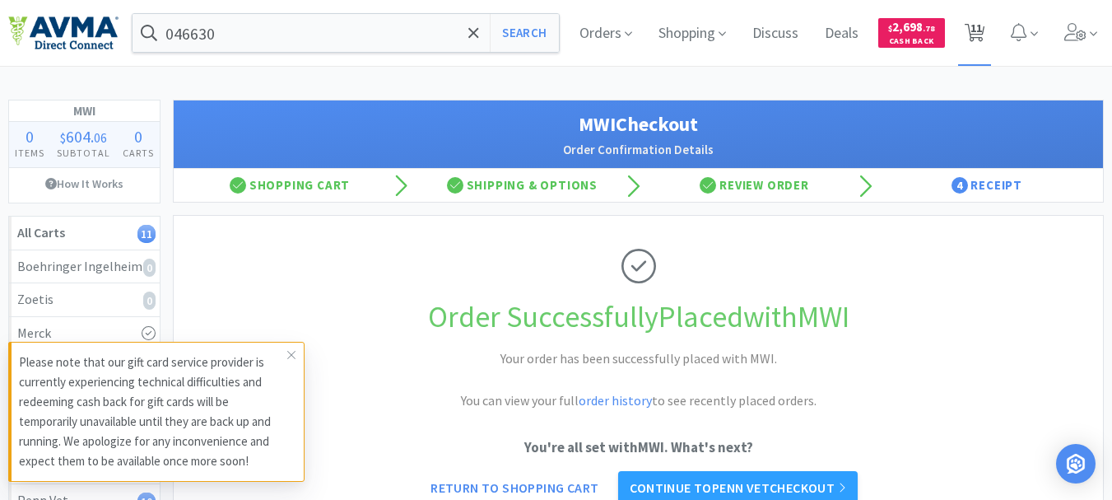
click at [974, 30] on span "11" at bounding box center [976, 28] width 12 height 66
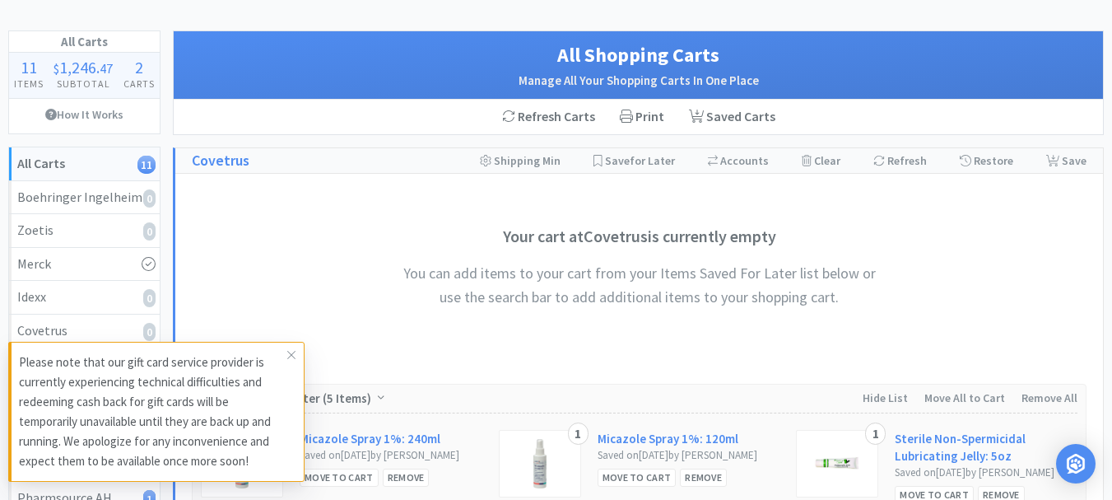
scroll to position [165, 0]
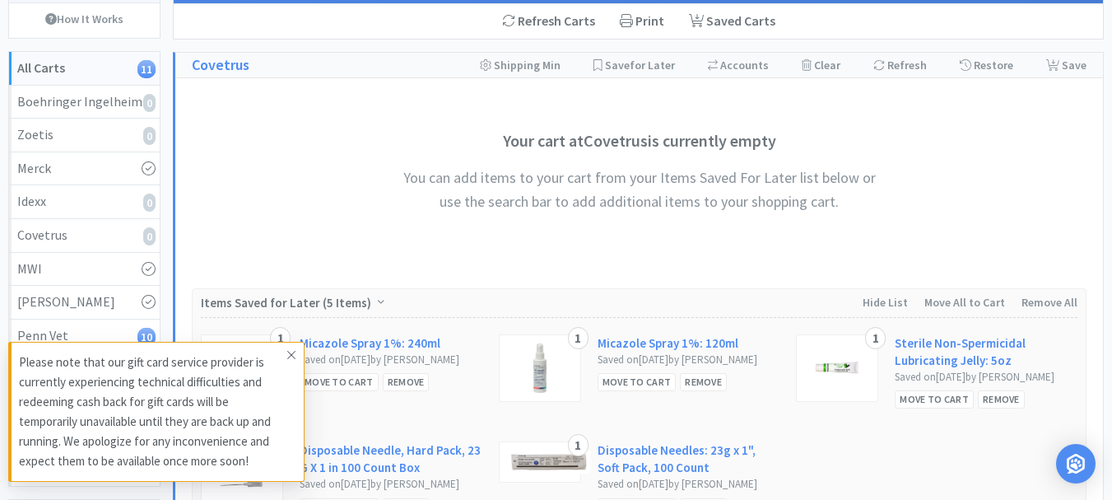
click at [290, 347] on span at bounding box center [291, 355] width 23 height 26
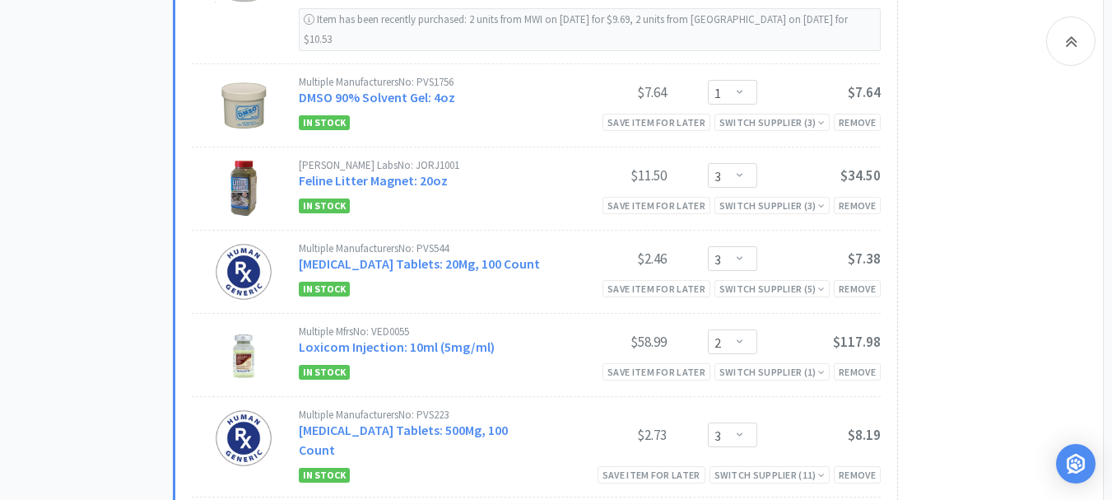
scroll to position [1811, 0]
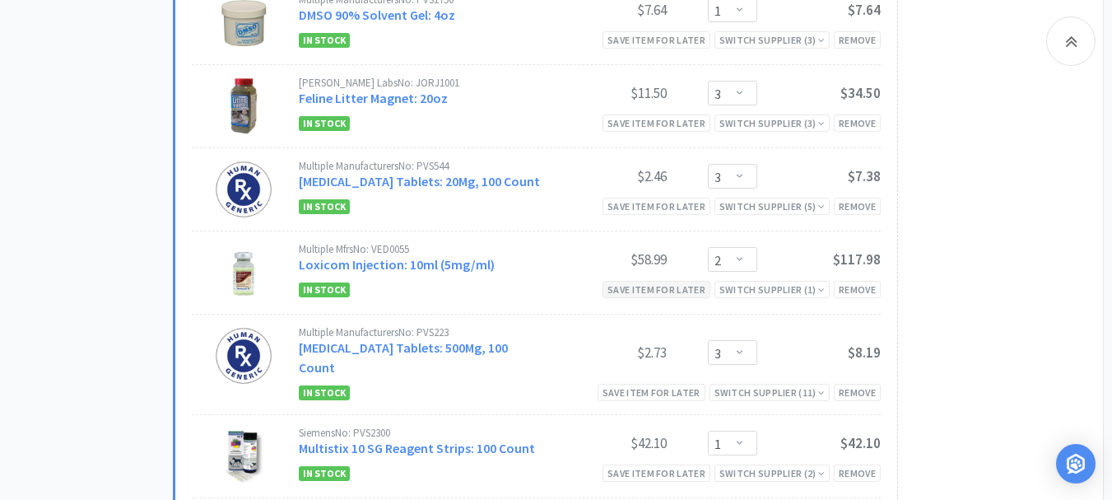
click at [653, 298] on div "Save item for later" at bounding box center [656, 289] width 108 height 17
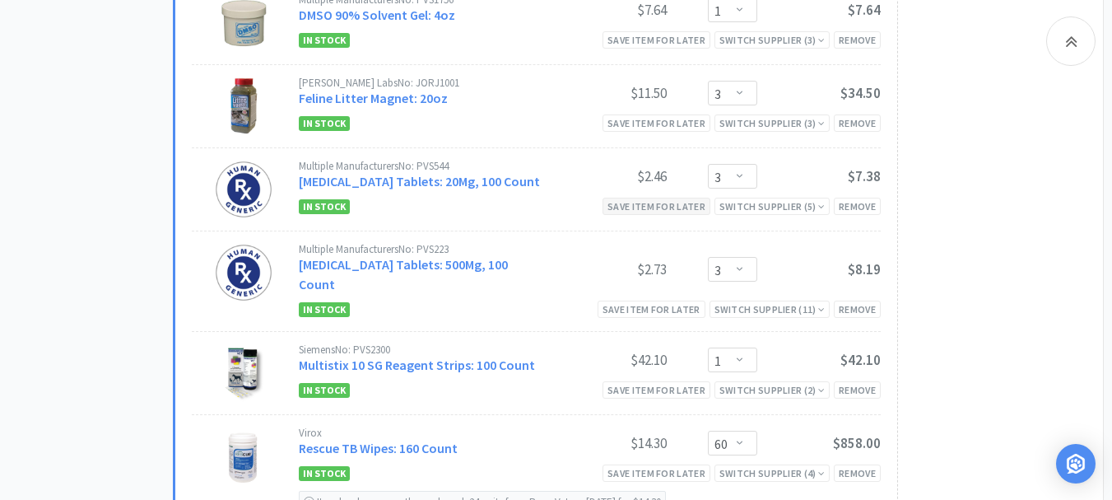
click at [656, 215] on div "Save item for later" at bounding box center [656, 206] width 108 height 17
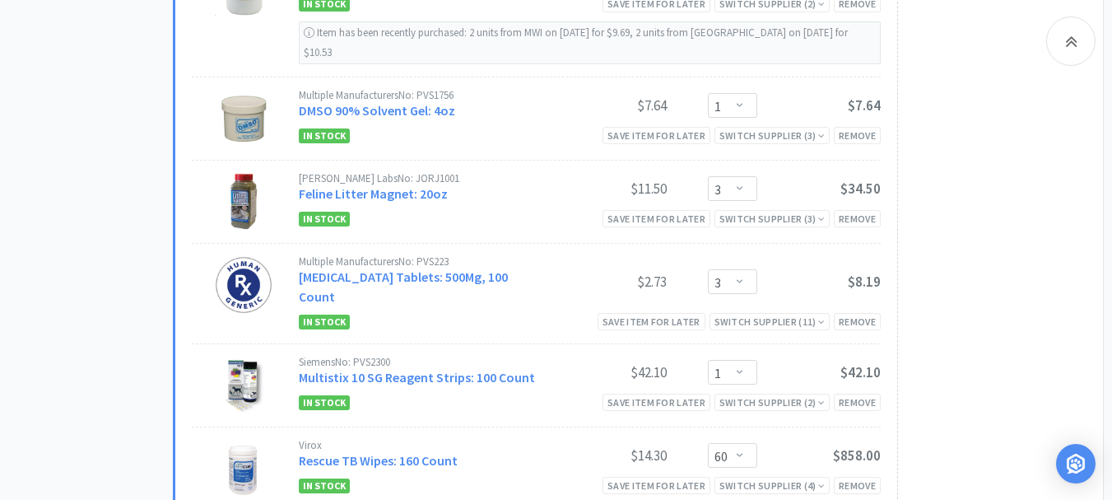
scroll to position [1728, 0]
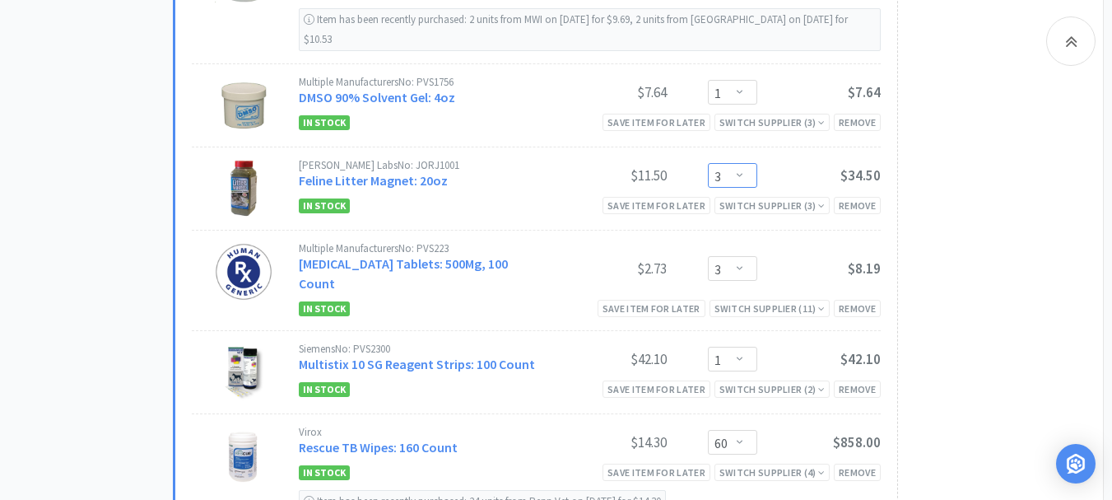
click at [737, 188] on select "Enter Quantity 1 2 3 4 5 6 7 8 9 10 11 12 13 14 15 16 17 18 19 20 Enter Quantity" at bounding box center [732, 175] width 49 height 25
click at [708, 177] on select "Enter Quantity 1 2 3 4 5 6 7 8 9 10 11 12 13 14 15 16 17 18 19 20 Enter Quantity" at bounding box center [732, 175] width 49 height 25
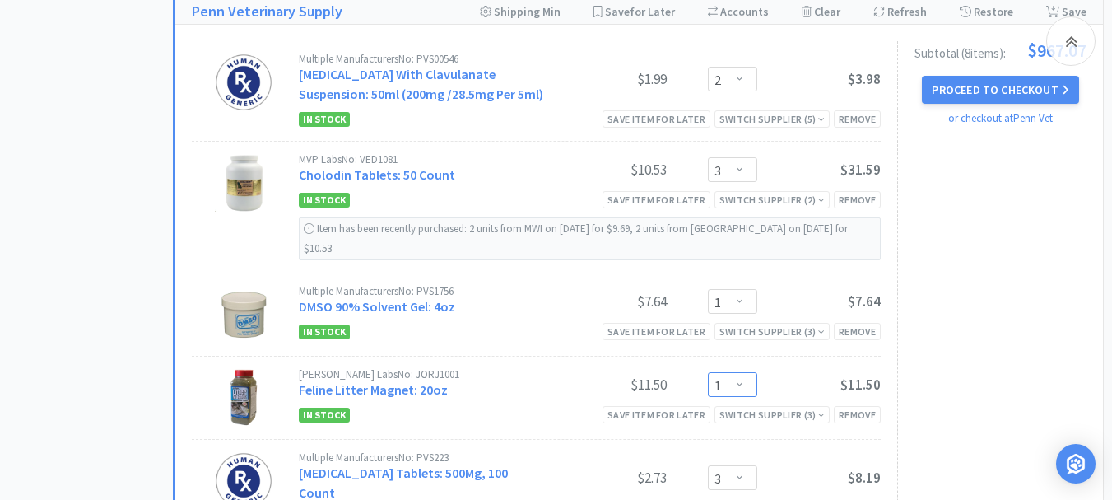
scroll to position [1481, 0]
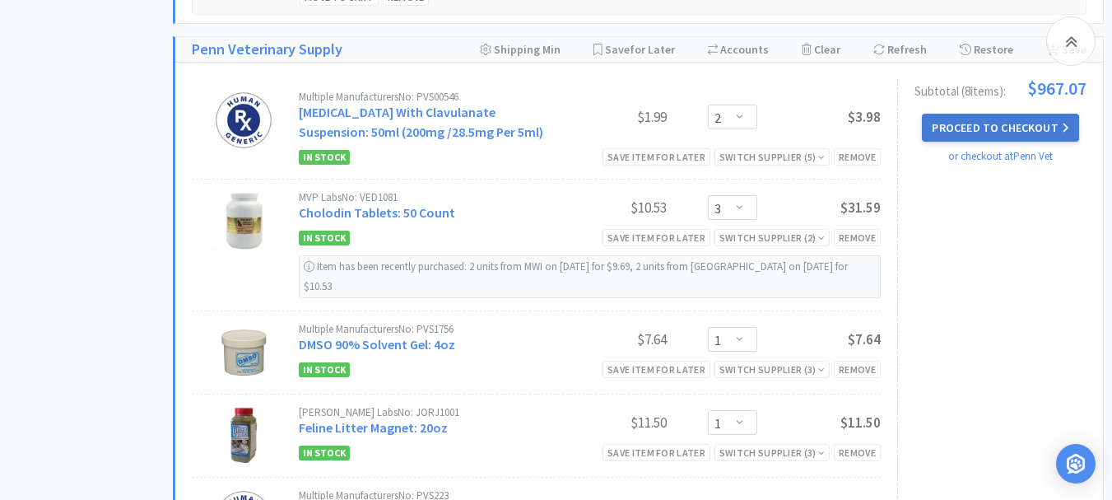
click at [987, 142] on button "Proceed to Checkout" at bounding box center [1000, 128] width 156 height 28
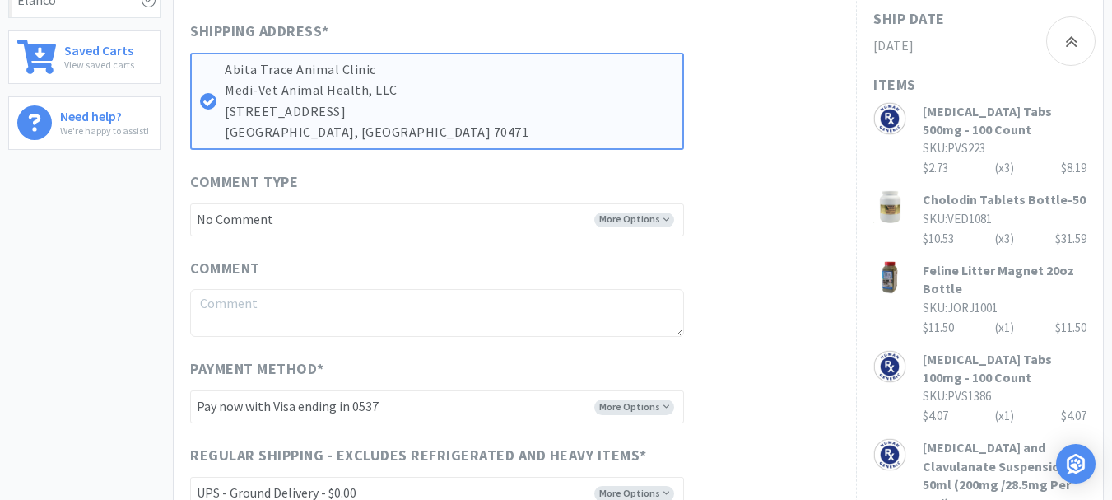
scroll to position [658, 0]
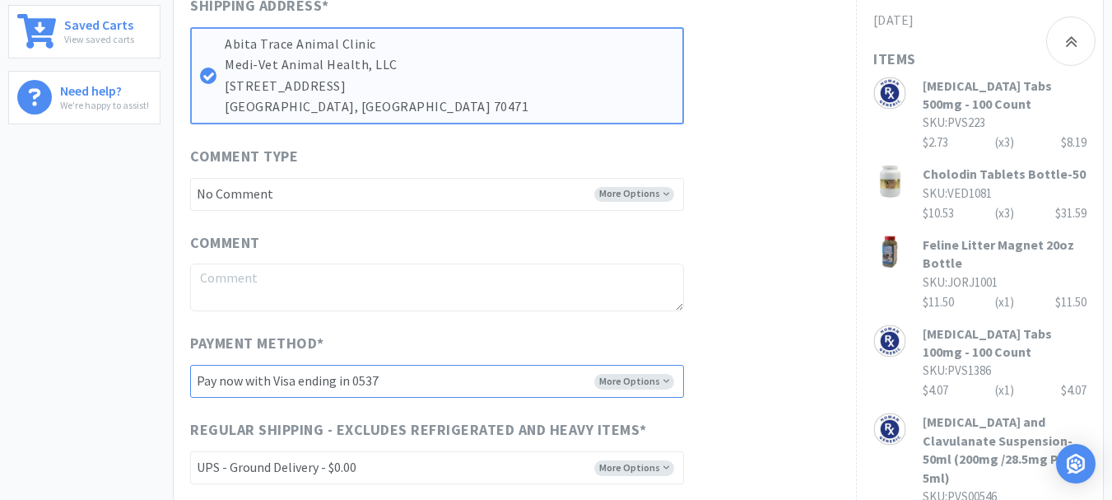
click at [423, 379] on select "-------- Pay now with Visa ending in 0537 Pay now with Visa ending in 4277 Pay …" at bounding box center [437, 381] width 494 height 33
click at [190, 365] on select "-------- Pay now with Visa ending in 0537 Pay now with Visa ending in 4277 Pay …" at bounding box center [437, 381] width 494 height 33
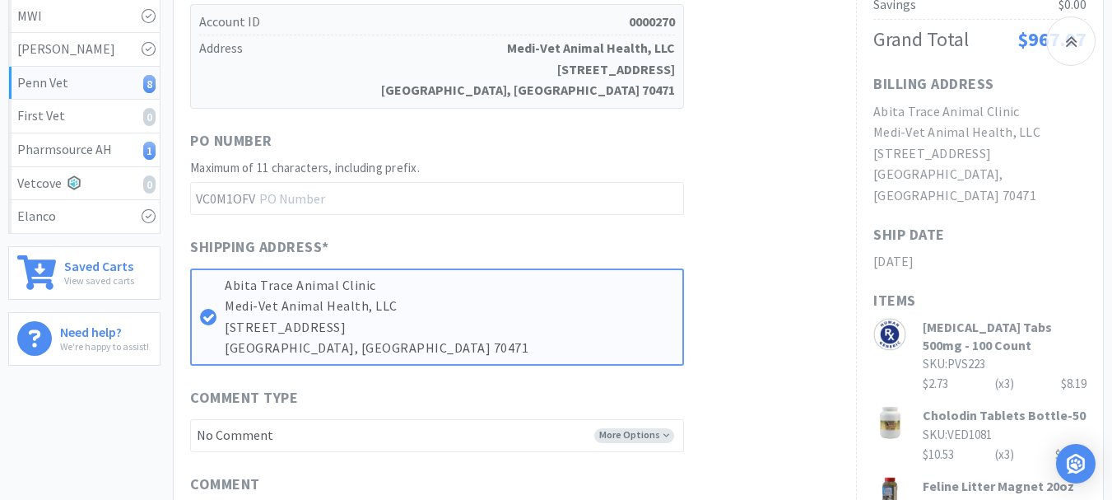
scroll to position [412, 0]
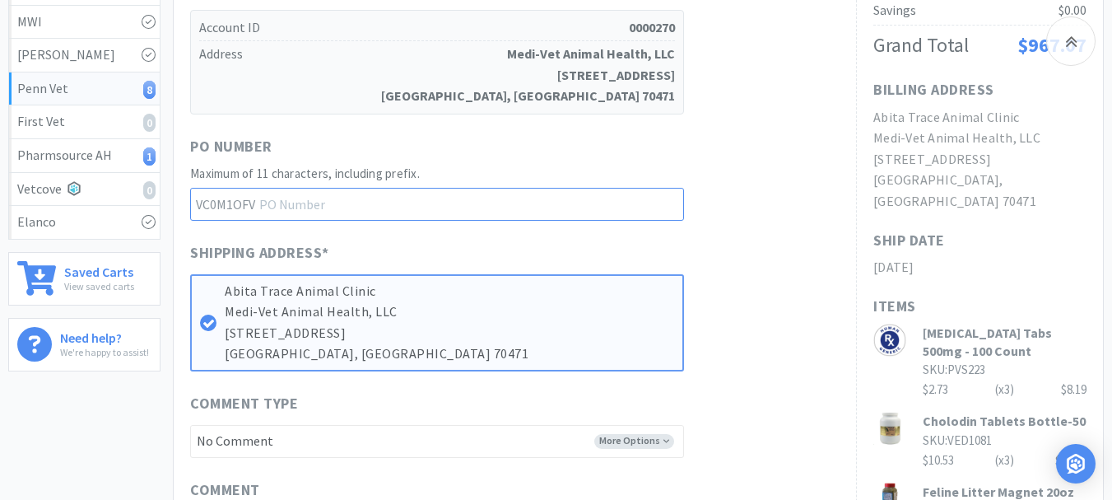
click at [325, 209] on input "text" at bounding box center [437, 204] width 494 height 33
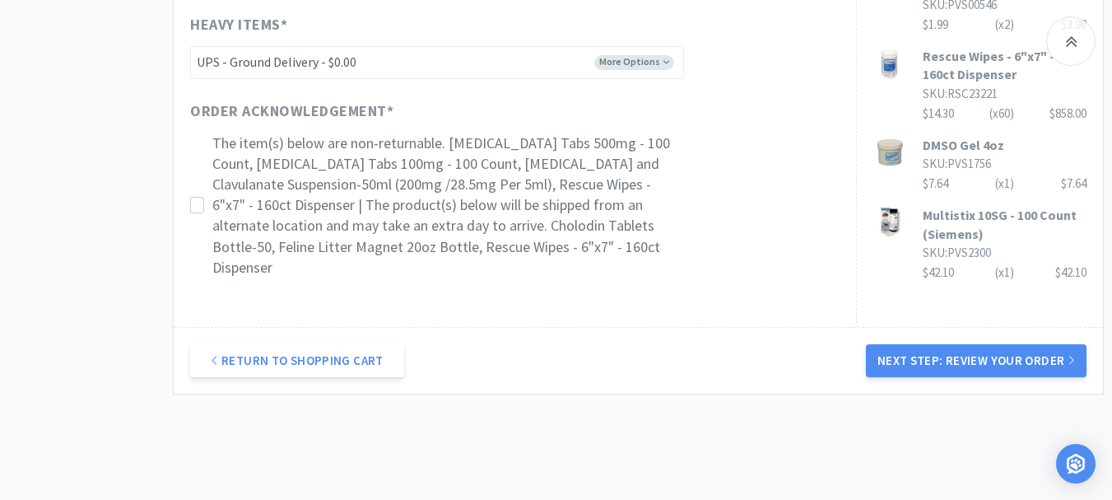
scroll to position [1152, 0]
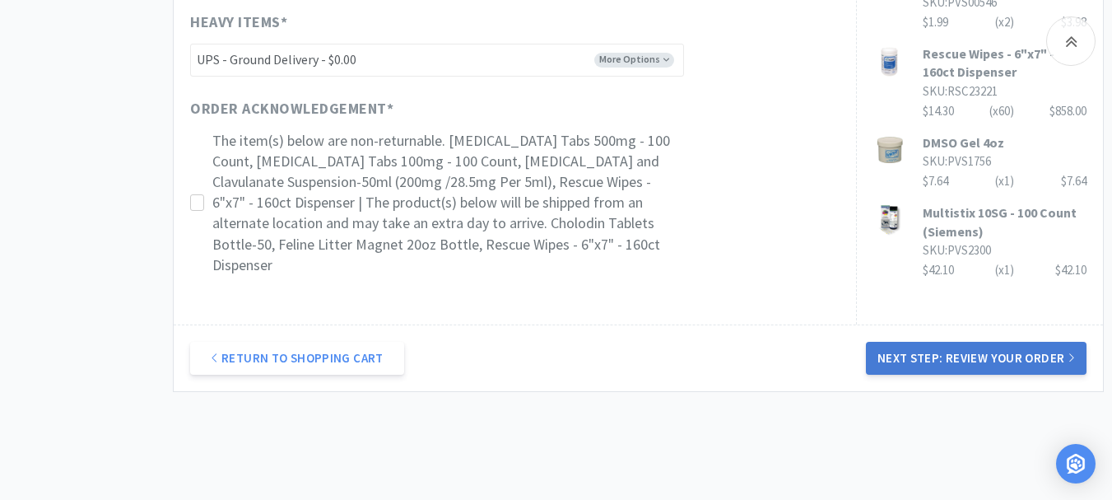
click at [964, 342] on button "Next Step: Review Your Order" at bounding box center [976, 358] width 221 height 33
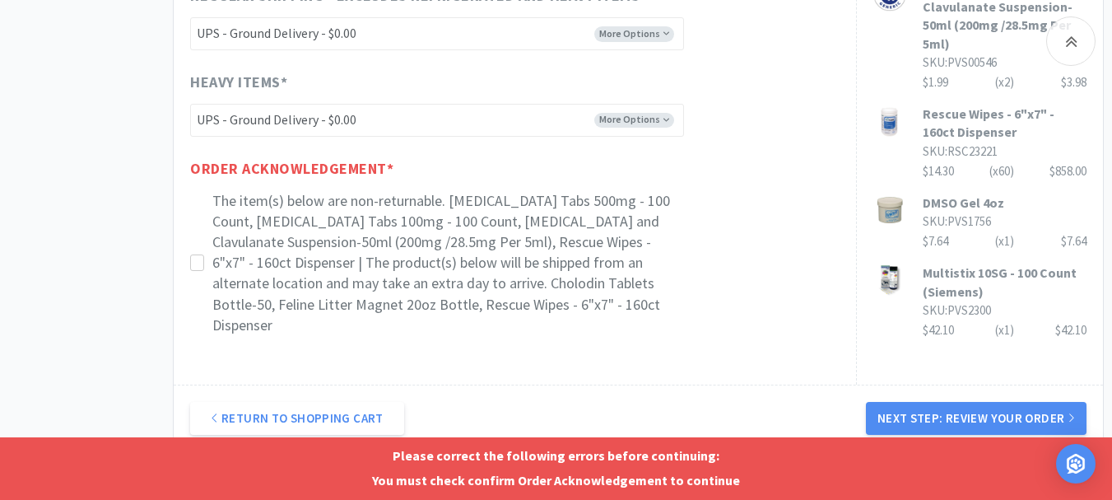
scroll to position [1070, 0]
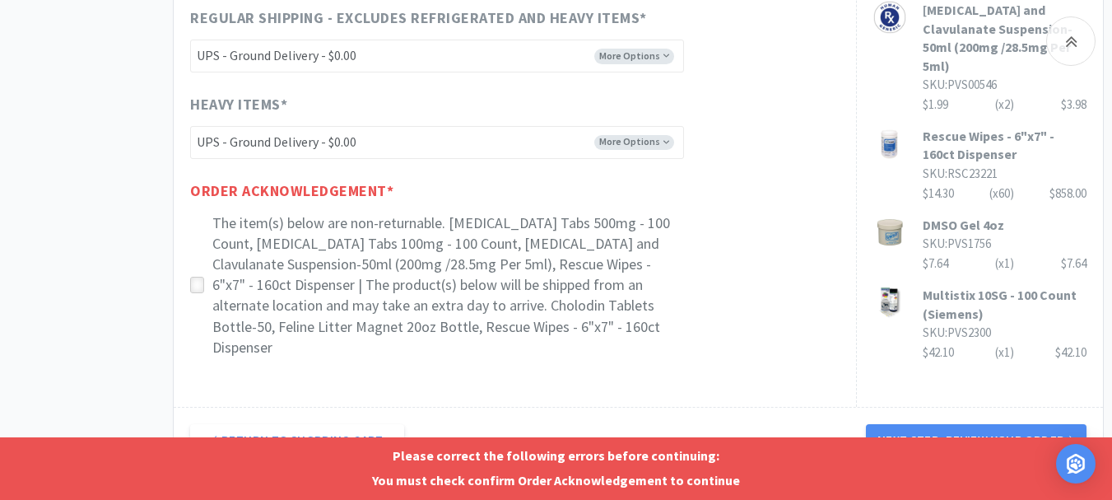
click at [198, 279] on icon at bounding box center [197, 285] width 12 height 12
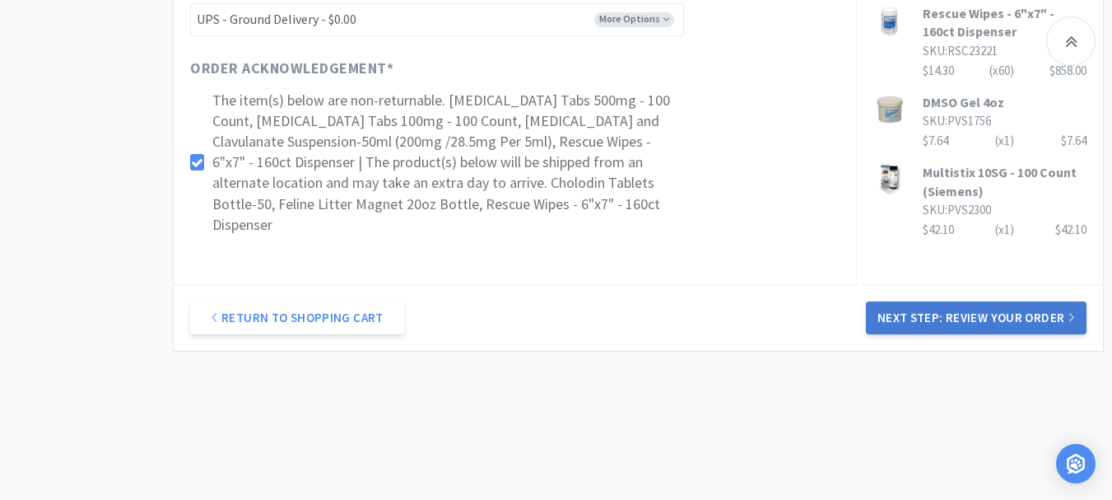
click at [919, 301] on button "Next Step: Review Your Order" at bounding box center [976, 317] width 221 height 33
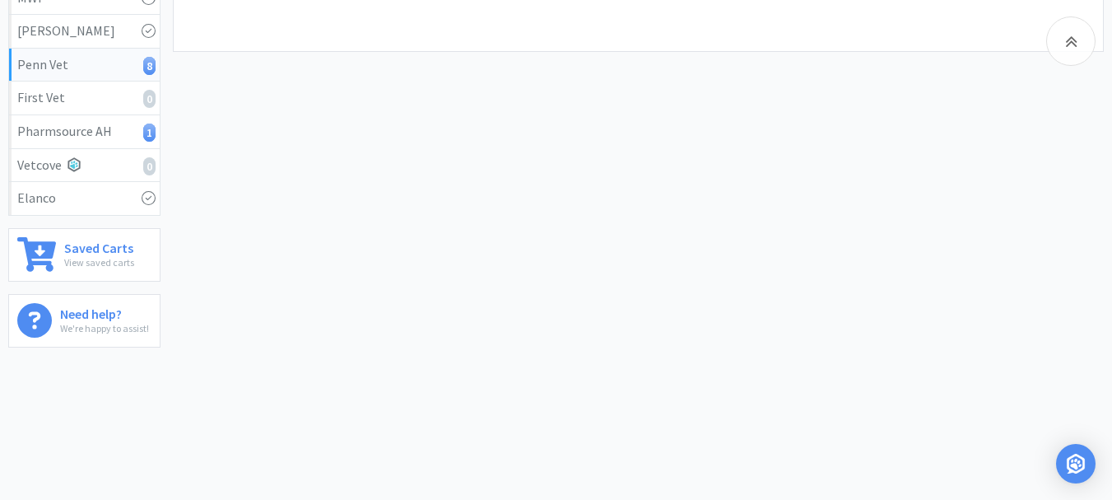
scroll to position [0, 0]
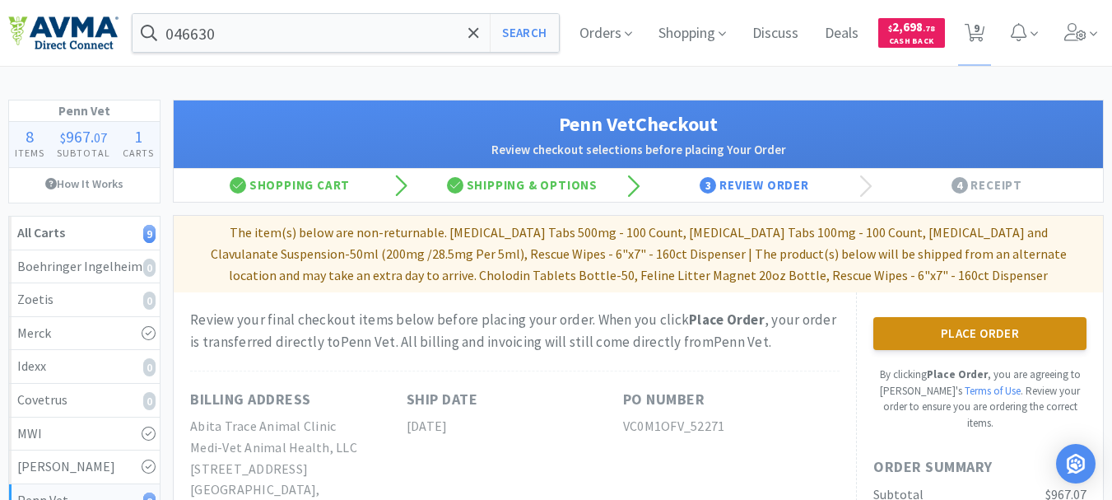
click at [967, 329] on button "Place Order" at bounding box center [979, 333] width 213 height 33
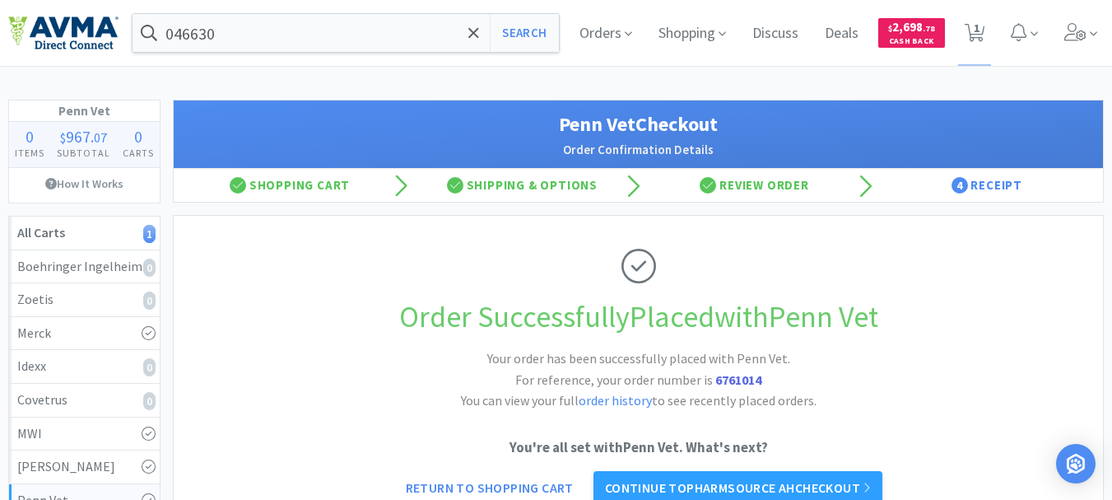
click at [747, 377] on strong "6761014" at bounding box center [738, 379] width 46 height 16
copy strong "6761014"
click at [979, 32] on span "1" at bounding box center [977, 28] width 6 height 66
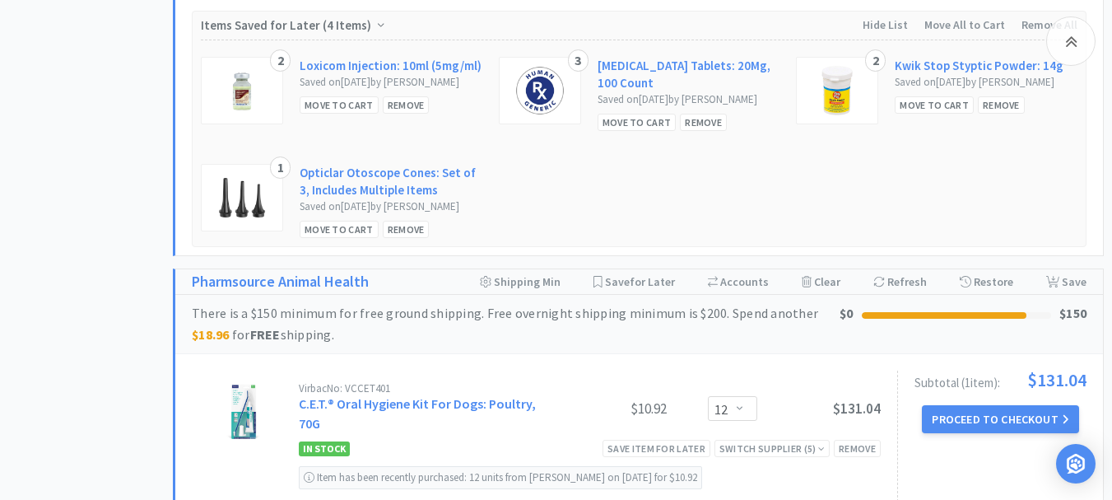
scroll to position [1826, 0]
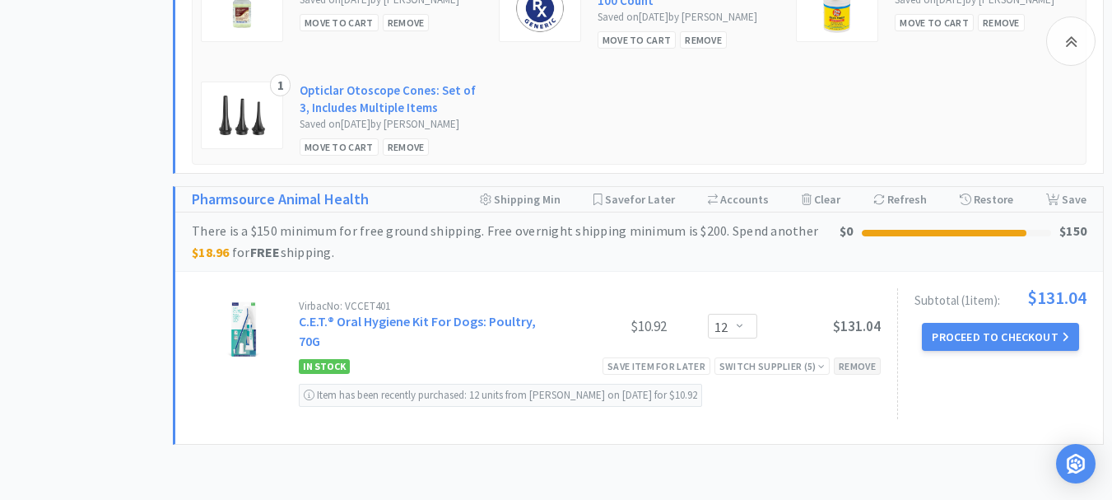
click at [852, 374] on div "Remove" at bounding box center [857, 365] width 47 height 17
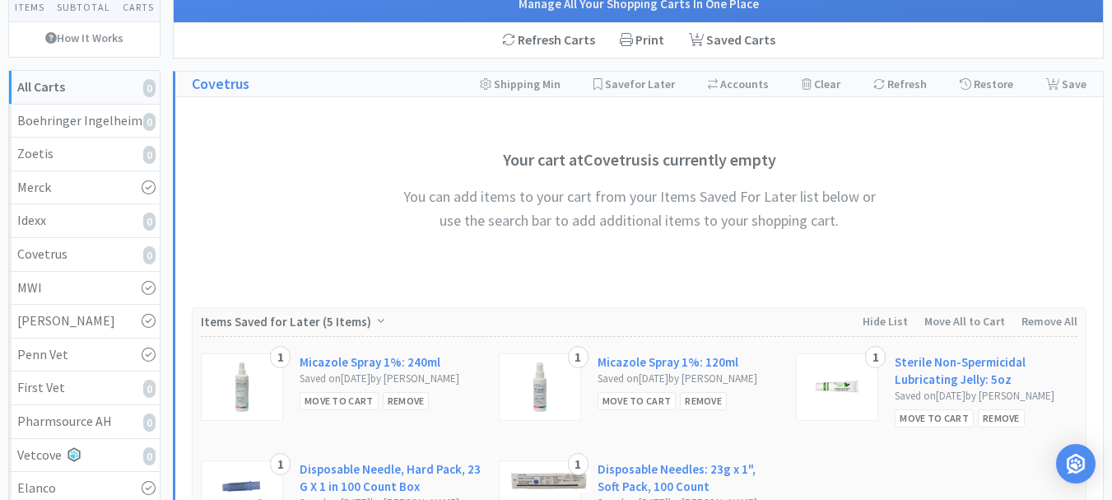
scroll to position [0, 0]
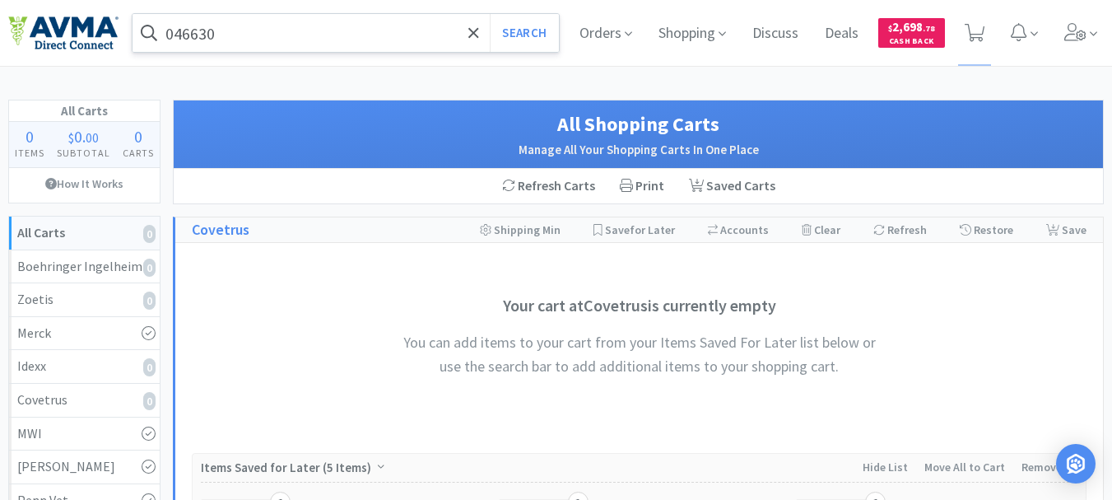
click at [244, 26] on input "046630" at bounding box center [346, 33] width 426 height 38
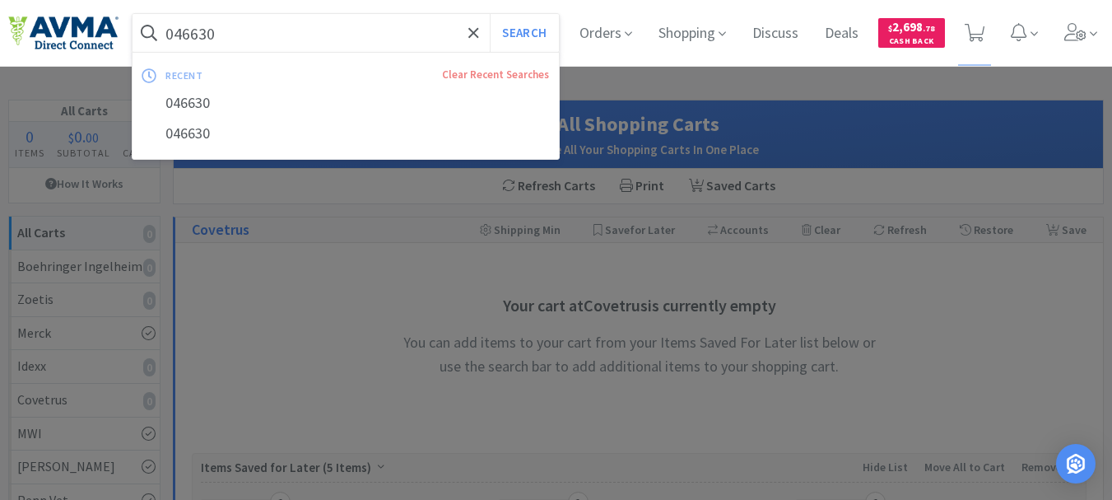
paste input "71090"
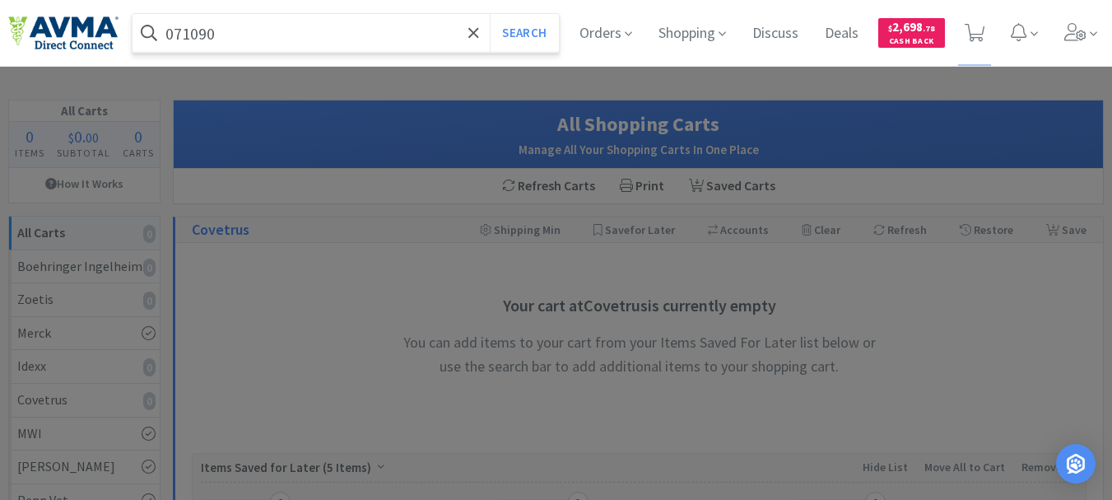
click at [490, 14] on button "Search" at bounding box center [524, 33] width 68 height 38
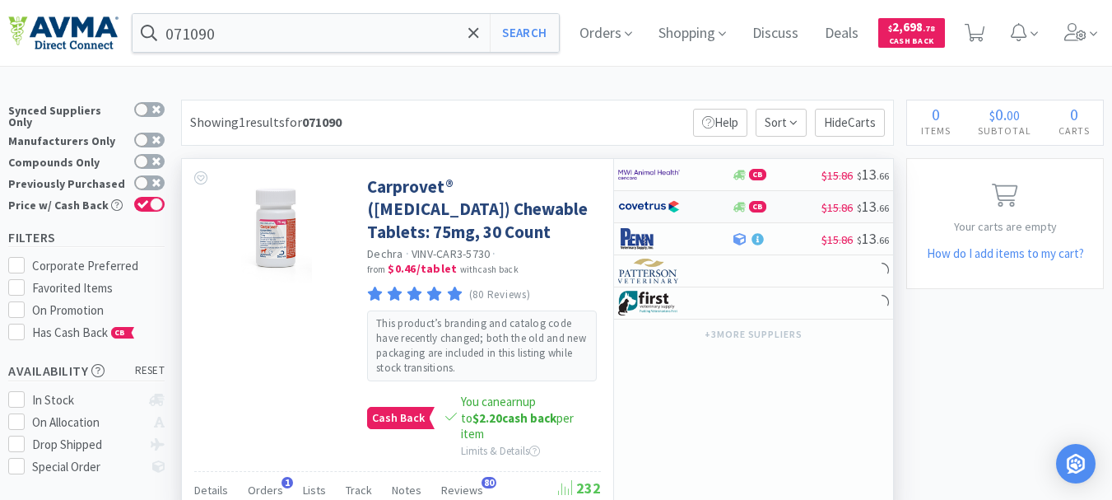
click at [655, 202] on img at bounding box center [649, 206] width 62 height 25
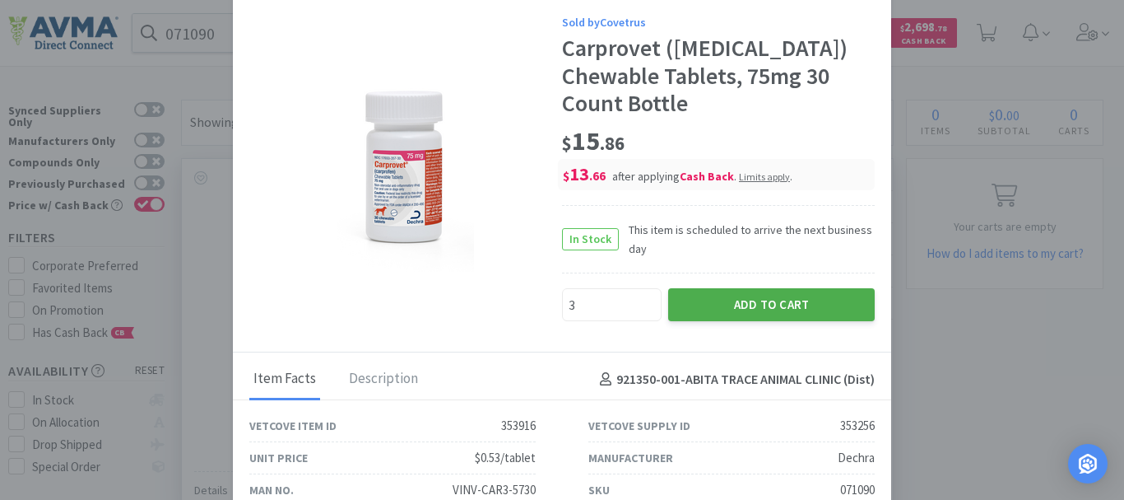
click at [788, 305] on button "Add to Cart" at bounding box center [771, 304] width 207 height 33
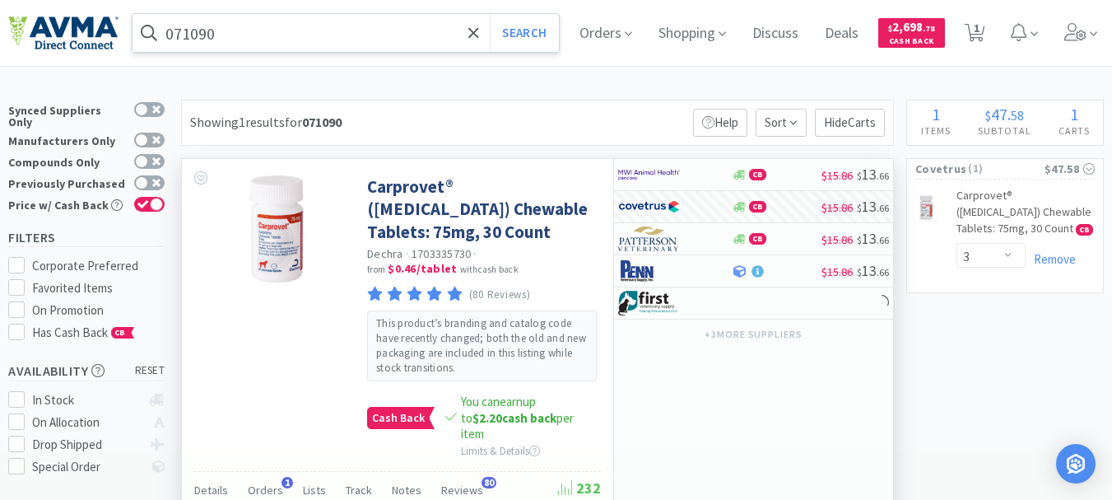
click at [179, 35] on input "071090" at bounding box center [346, 33] width 426 height 38
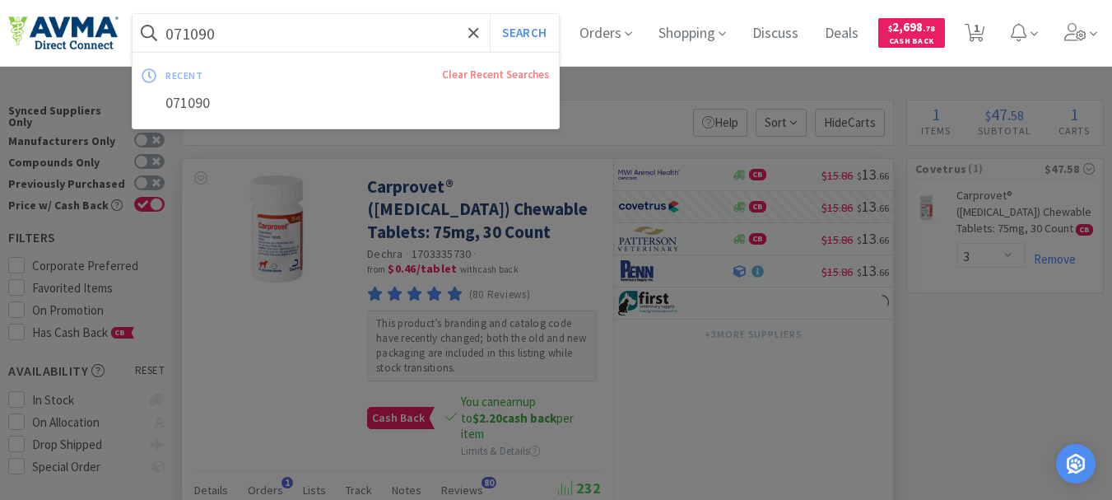
paste input "68741"
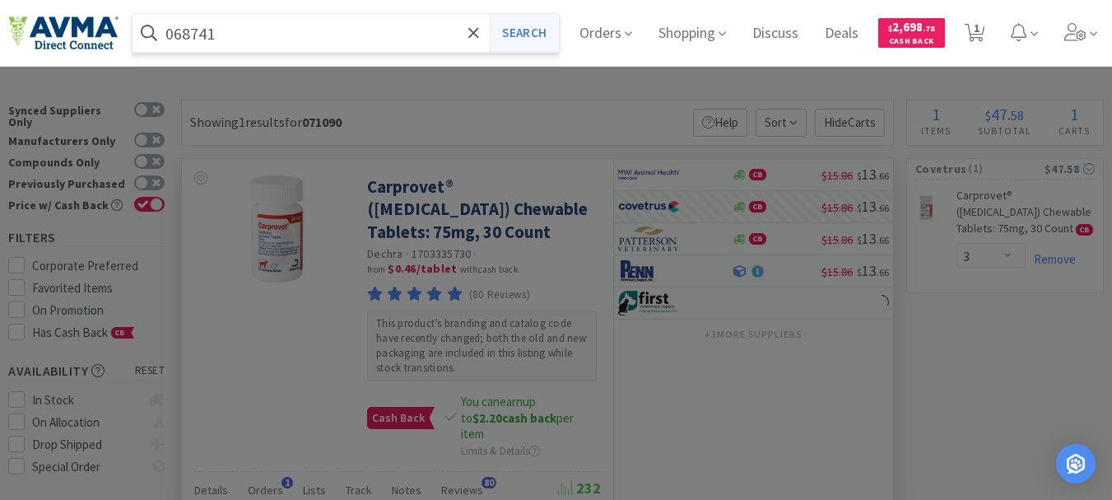
click at [551, 27] on button "Search" at bounding box center [524, 33] width 68 height 38
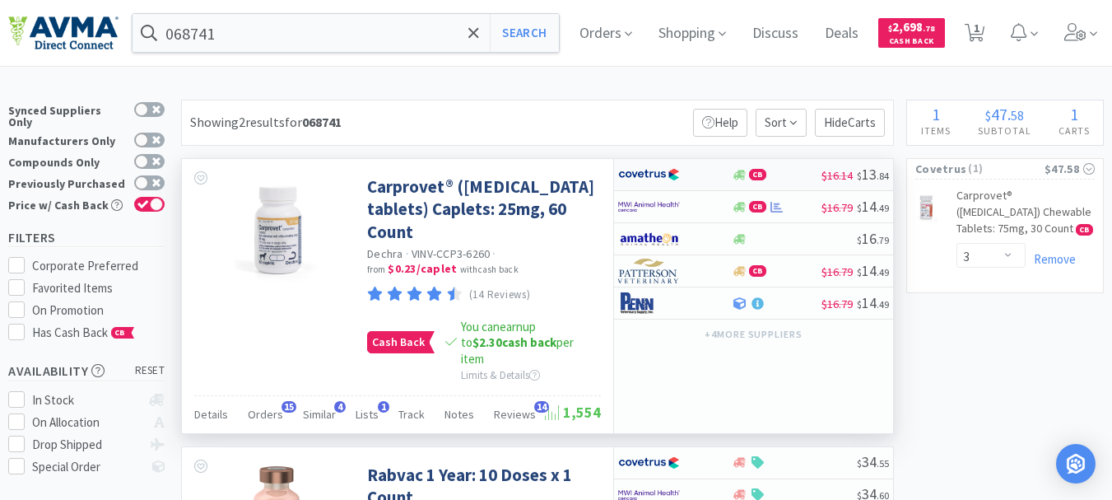
click at [641, 174] on img at bounding box center [649, 174] width 62 height 25
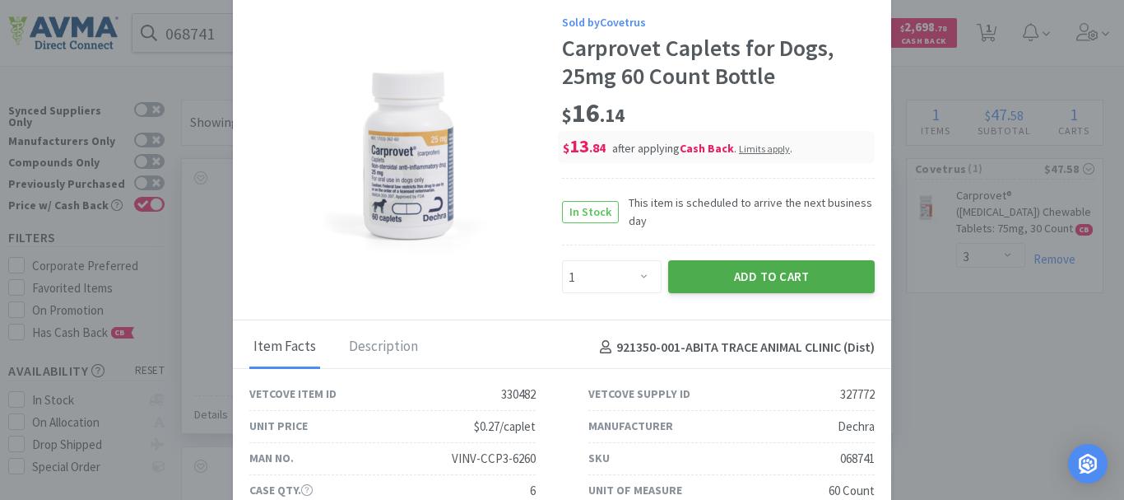
click at [770, 273] on button "Add to Cart" at bounding box center [771, 276] width 207 height 33
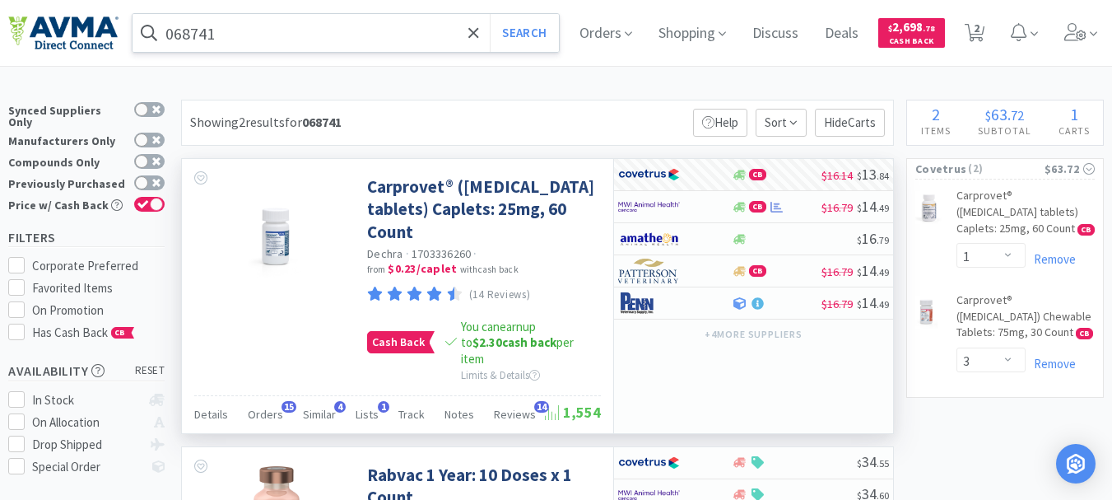
click at [255, 22] on input "068741" at bounding box center [346, 33] width 426 height 38
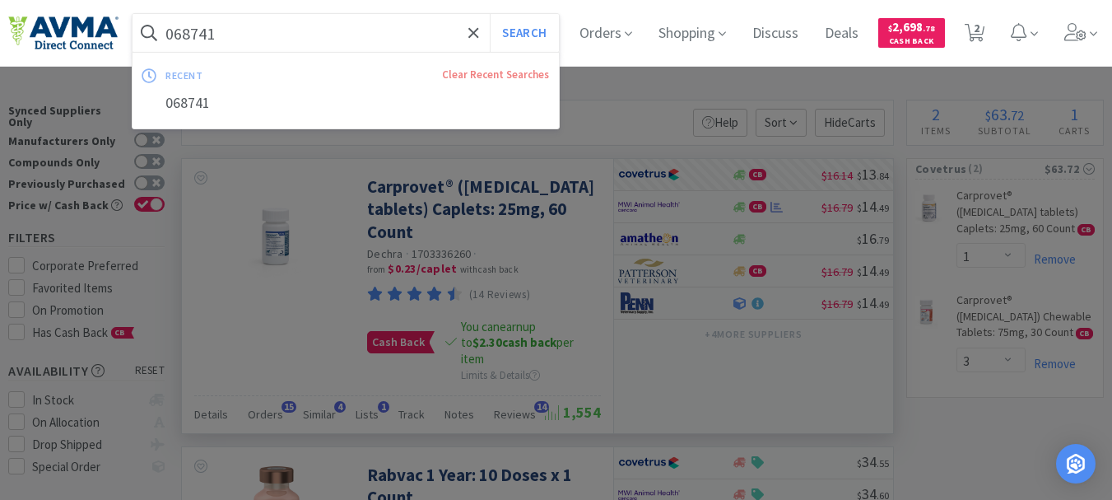
paste input "70692"
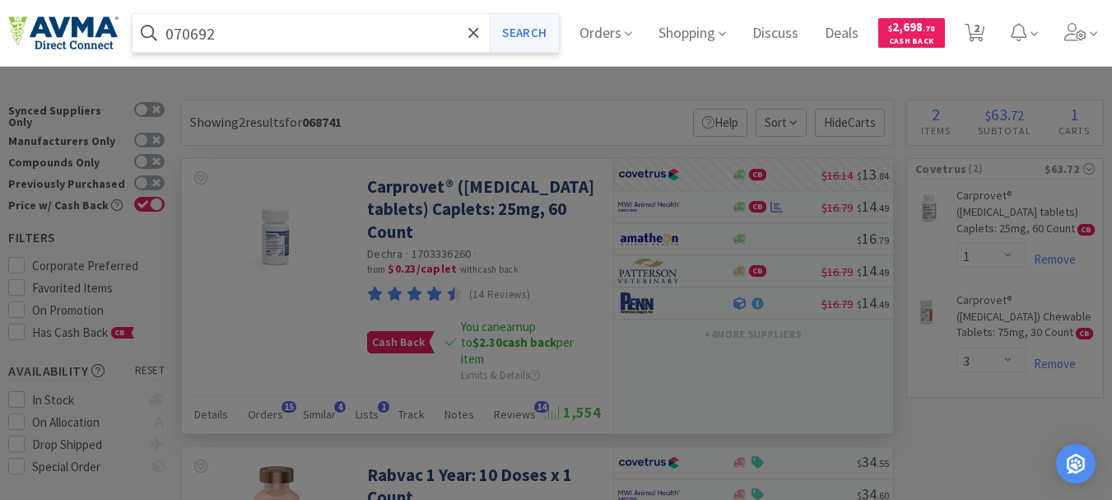
click at [553, 26] on button "Search" at bounding box center [524, 33] width 68 height 38
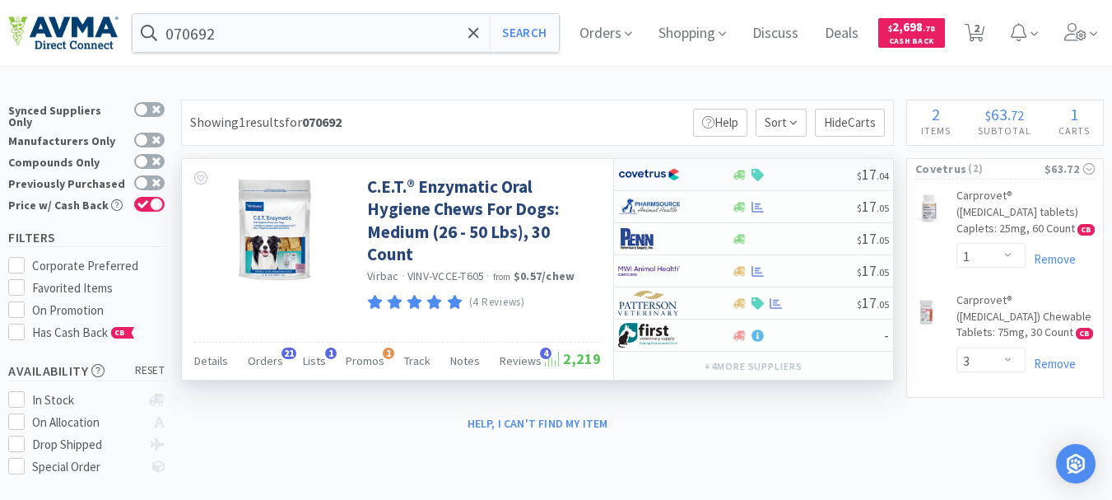
click at [644, 172] on img at bounding box center [649, 174] width 62 height 25
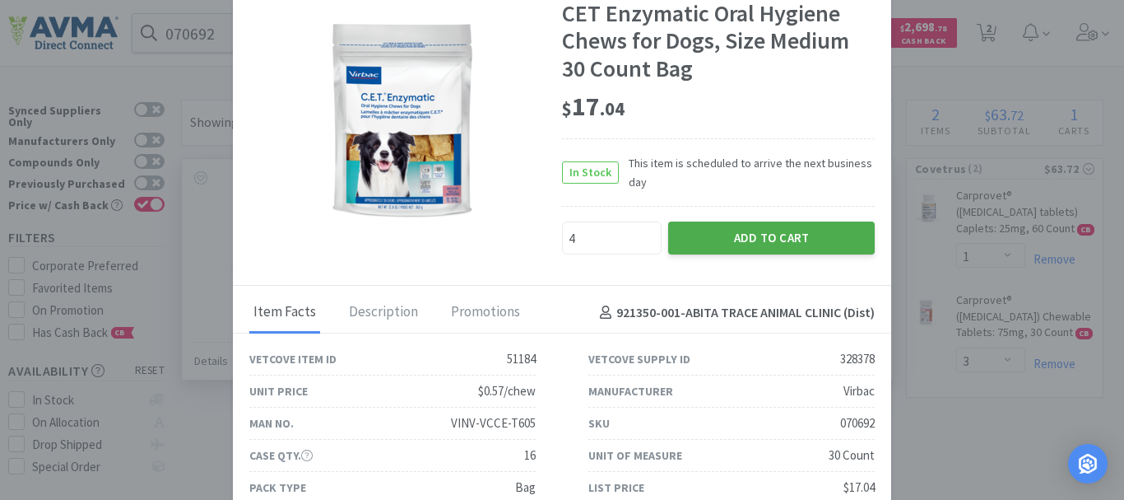
click at [749, 232] on button "Add to Cart" at bounding box center [771, 237] width 207 height 33
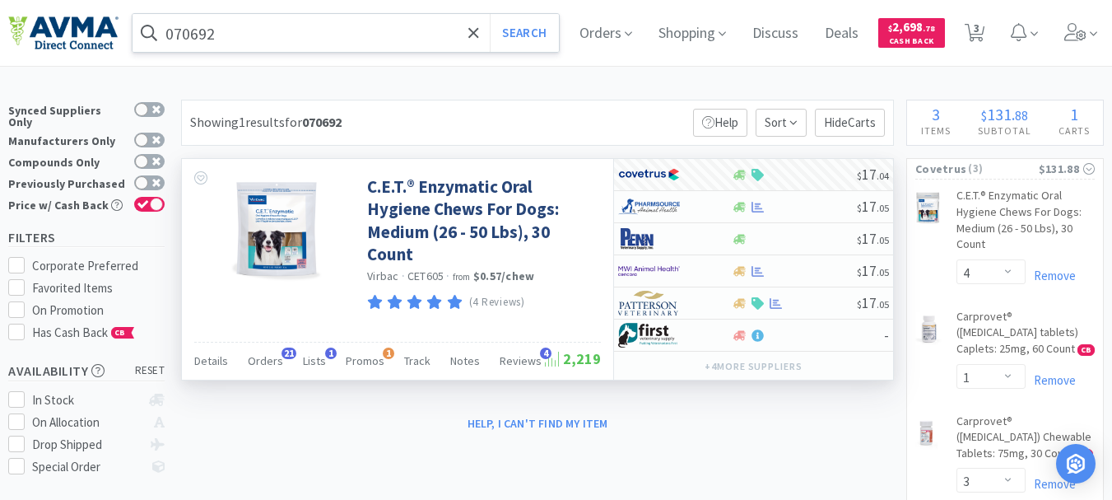
click at [236, 28] on input "070692" at bounding box center [346, 33] width 426 height 38
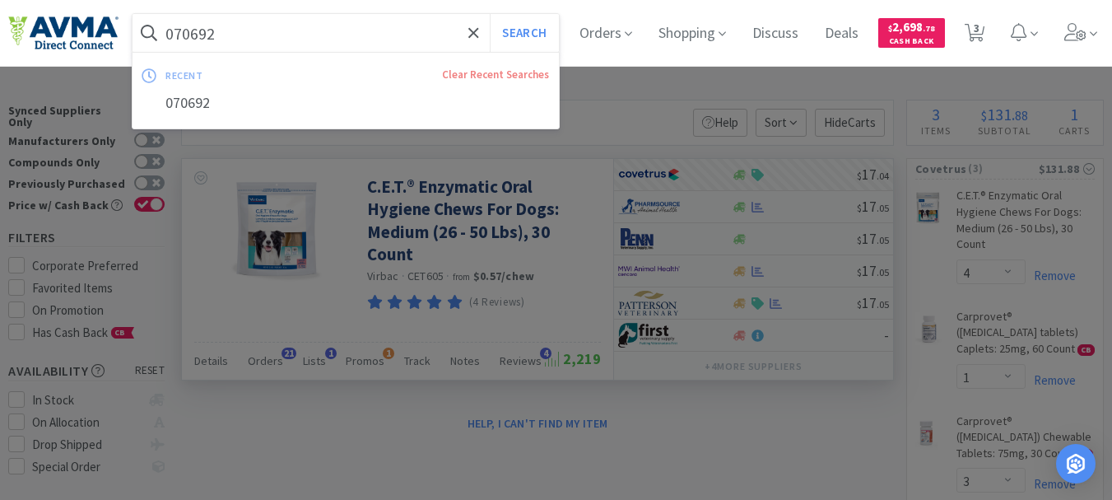
paste input "3091"
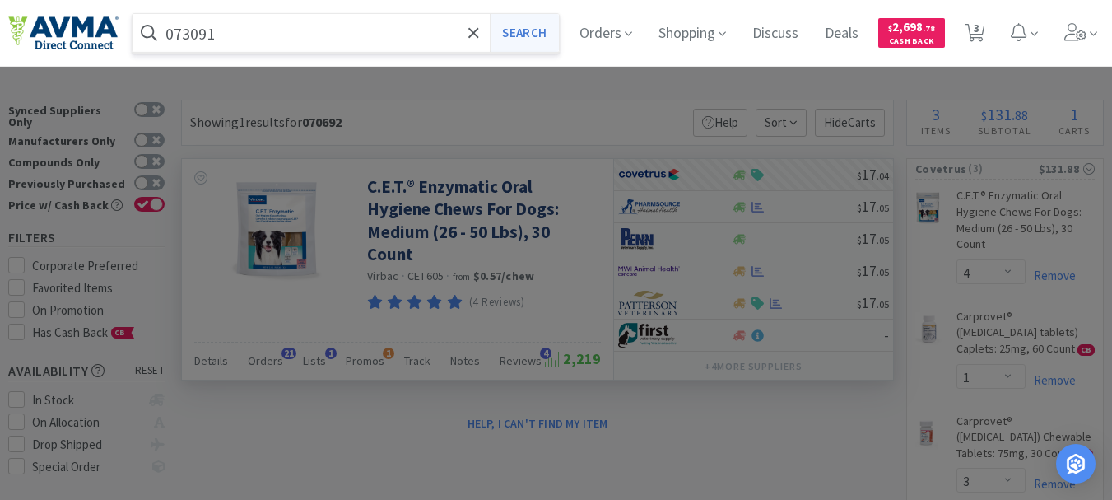
click at [518, 40] on button "Search" at bounding box center [524, 33] width 68 height 38
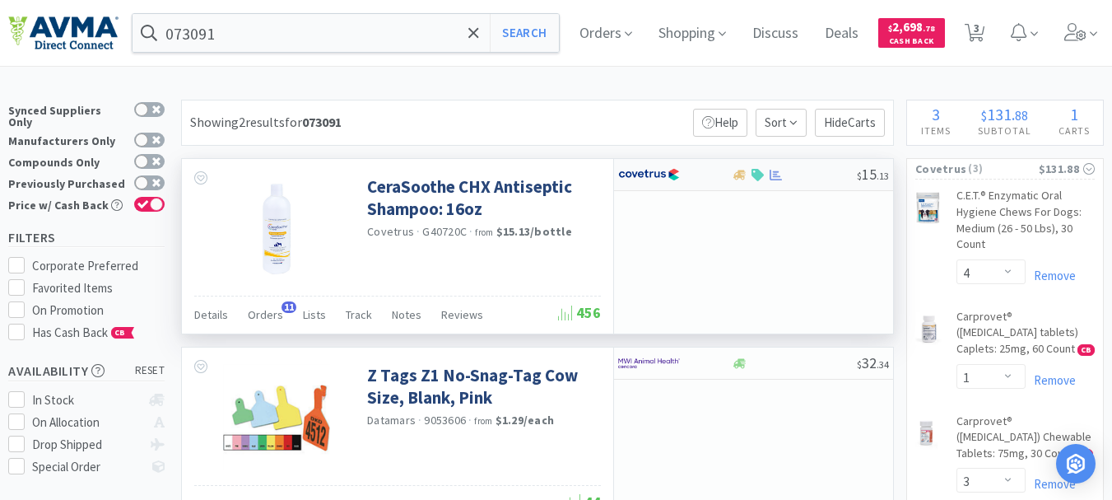
click at [658, 176] on img at bounding box center [649, 174] width 62 height 25
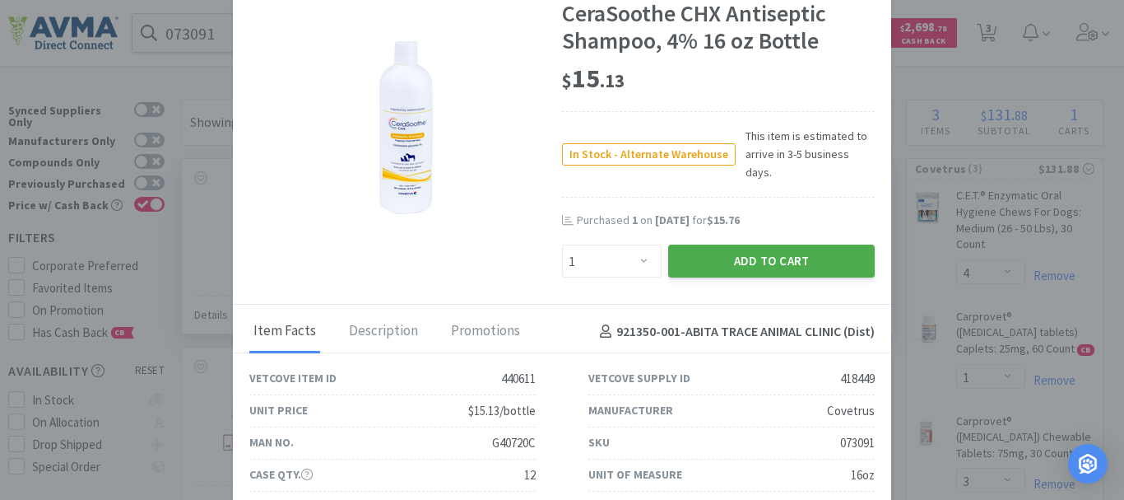
click at [723, 244] on button "Add to Cart" at bounding box center [771, 260] width 207 height 33
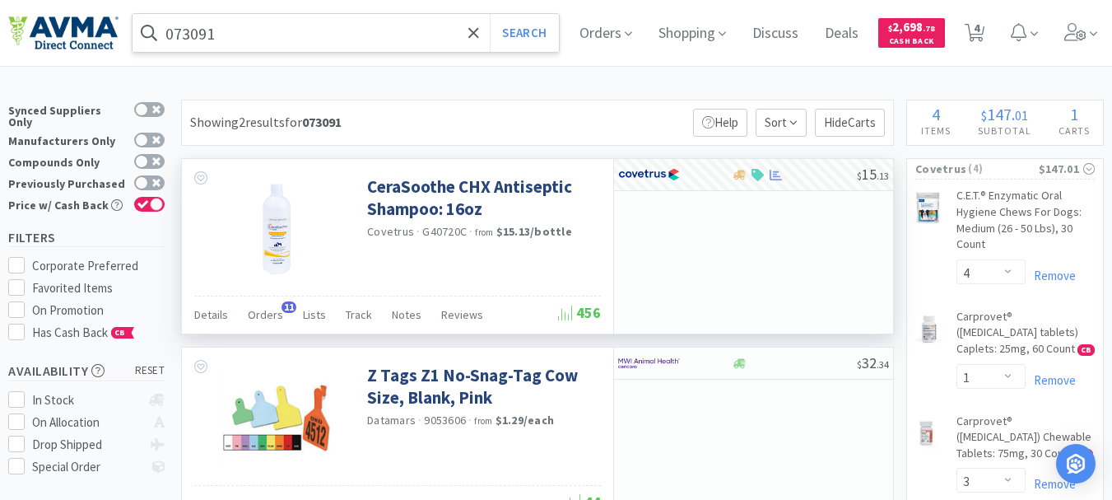
click at [269, 30] on input "073091" at bounding box center [346, 33] width 426 height 38
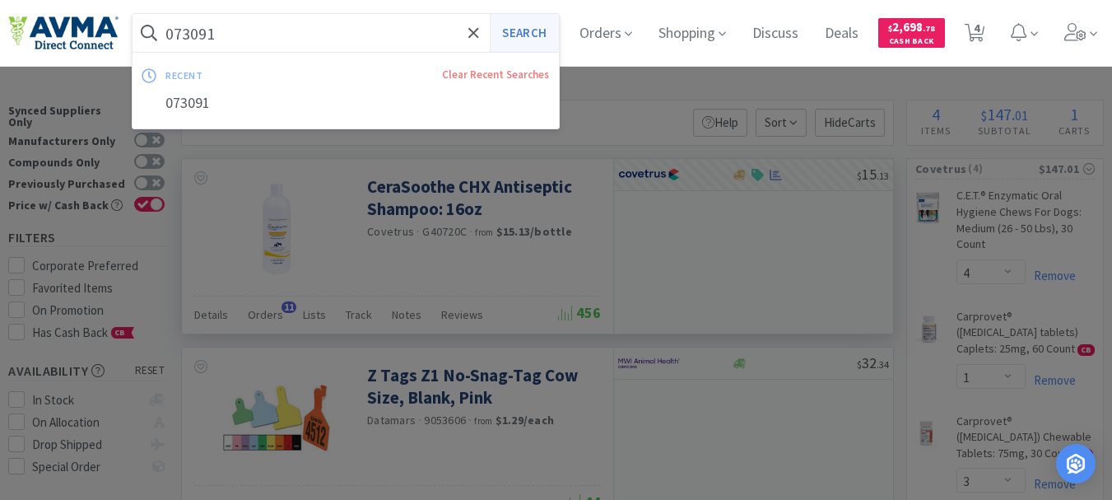
click at [549, 35] on button "Search" at bounding box center [524, 33] width 68 height 38
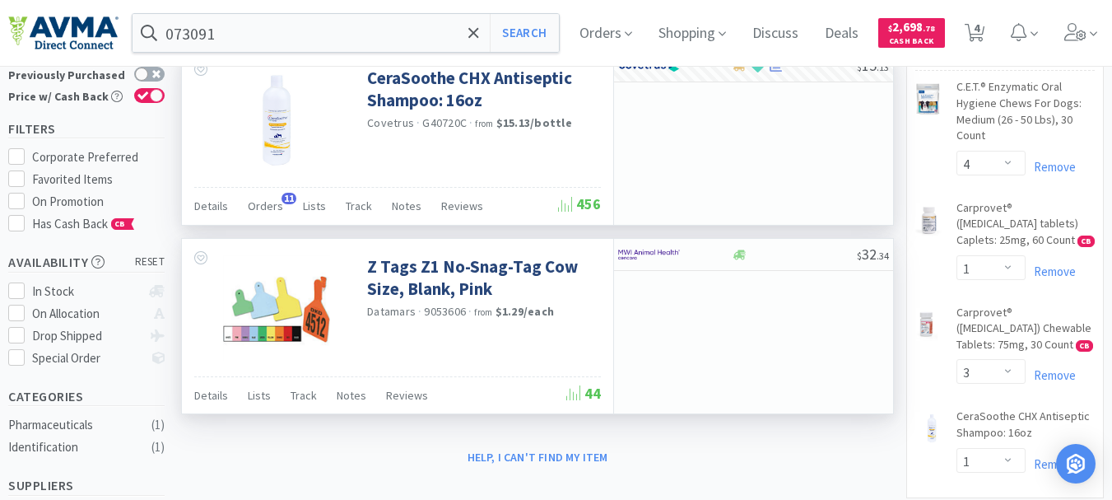
scroll to position [165, 0]
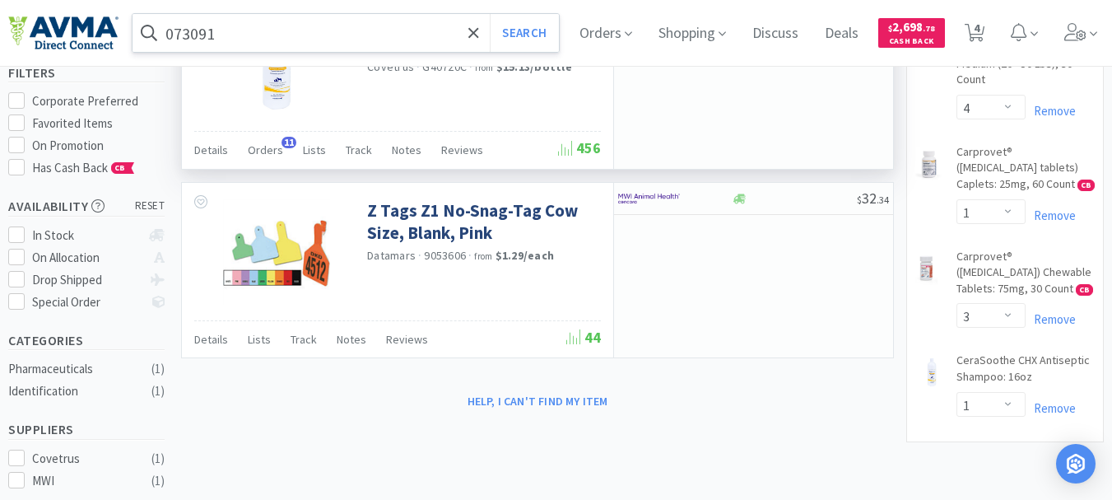
click at [240, 34] on input "073091" at bounding box center [346, 33] width 426 height 38
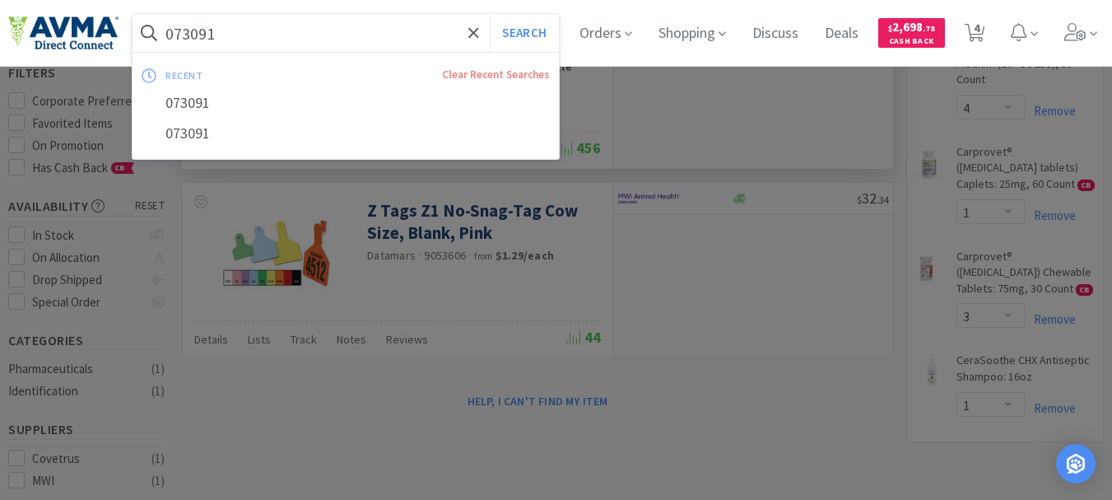
paste input "2725"
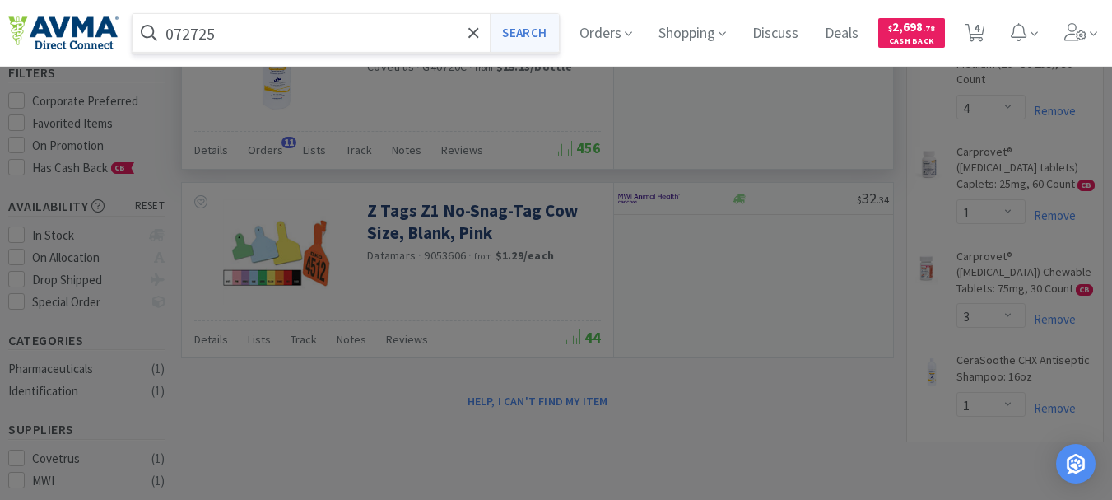
click at [517, 32] on button "Search" at bounding box center [524, 33] width 68 height 38
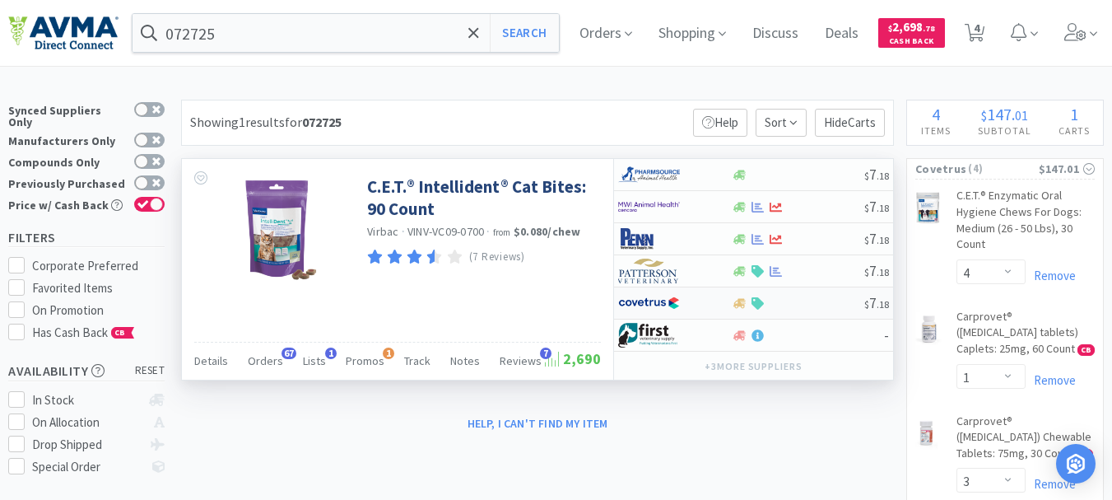
click at [652, 300] on img at bounding box center [649, 303] width 62 height 25
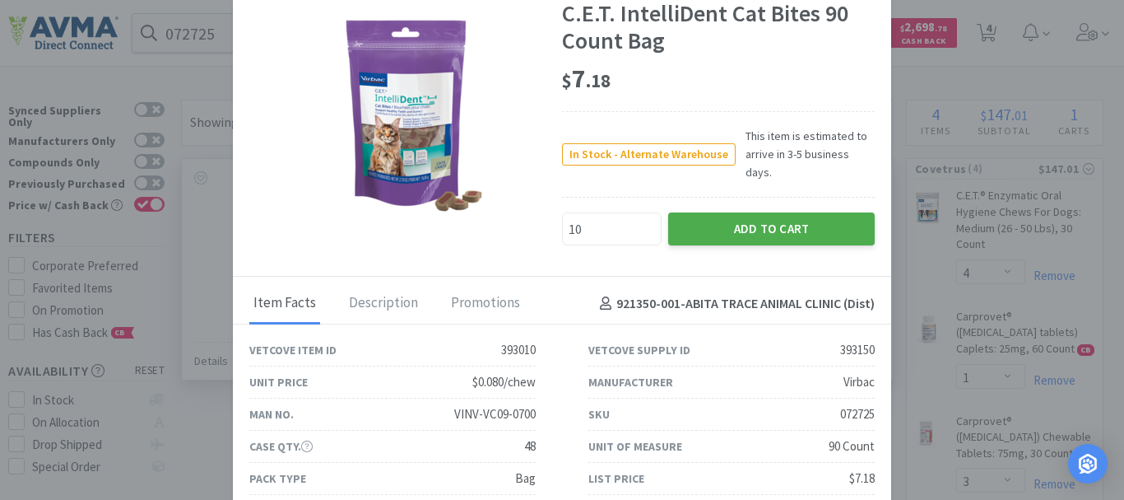
click at [734, 220] on button "Add to Cart" at bounding box center [771, 228] width 207 height 33
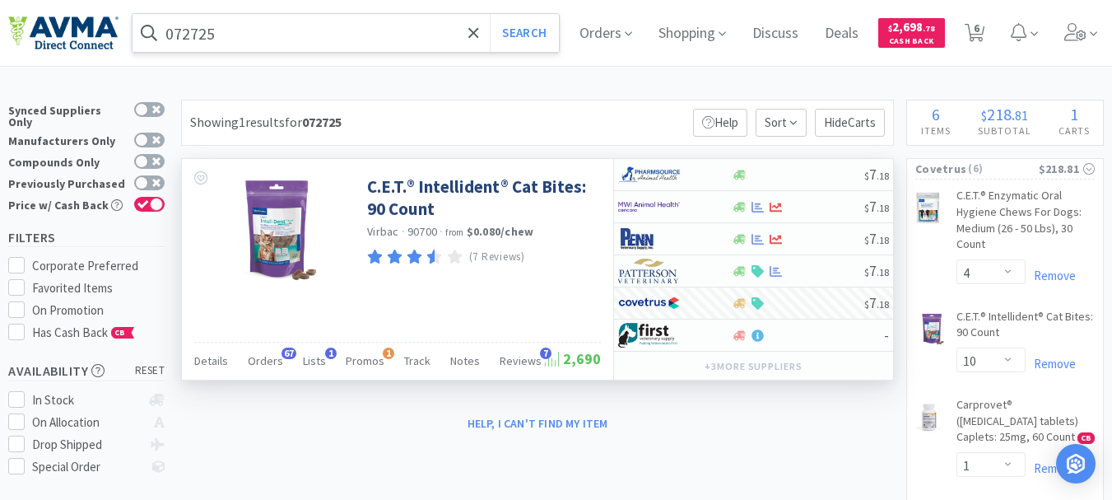
click at [257, 35] on input "072725" at bounding box center [346, 33] width 426 height 38
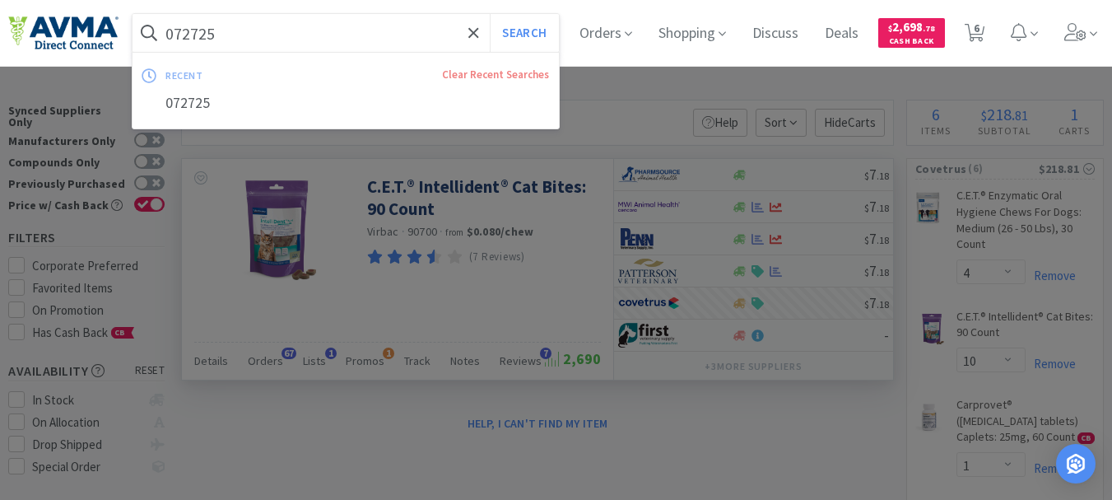
paste input "70"
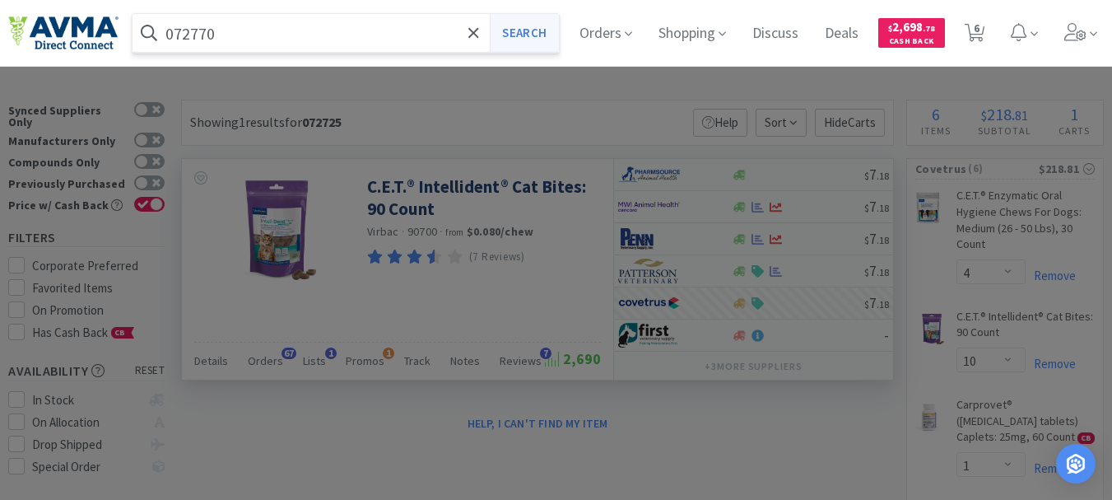
click at [547, 33] on button "Search" at bounding box center [524, 33] width 68 height 38
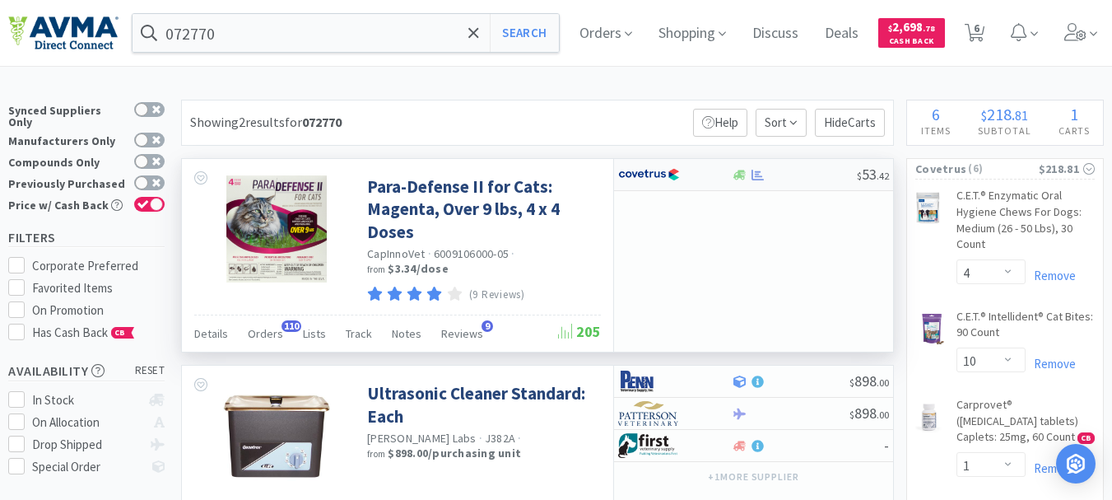
click at [643, 175] on img at bounding box center [649, 174] width 62 height 25
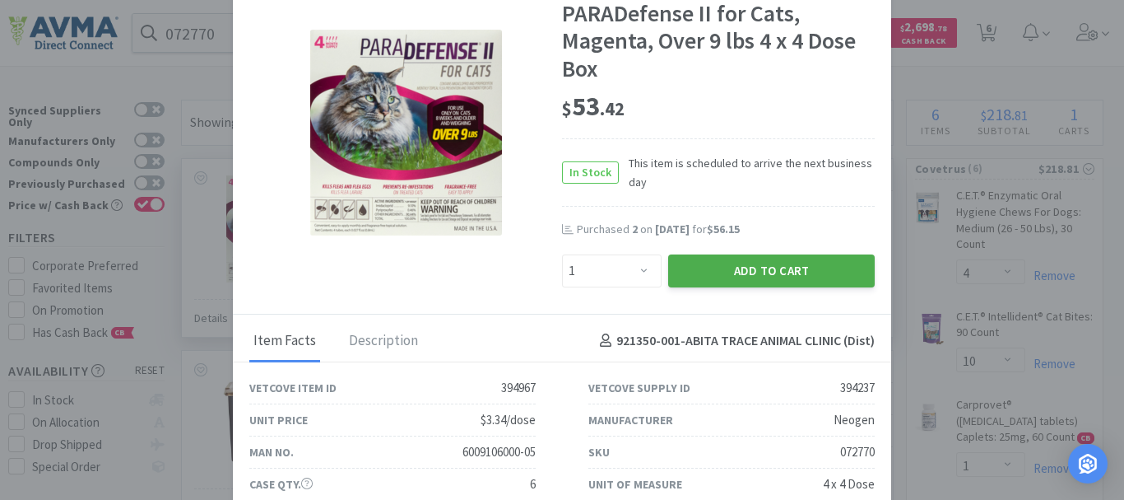
click at [713, 264] on button "Add to Cart" at bounding box center [771, 270] width 207 height 33
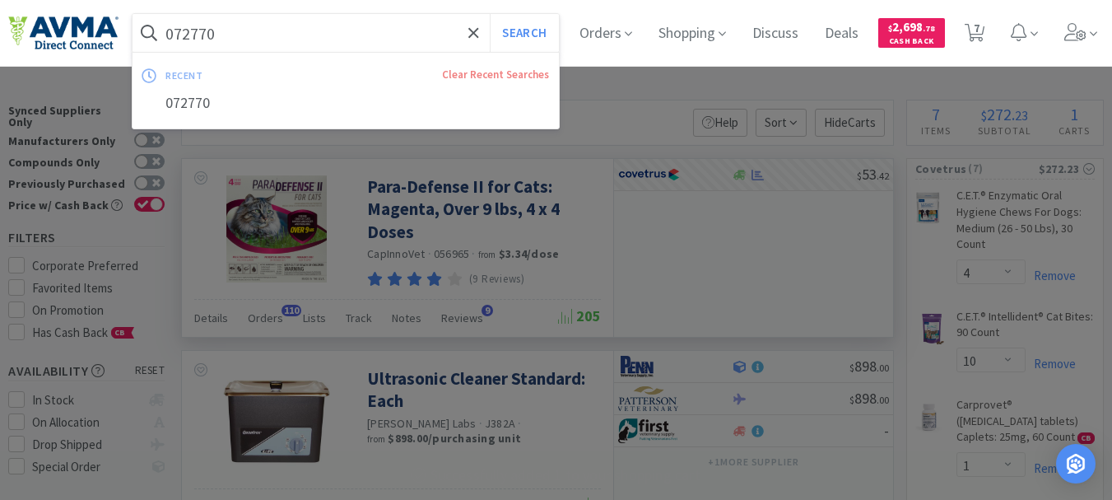
click at [180, 31] on input "072770" at bounding box center [346, 33] width 426 height 38
paste input "49804"
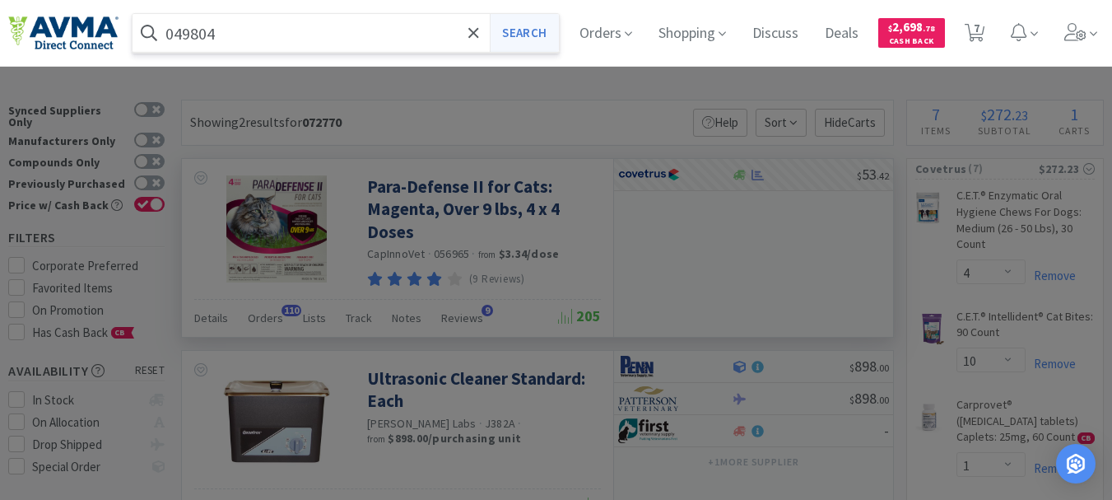
click at [547, 31] on button "Search" at bounding box center [524, 33] width 68 height 38
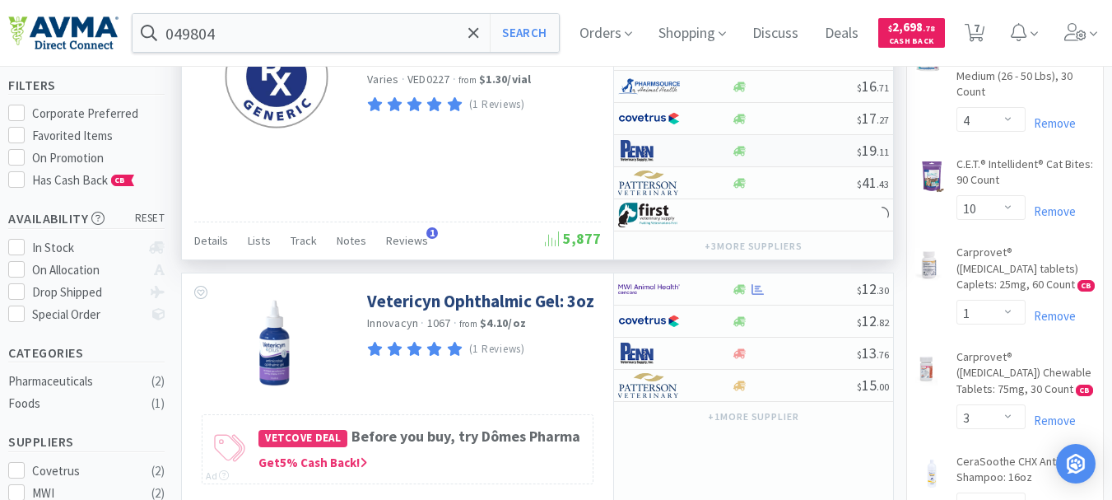
scroll to position [165, 0]
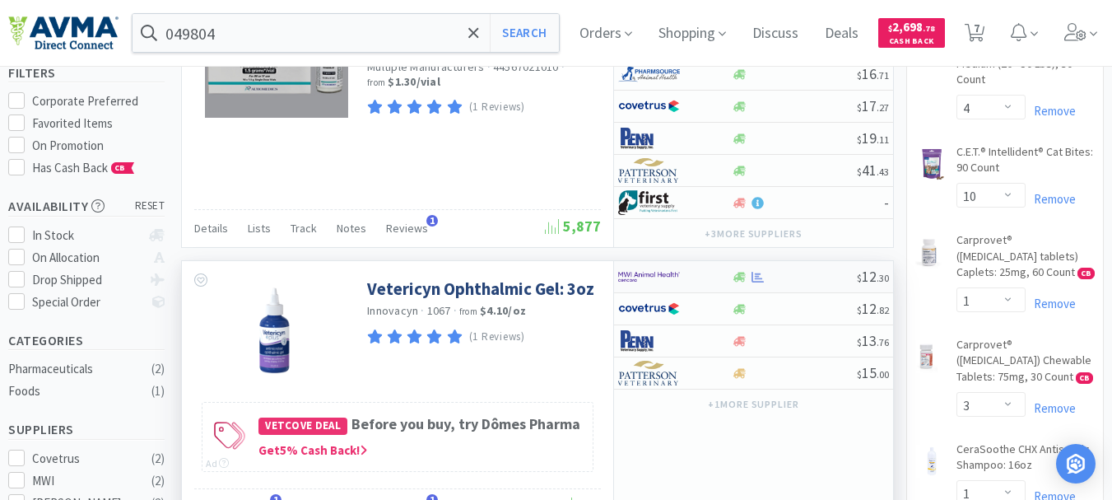
click at [669, 280] on img at bounding box center [649, 276] width 62 height 25
click at [657, 308] on img at bounding box center [649, 308] width 62 height 25
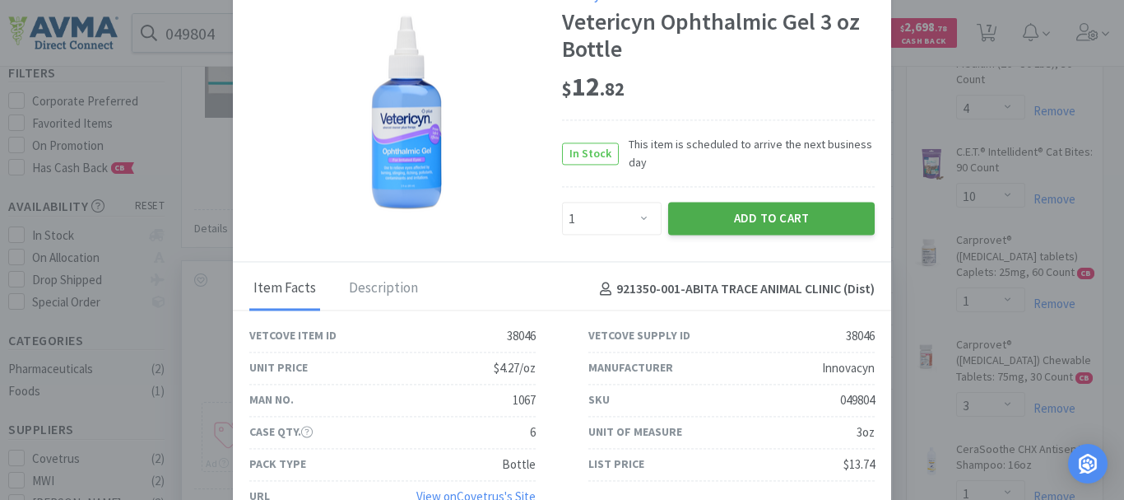
click at [766, 219] on button "Add to Cart" at bounding box center [771, 218] width 207 height 33
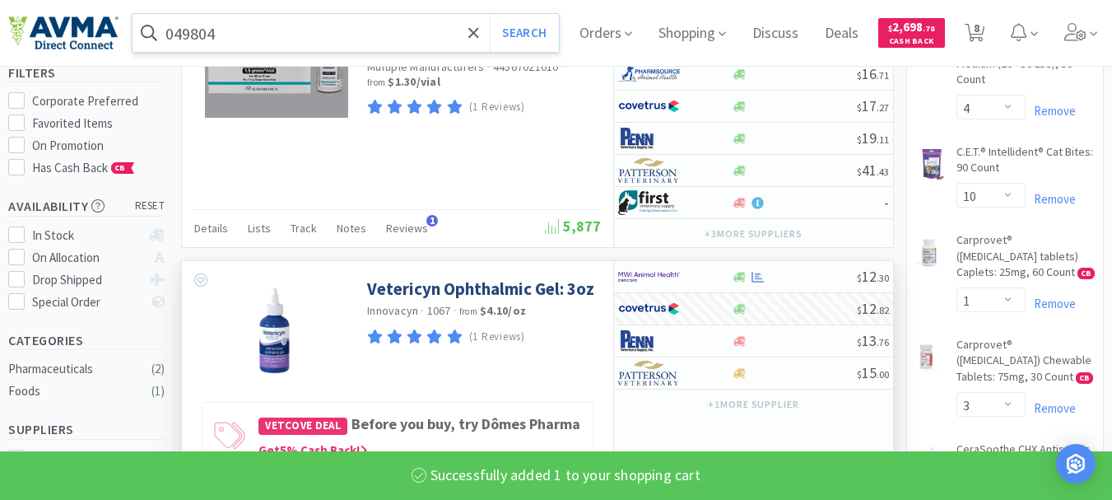
click at [207, 46] on input "049804" at bounding box center [346, 33] width 426 height 38
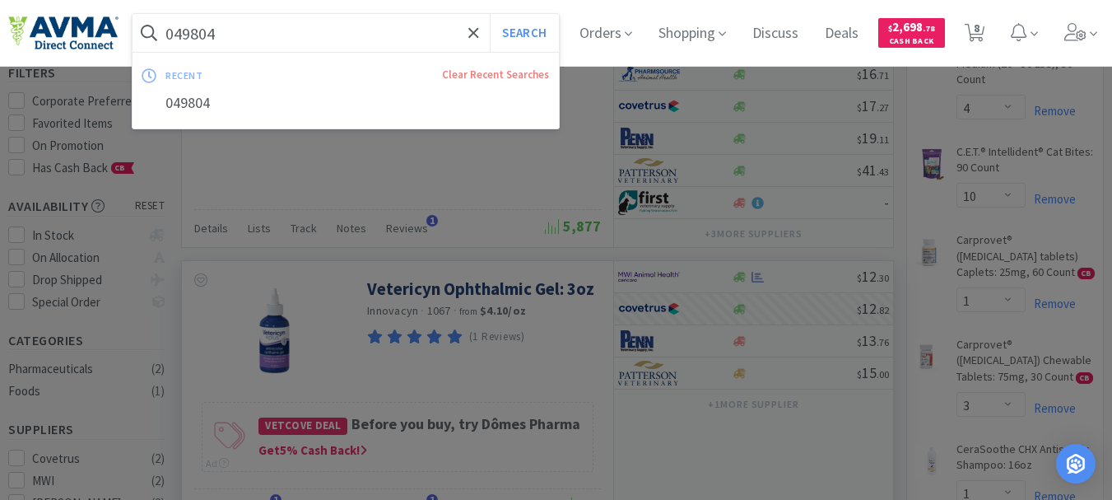
paste input "1963"
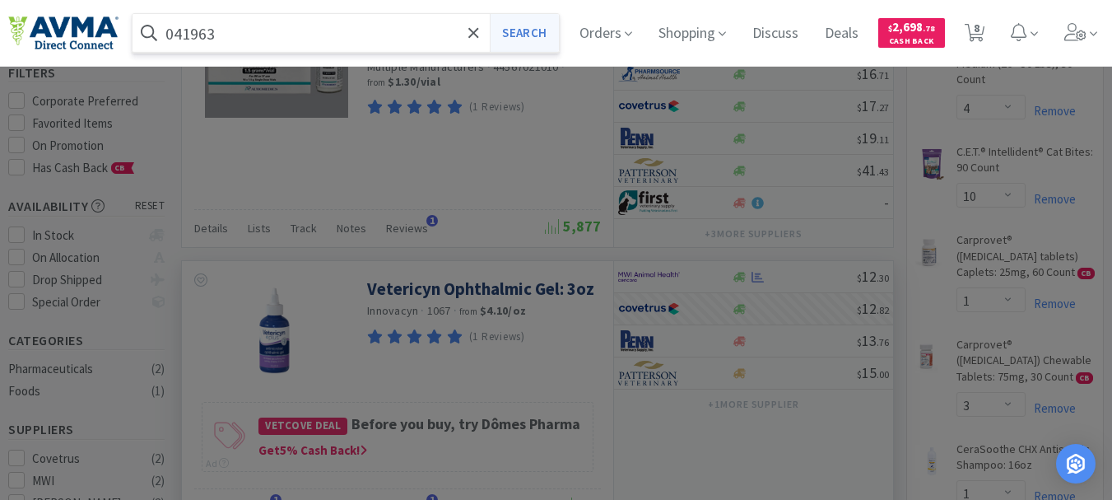
click at [533, 26] on button "Search" at bounding box center [524, 33] width 68 height 38
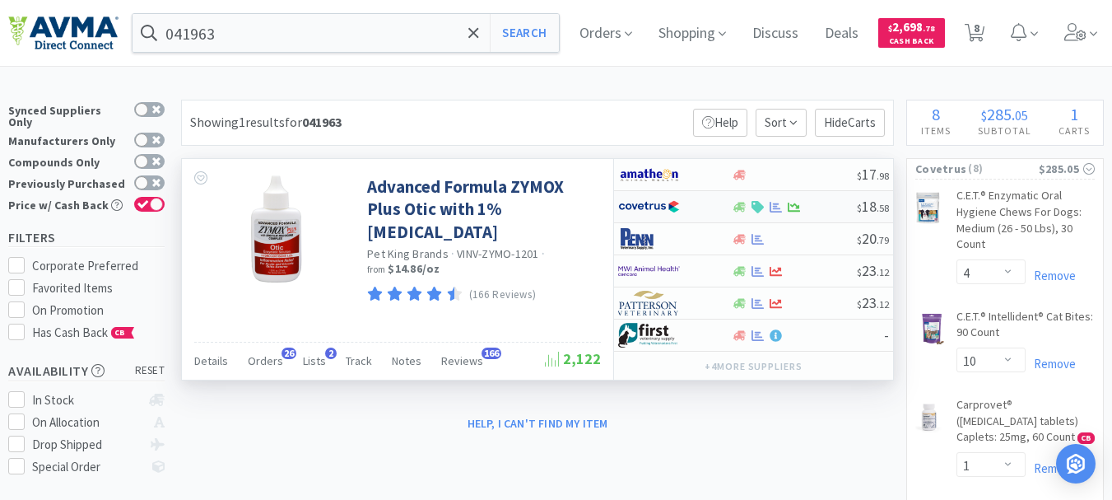
click at [635, 202] on img at bounding box center [649, 206] width 62 height 25
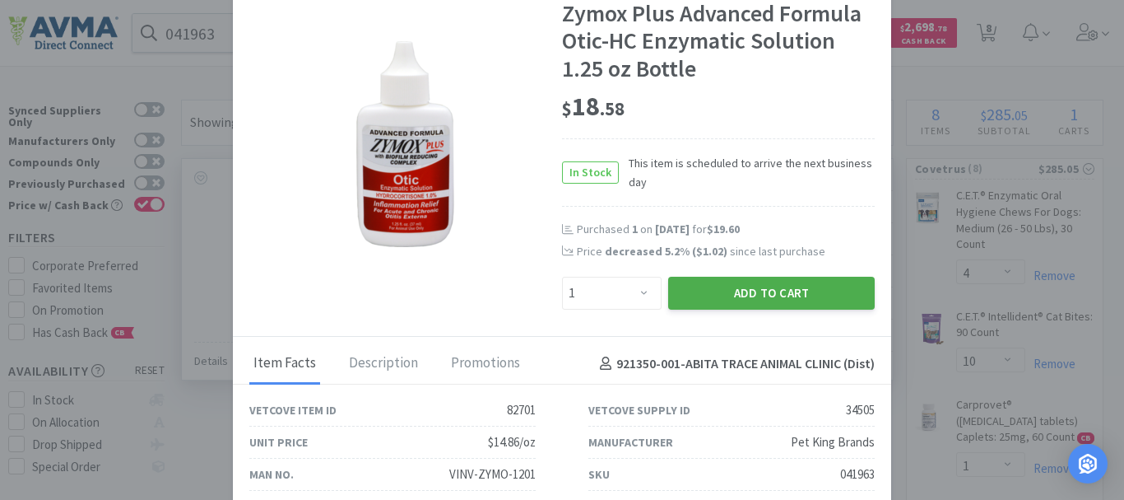
click at [728, 290] on button "Add to Cart" at bounding box center [771, 293] width 207 height 33
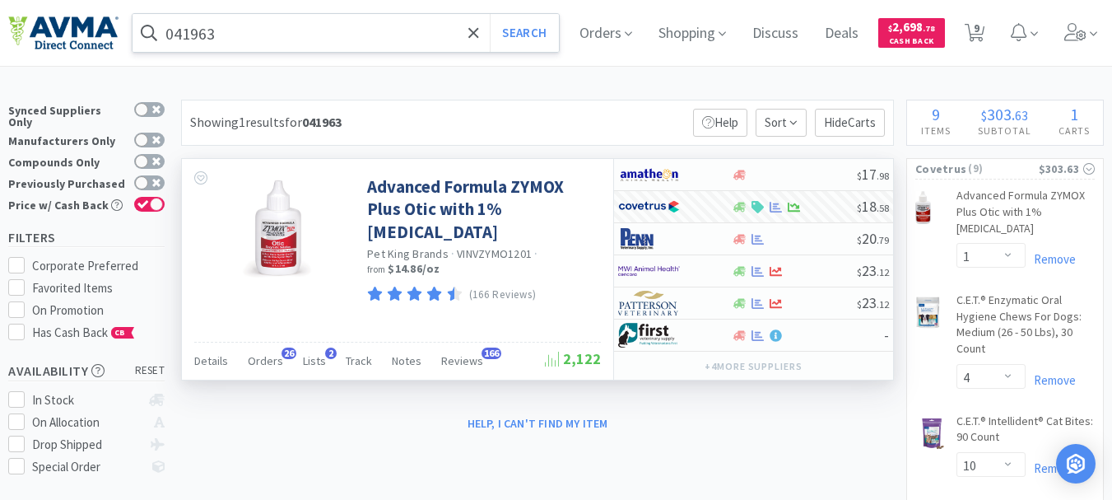
click at [247, 35] on input "041963" at bounding box center [346, 33] width 426 height 38
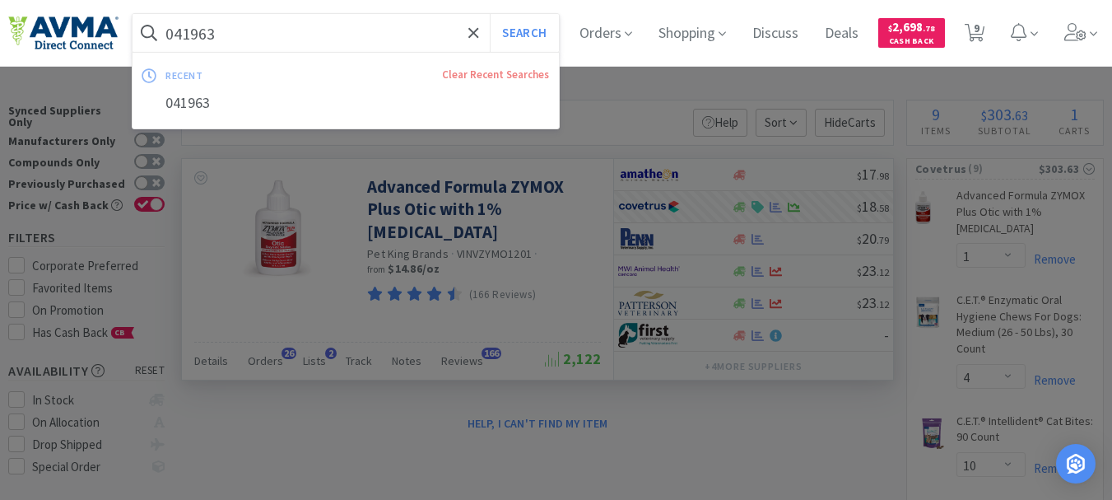
paste input "80947"
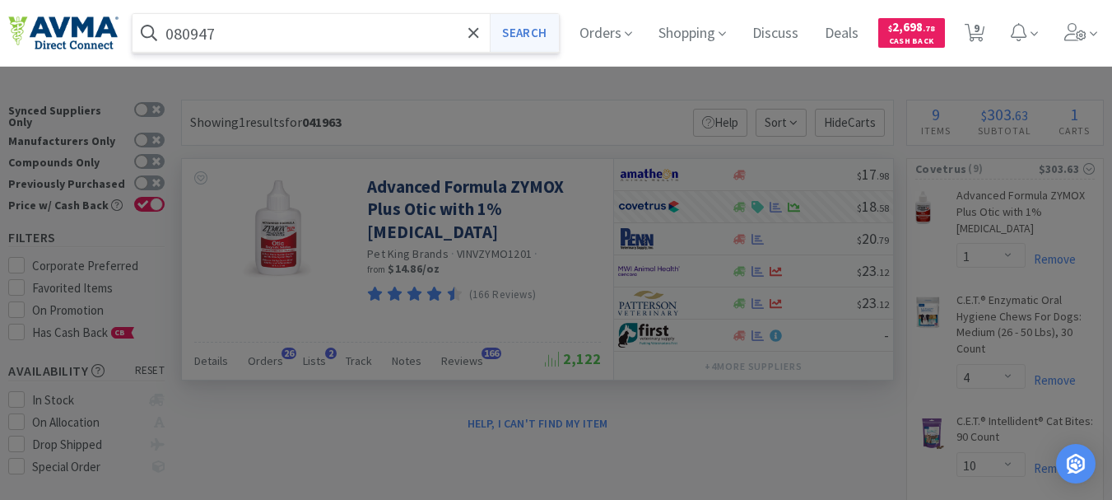
click at [529, 35] on button "Search" at bounding box center [524, 33] width 68 height 38
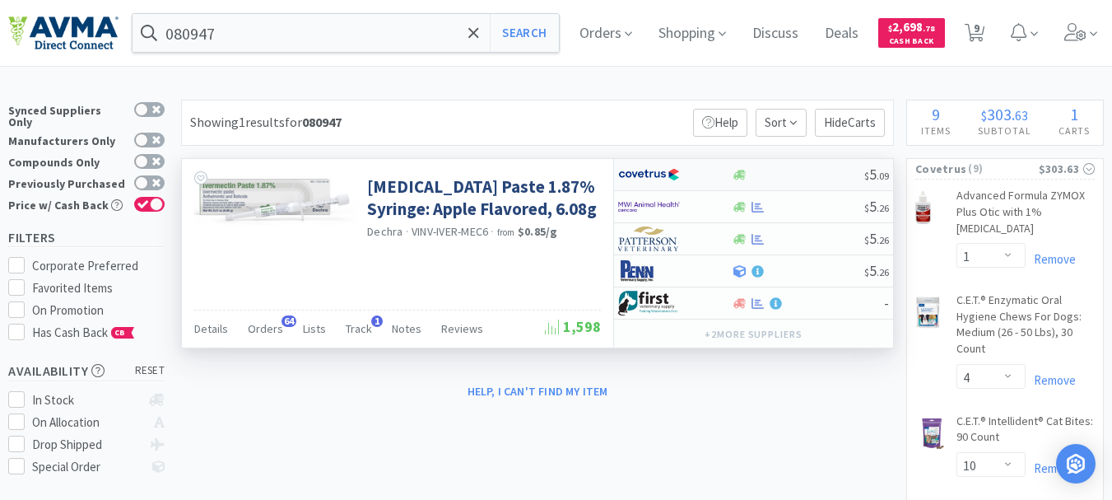
click at [640, 171] on img at bounding box center [649, 174] width 62 height 25
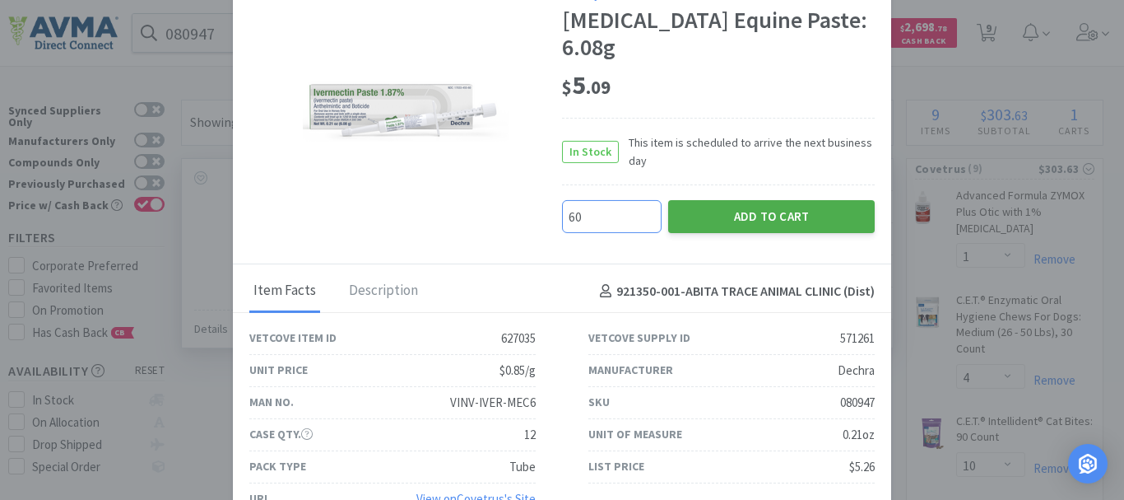
click at [807, 205] on button "Add to Cart" at bounding box center [771, 216] width 207 height 33
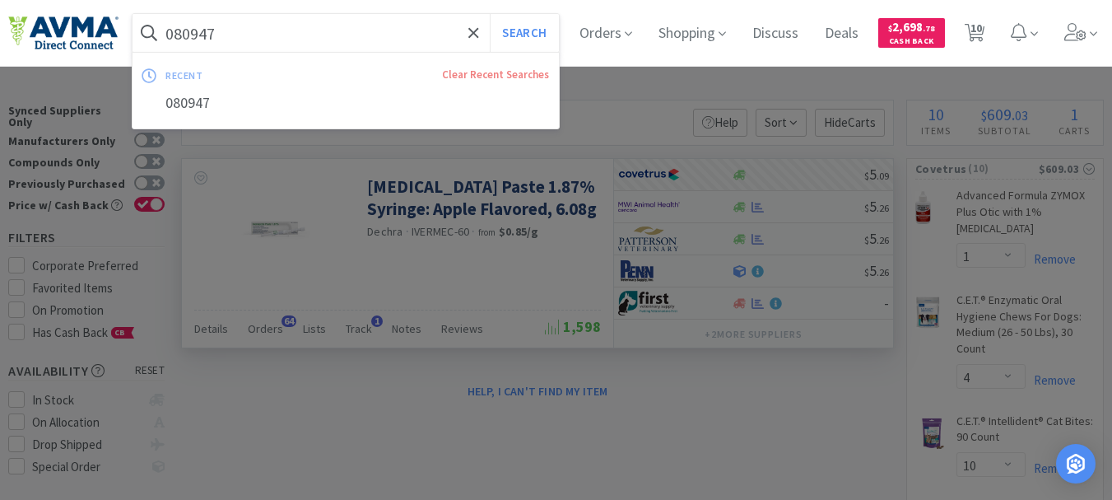
click at [250, 30] on input "080947" at bounding box center [346, 33] width 426 height 38
paste input "65998"
click at [526, 40] on button "Search" at bounding box center [524, 33] width 68 height 38
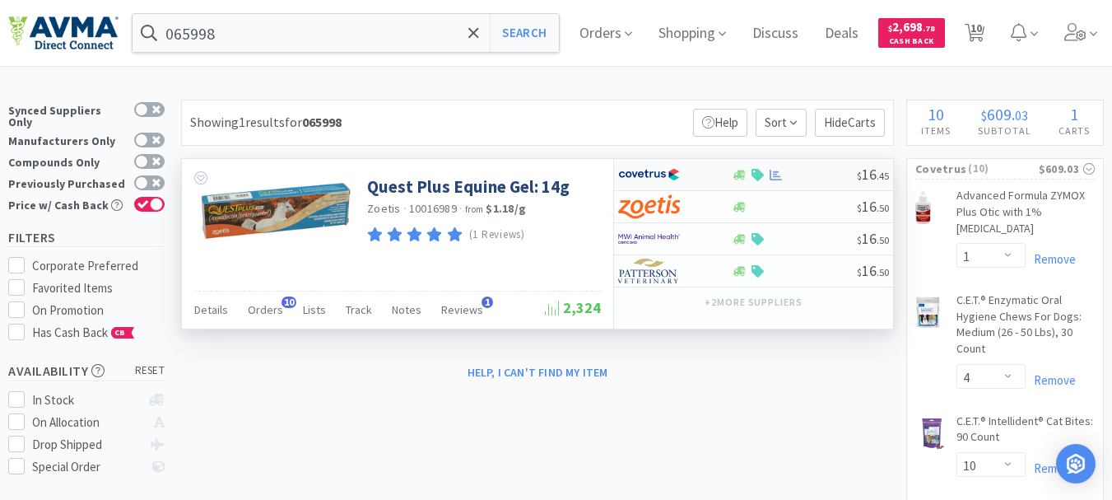
click at [662, 173] on img at bounding box center [649, 174] width 62 height 25
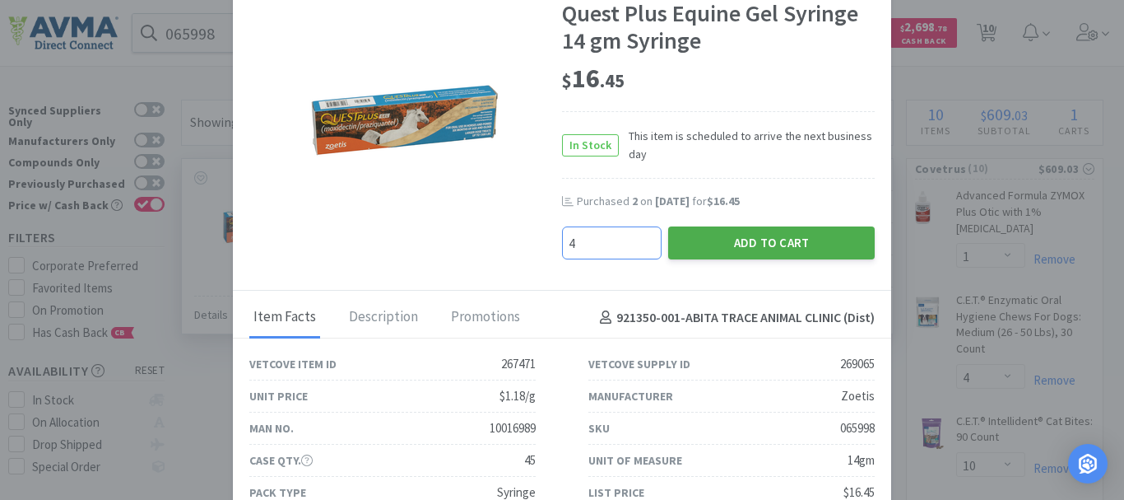
click at [741, 245] on button "Add to Cart" at bounding box center [771, 242] width 207 height 33
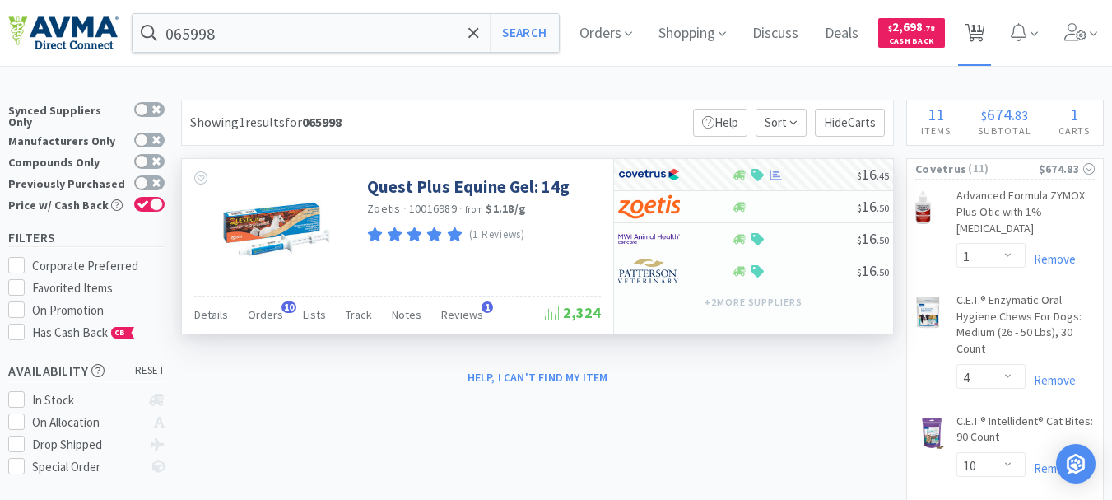
click at [982, 29] on span "11" at bounding box center [976, 28] width 12 height 66
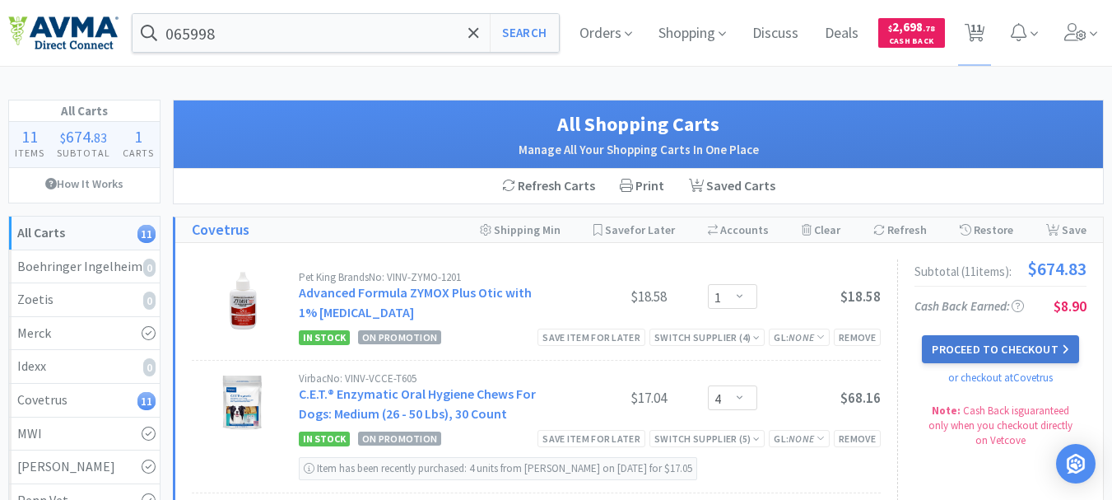
click at [1011, 342] on button "Proceed to Checkout" at bounding box center [1000, 349] width 156 height 28
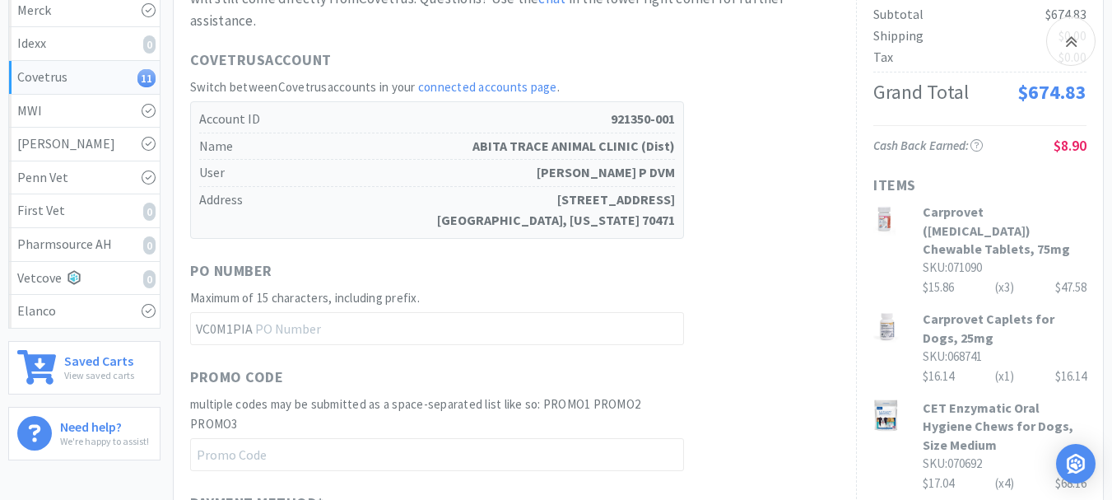
scroll to position [329, 0]
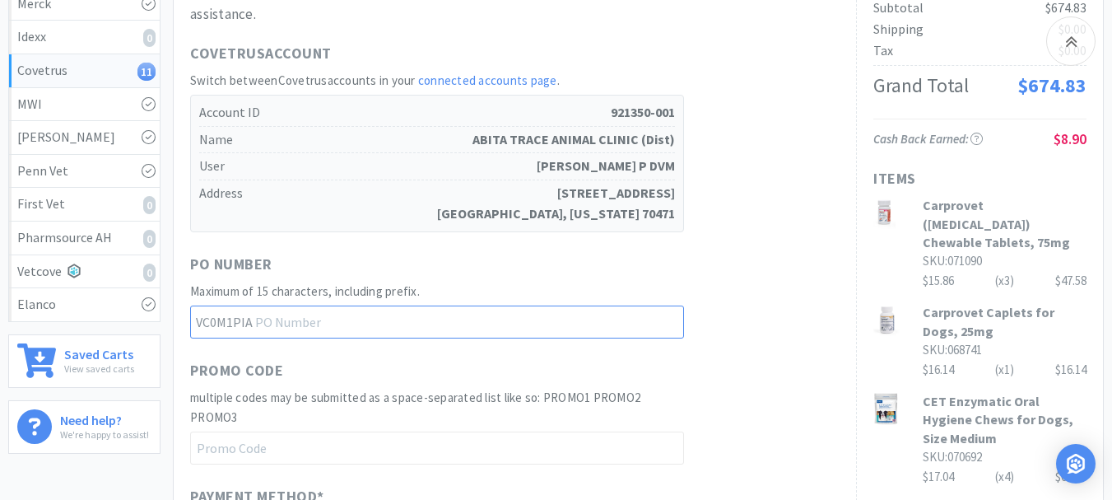
click at [293, 326] on input "text" at bounding box center [437, 321] width 494 height 33
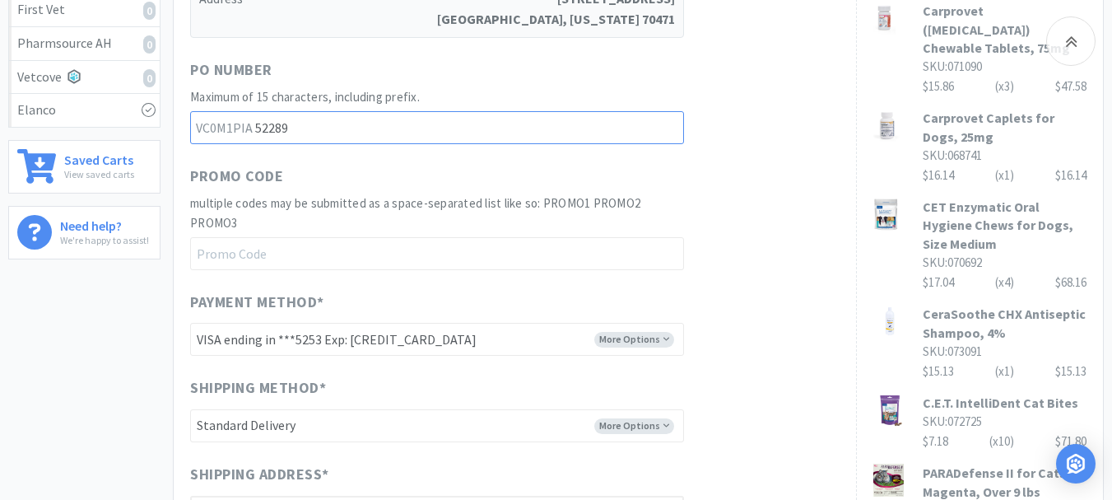
scroll to position [576, 0]
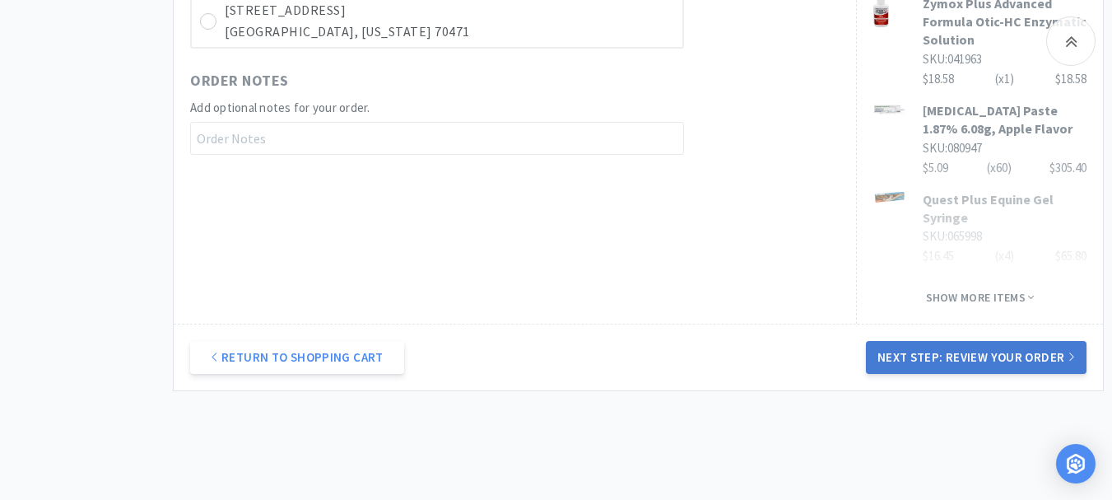
click at [1002, 348] on button "Next Step: Review Your Order" at bounding box center [976, 357] width 221 height 33
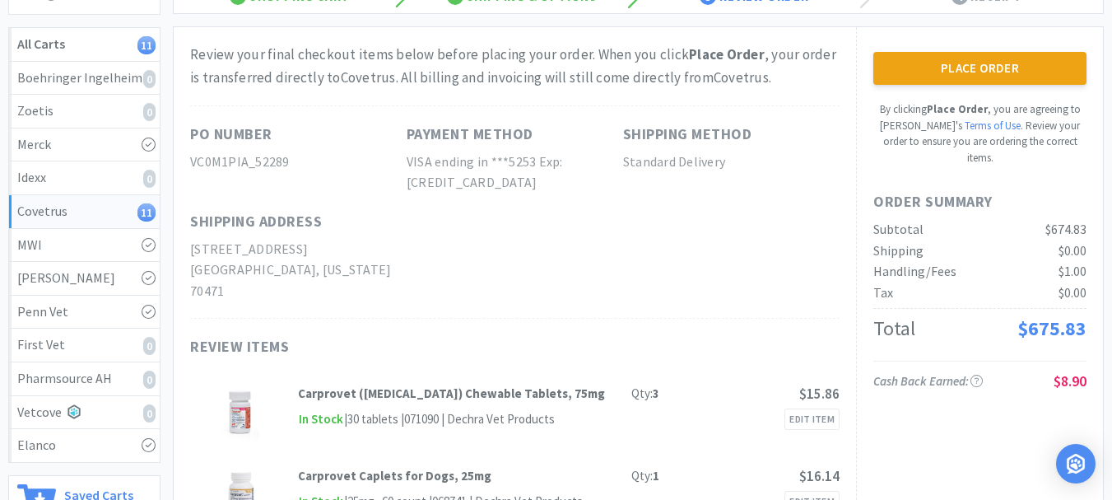
scroll to position [0, 0]
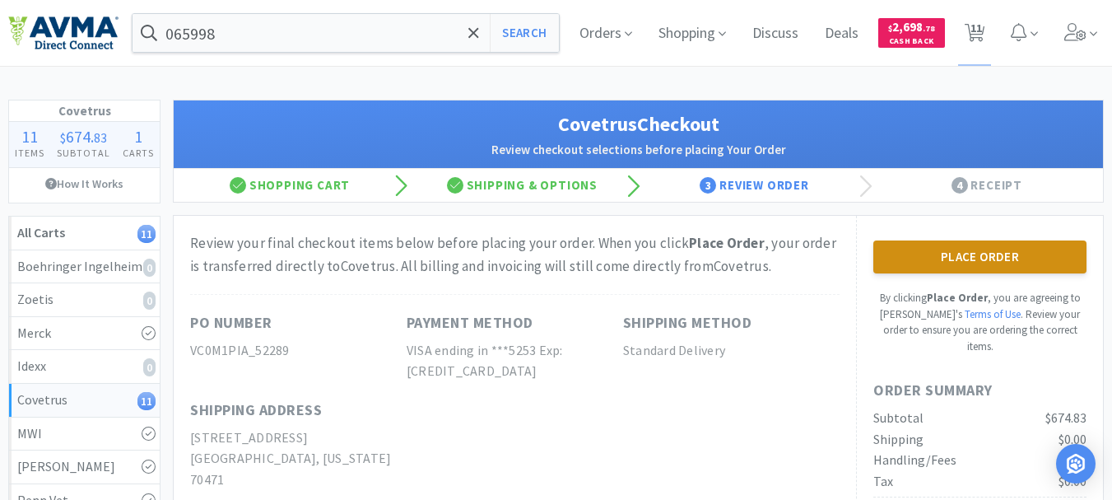
click at [982, 258] on button "Place Order" at bounding box center [979, 256] width 213 height 33
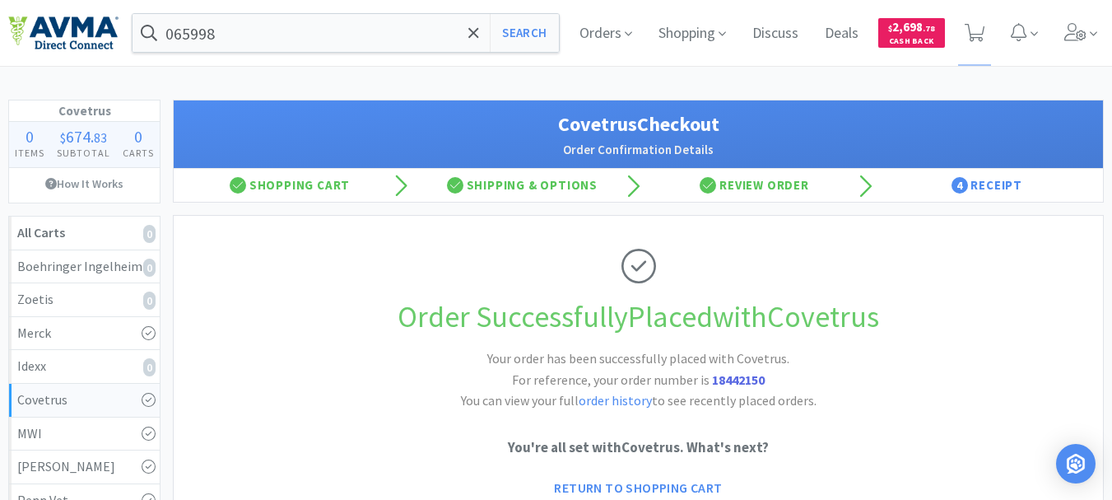
click at [732, 385] on strong "18442150" at bounding box center [738, 379] width 53 height 16
copy strong "18442150"
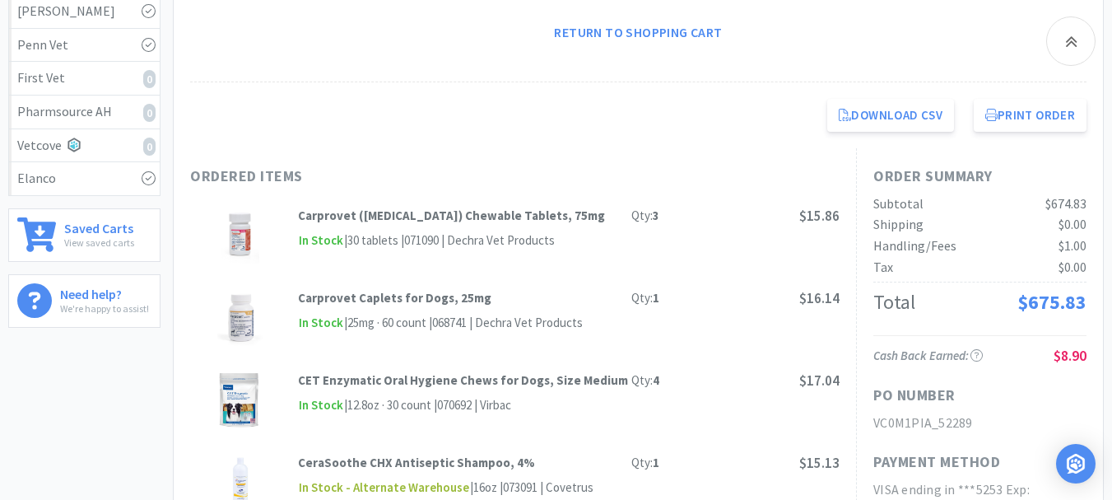
scroll to position [494, 0]
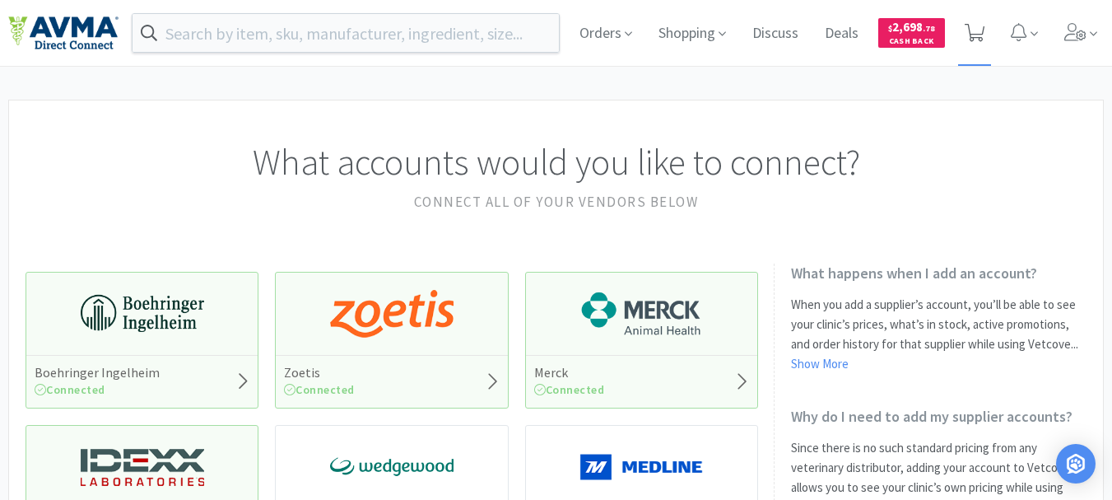
click at [978, 27] on icon at bounding box center [975, 33] width 21 height 18
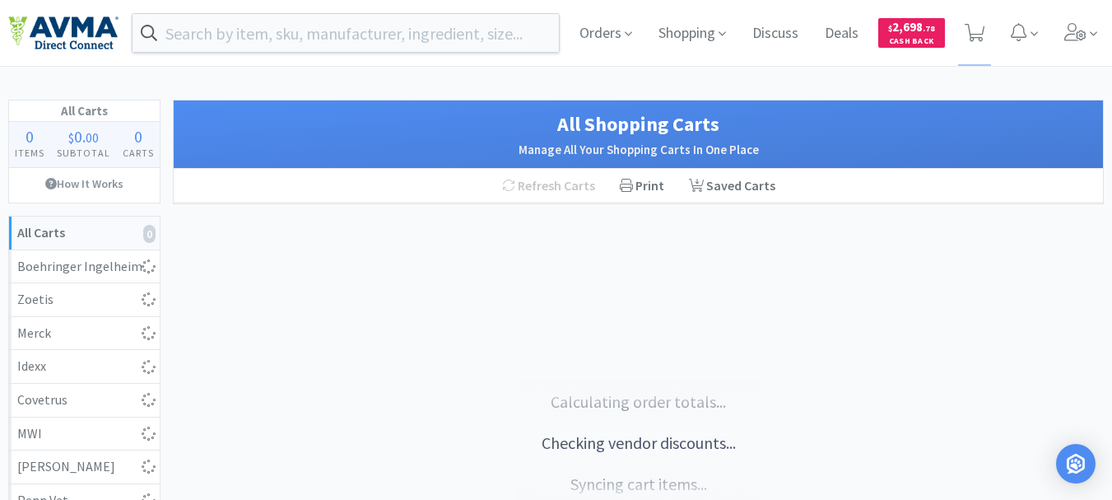
select select "1"
select select "8"
select select "2"
select select "17"
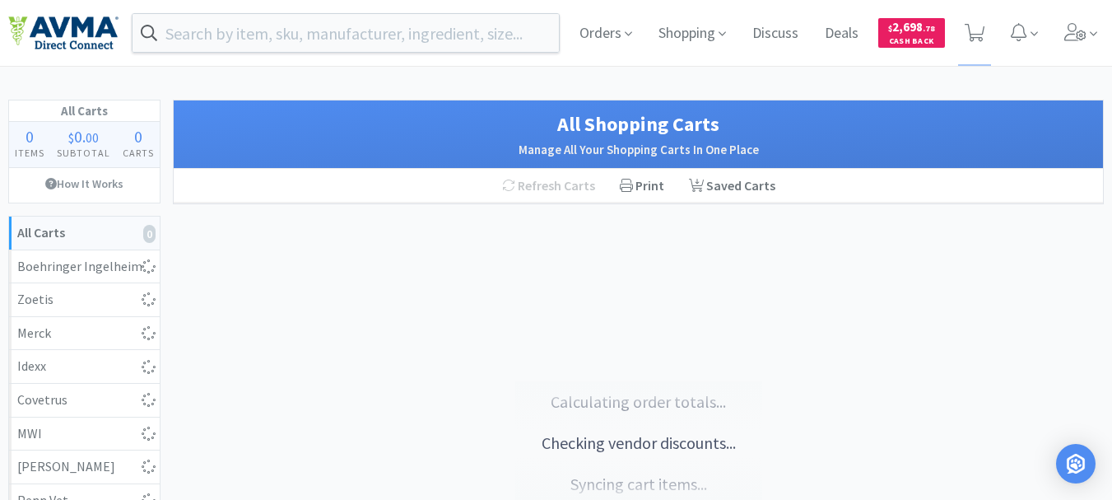
select select "11"
select select "2"
select select "1"
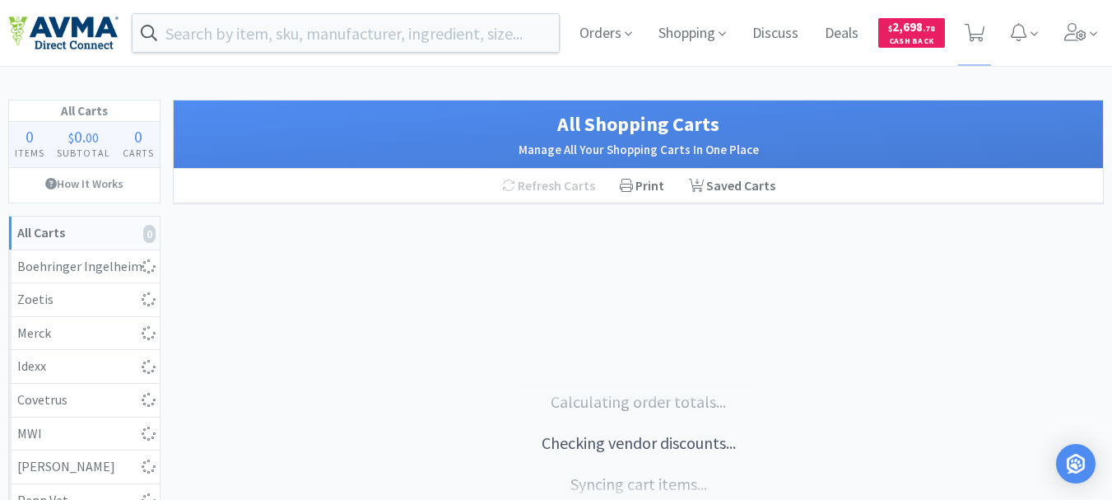
select select "4"
select select "1"
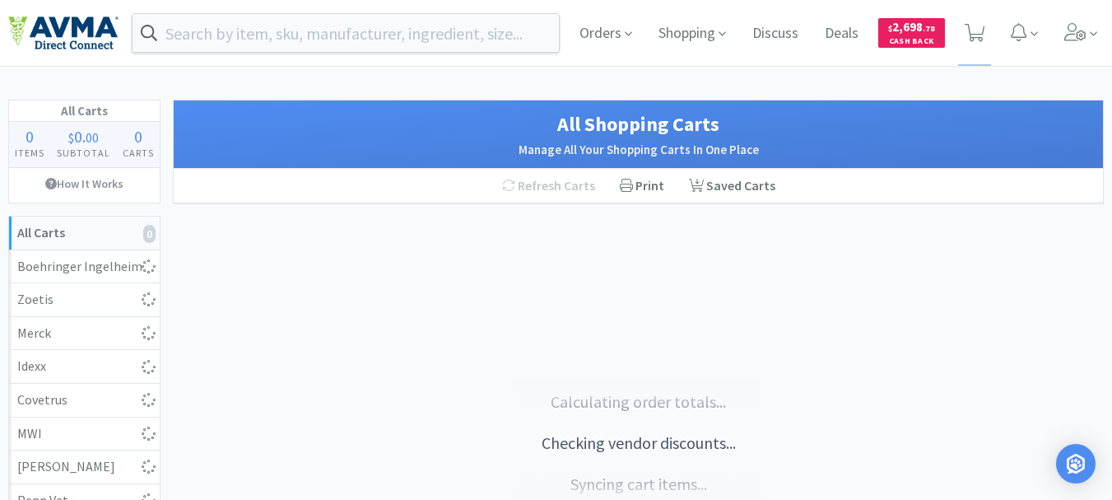
select select "1"
select select "7"
select select "1"
select select "45"
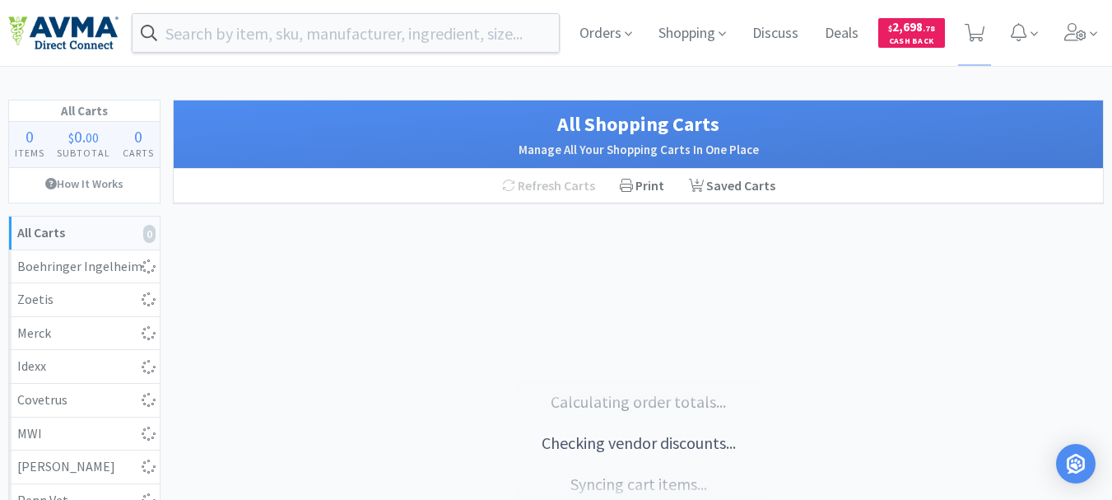
select select "2"
select select "1"
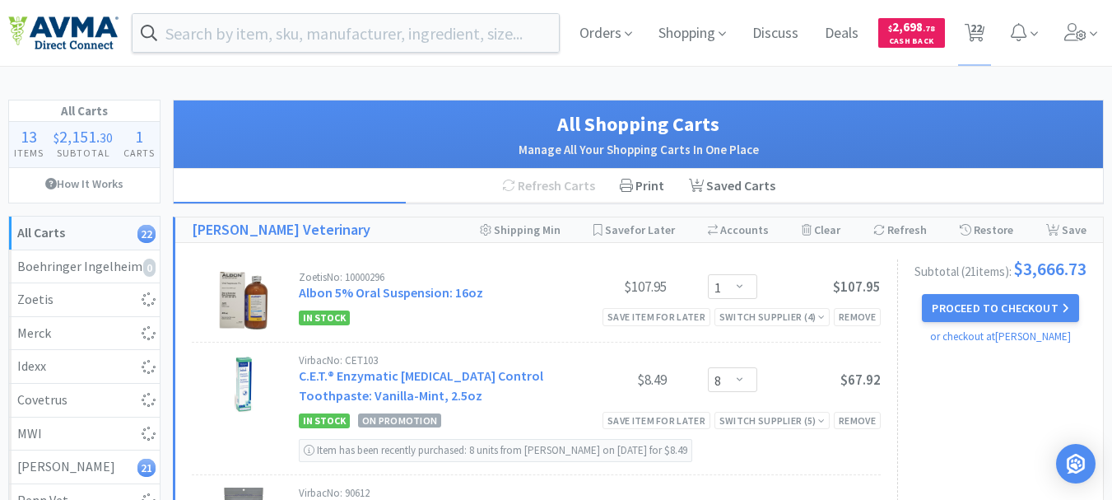
select select "2"
select select "3"
select select "1"
select select "3"
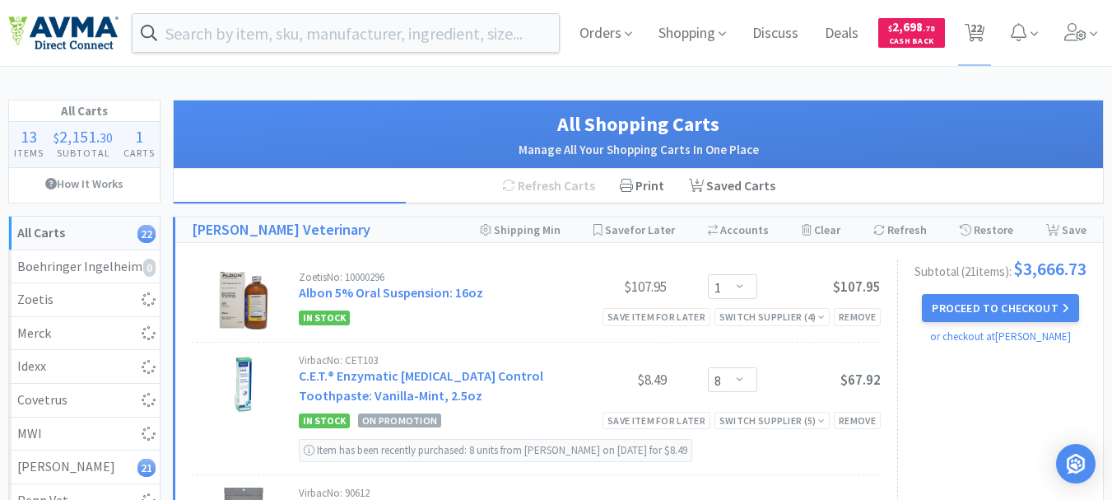
select select "2"
select select "3"
select select "1"
select select "60"
select select "1"
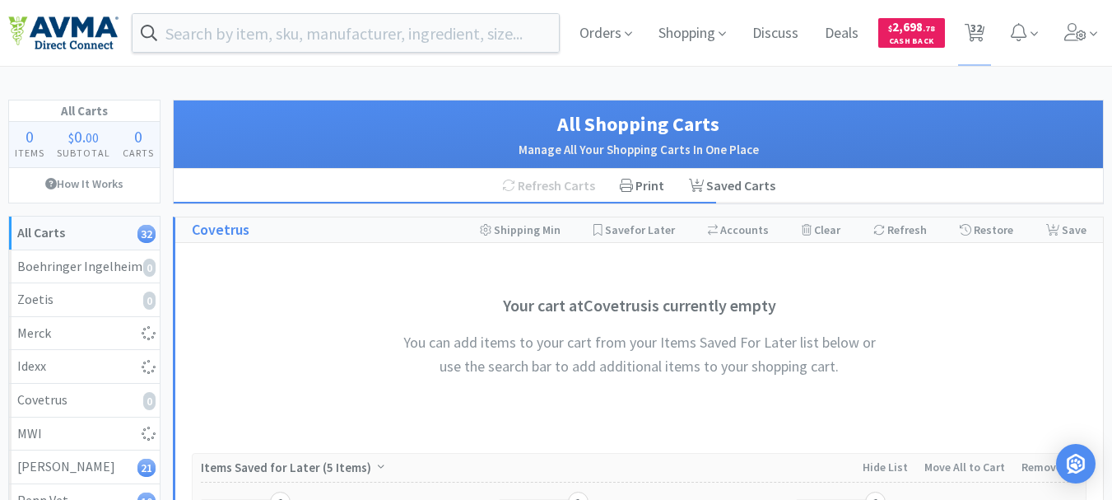
select select "12"
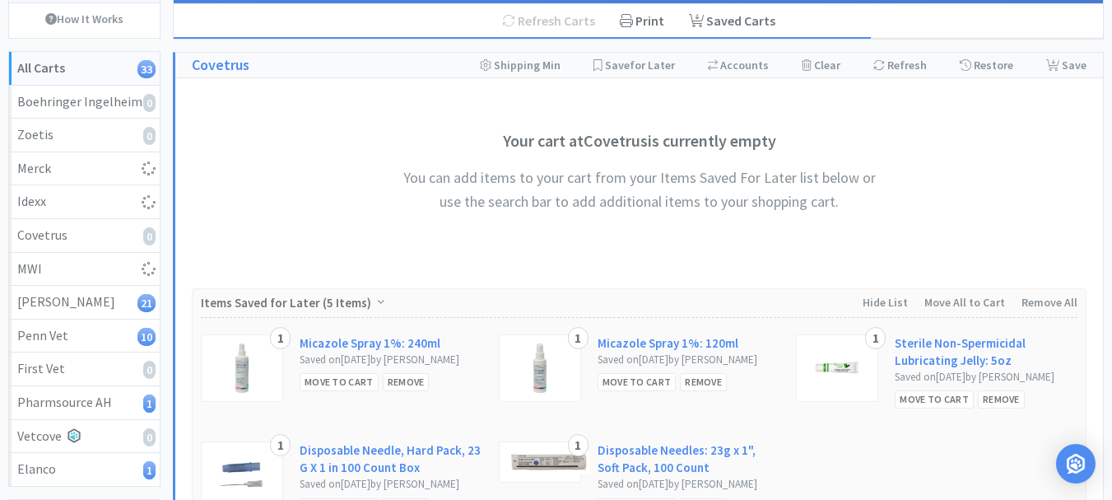
select select "4"
select select "1"
select select "5"
select select "2"
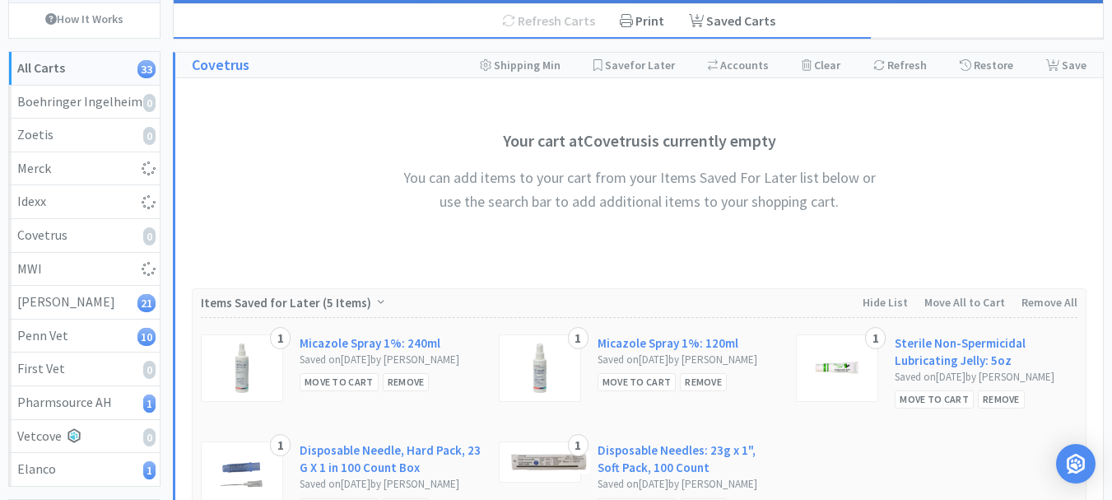
select select "5"
select select "2"
select select "1"
